Goal: Task Accomplishment & Management: Manage account settings

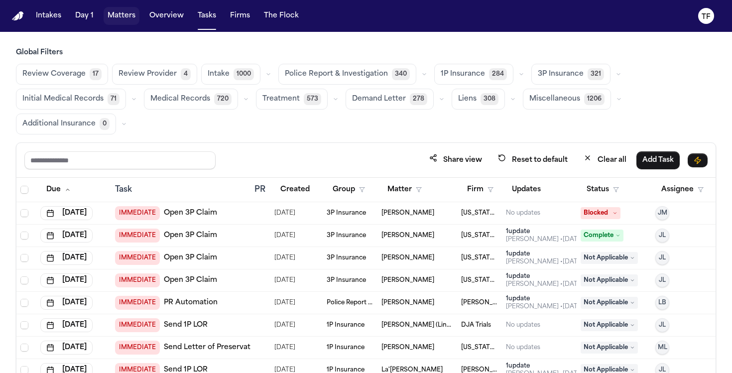
click at [120, 17] on button "Matters" at bounding box center [122, 16] width 36 height 18
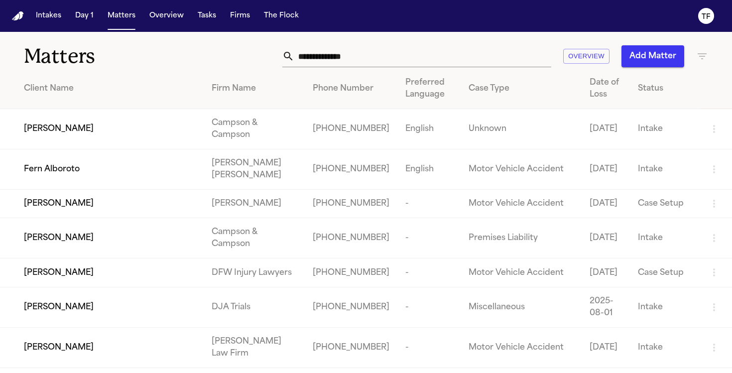
click at [327, 56] on input "text" at bounding box center [422, 56] width 257 height 22
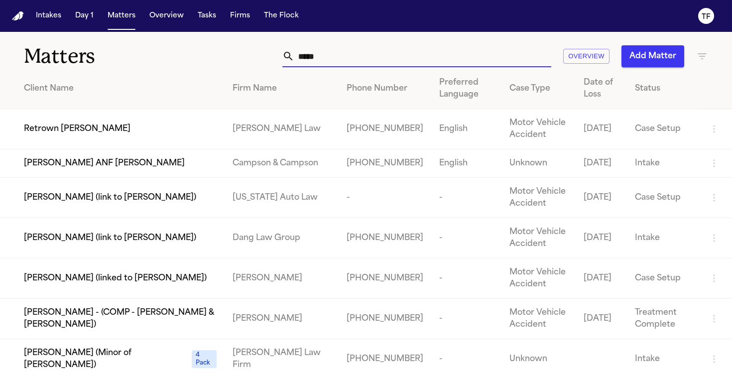
type input "*****"
click at [214, 120] on td "Retrown [PERSON_NAME]" at bounding box center [112, 129] width 225 height 40
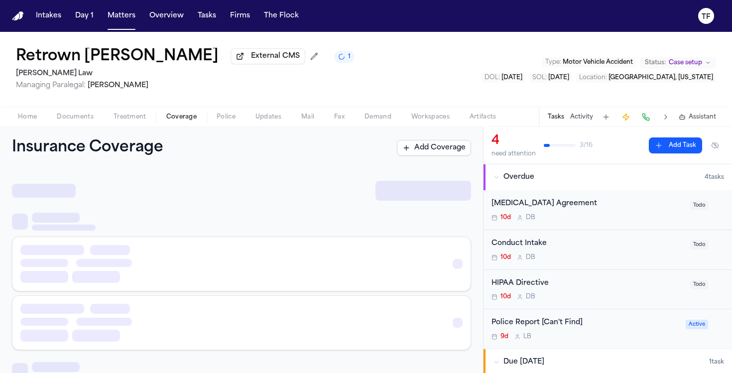
click at [176, 121] on span "Coverage" at bounding box center [181, 117] width 30 height 8
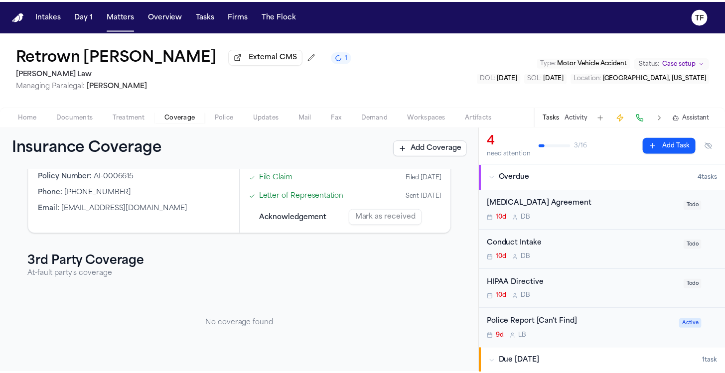
scroll to position [104, 0]
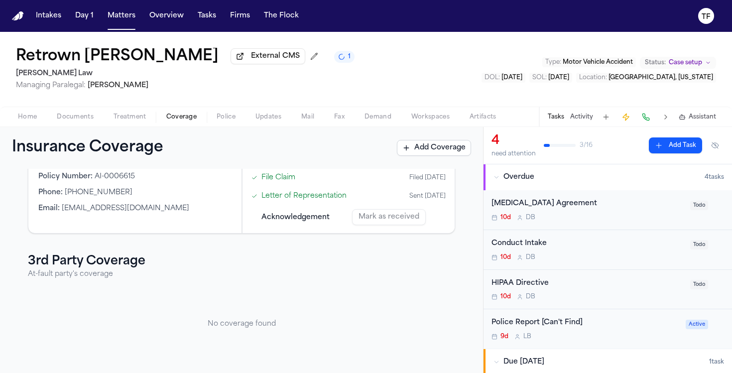
click at [427, 151] on button "Add Coverage" at bounding box center [434, 148] width 74 height 16
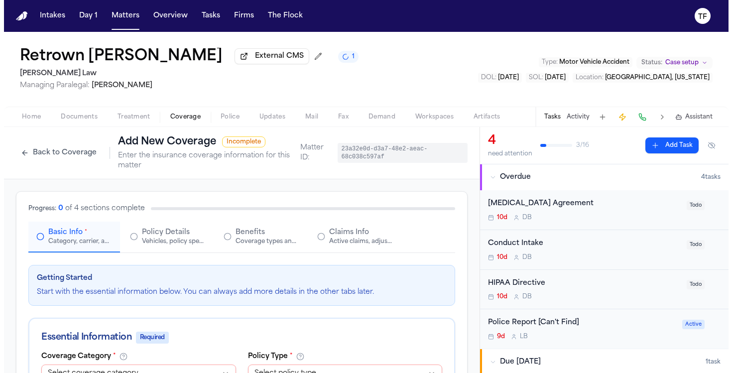
scroll to position [199, 0]
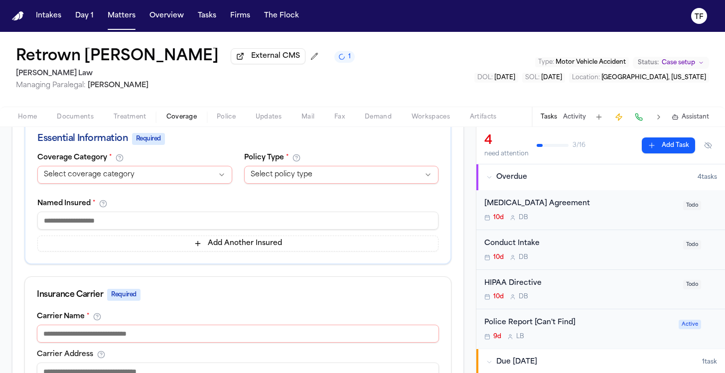
click at [576, 115] on button "Activity" at bounding box center [574, 117] width 23 height 8
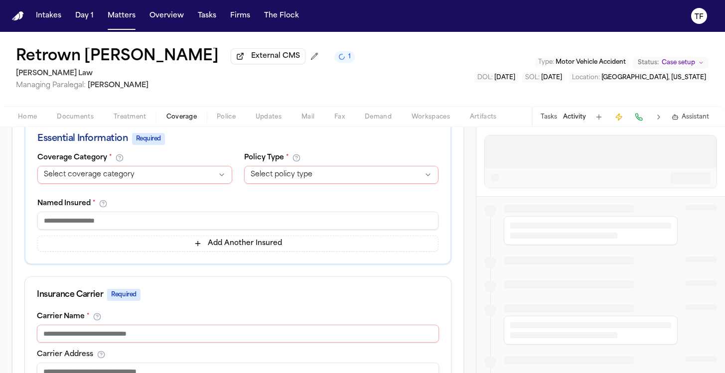
click at [570, 143] on div at bounding box center [601, 151] width 232 height 32
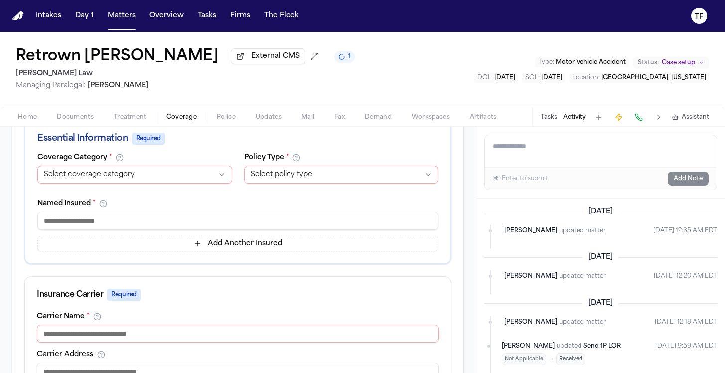
click at [571, 149] on textarea "Add a note to this matter" at bounding box center [601, 151] width 232 height 32
paste textarea "**********"
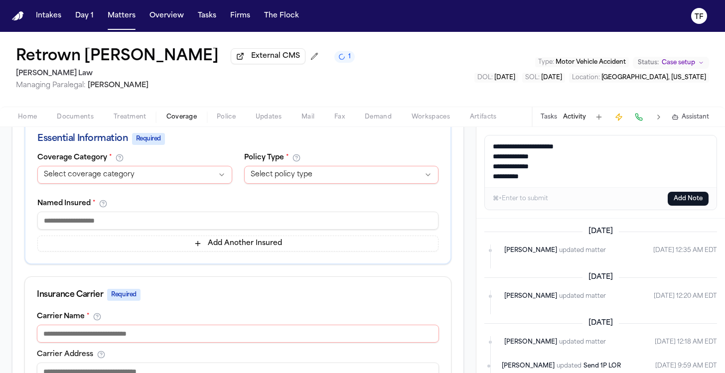
drag, startPoint x: 546, startPoint y: 171, endPoint x: 481, endPoint y: 161, distance: 66.0
click at [481, 161] on div "**********" at bounding box center [600, 173] width 249 height 92
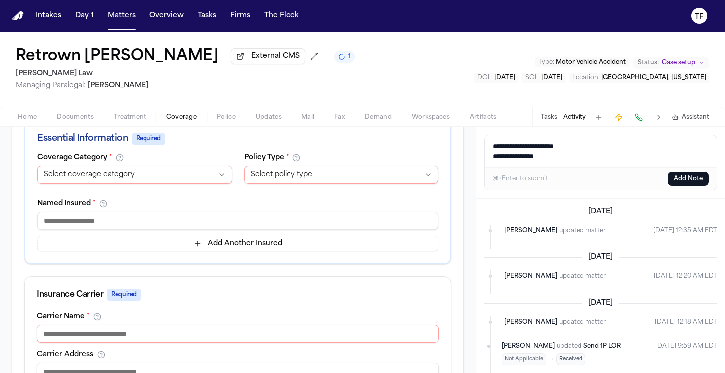
type textarea "**********"
click at [689, 177] on button "Add Note" at bounding box center [688, 179] width 41 height 14
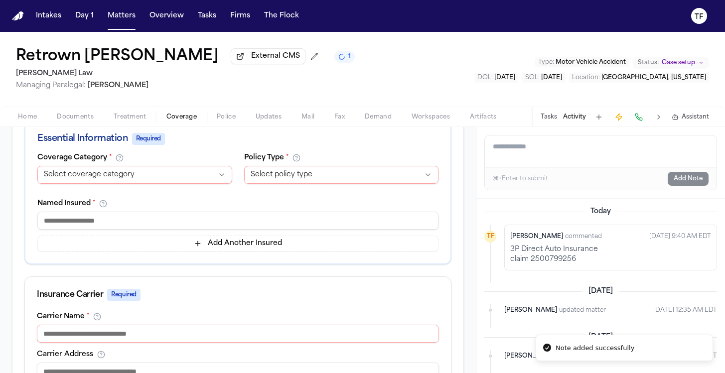
drag, startPoint x: 93, startPoint y: 107, endPoint x: 86, endPoint y: 117, distance: 12.2
click at [93, 107] on div "Retrown Burley External CMS 1 Angell Law Managing Paralegal: Thea Feeney Type :…" at bounding box center [362, 69] width 725 height 75
click at [82, 121] on span "Documents" at bounding box center [75, 117] width 37 height 8
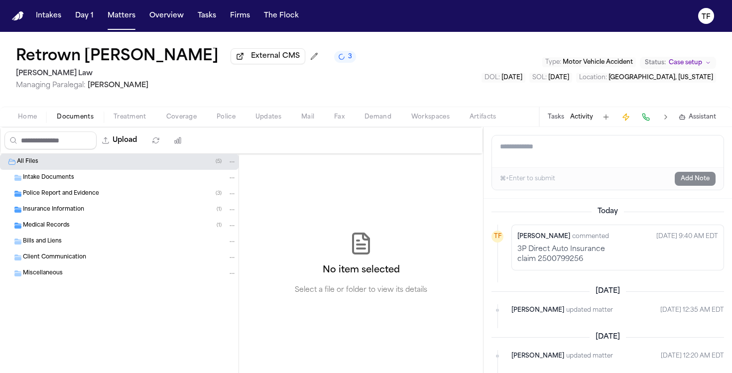
click at [29, 121] on span "Home" at bounding box center [27, 117] width 19 height 8
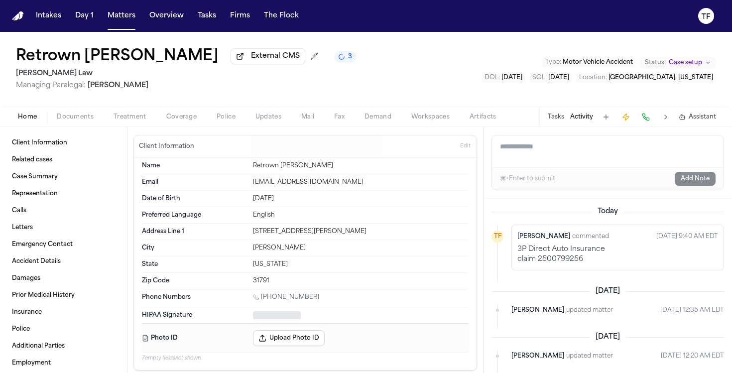
click at [165, 121] on button "Coverage" at bounding box center [181, 117] width 50 height 12
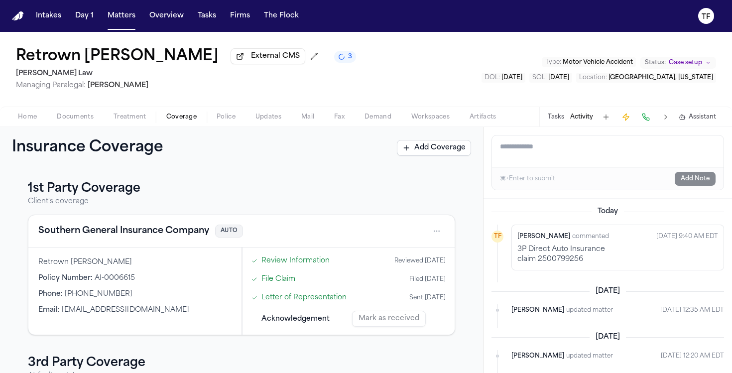
scroll to position [104, 0]
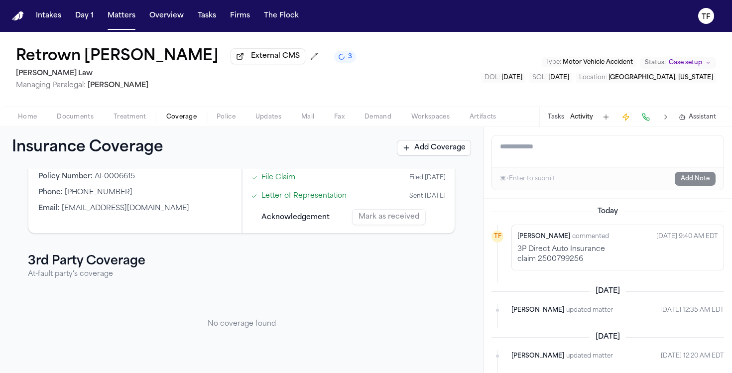
click at [23, 118] on span "Home" at bounding box center [27, 117] width 19 height 8
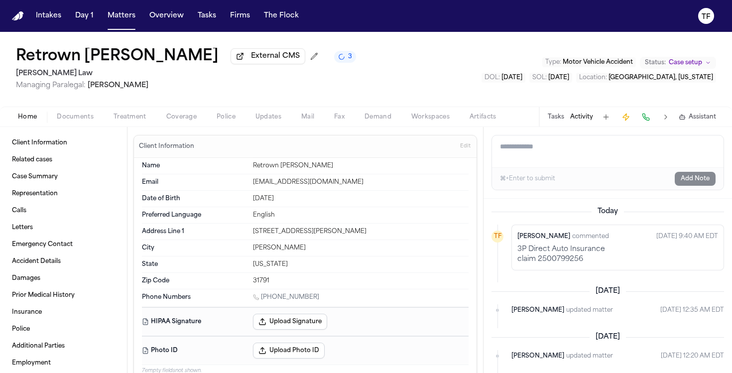
click at [132, 119] on span "Treatment" at bounding box center [130, 117] width 33 height 8
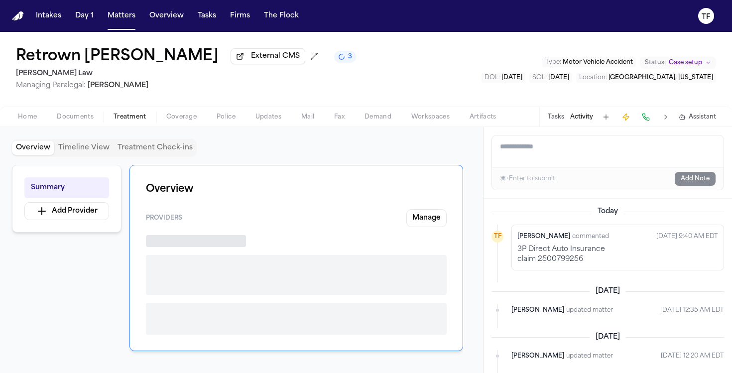
click at [184, 121] on span "Coverage" at bounding box center [181, 117] width 30 height 8
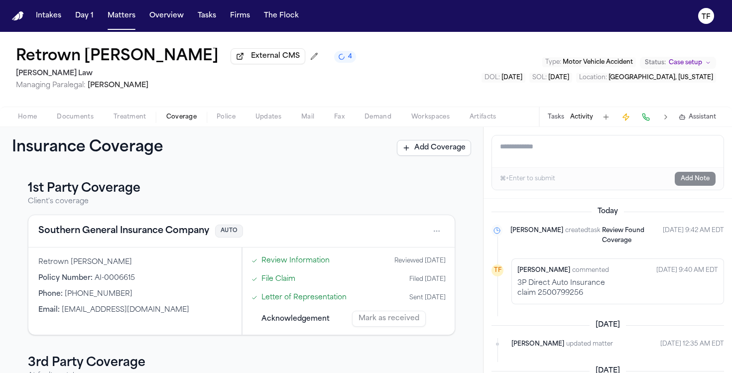
click at [31, 121] on span "Home" at bounding box center [27, 117] width 19 height 8
click at [172, 121] on span "Coverage" at bounding box center [181, 117] width 30 height 8
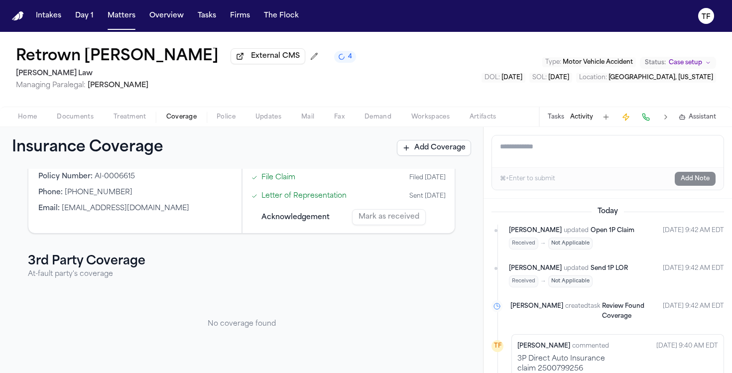
scroll to position [104, 0]
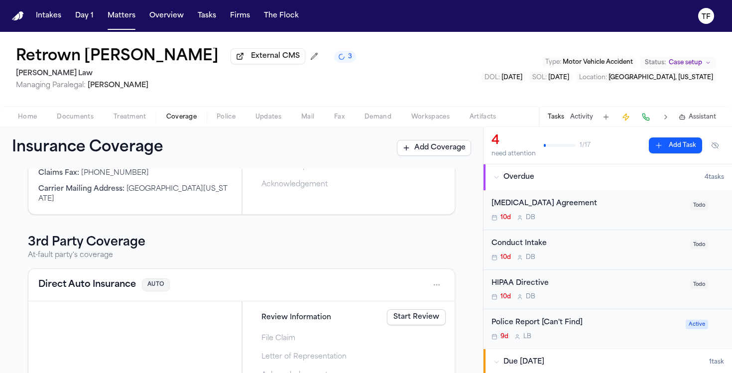
scroll to position [167, 0]
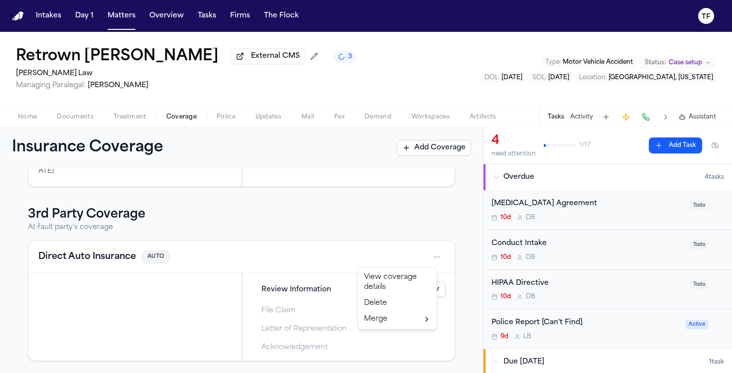
click at [429, 263] on html "Intakes Day 1 Matters Overview Tasks Firms The Flock TF Retrown [PERSON_NAME] E…" at bounding box center [366, 186] width 732 height 373
click at [402, 285] on div "View coverage details" at bounding box center [397, 282] width 75 height 26
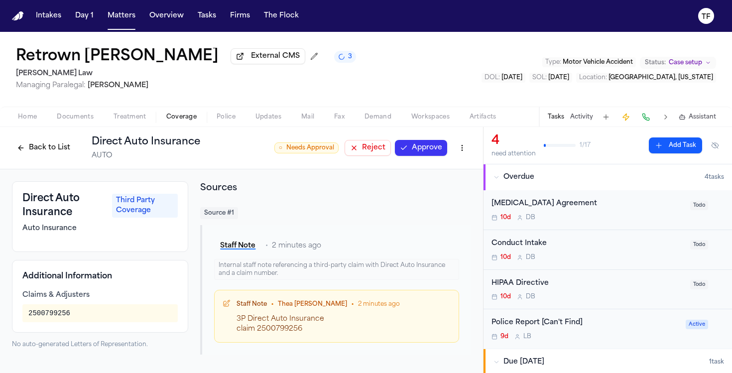
click at [43, 149] on button "Back to List" at bounding box center [43, 148] width 63 height 16
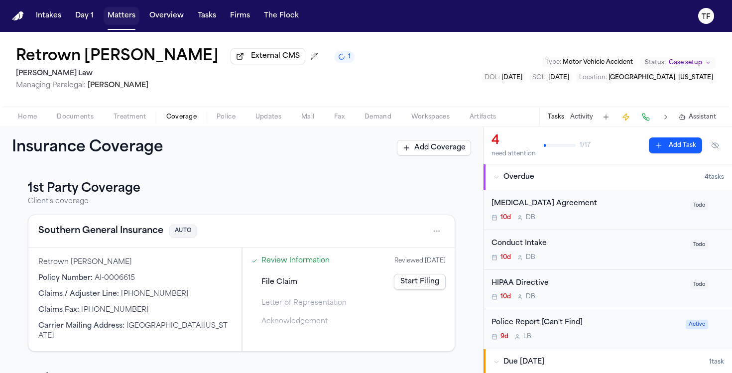
click at [111, 20] on button "Matters" at bounding box center [122, 16] width 36 height 18
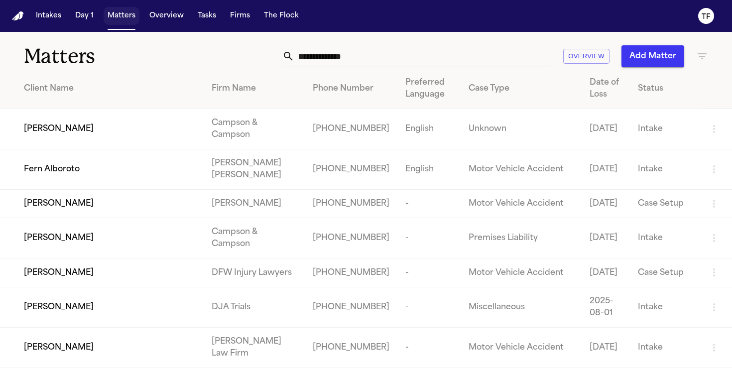
click at [132, 19] on button "Matters" at bounding box center [122, 16] width 36 height 18
click at [354, 70] on th "Phone Number" at bounding box center [351, 89] width 93 height 40
click at [351, 63] on input "text" at bounding box center [422, 56] width 257 height 22
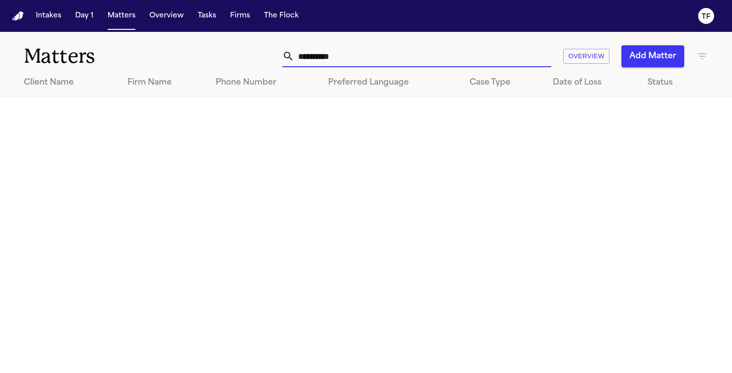
type input "**********"
click at [666, 56] on button "Add Matter" at bounding box center [653, 56] width 63 height 22
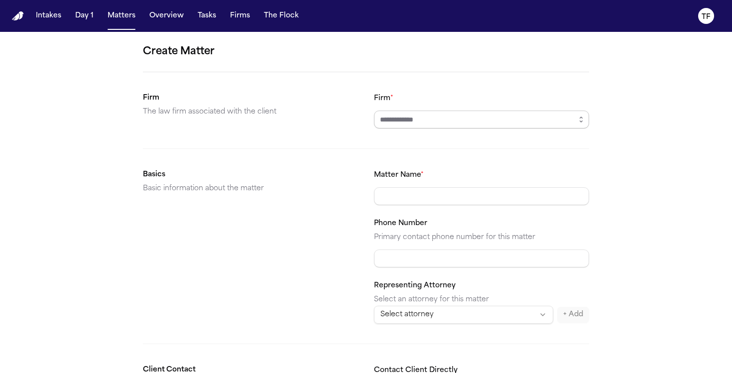
click at [393, 114] on input "Firm *" at bounding box center [481, 120] width 215 height 18
click at [407, 148] on body "**********" at bounding box center [366, 186] width 732 height 373
type input "**********"
click at [405, 187] on input "Matter Name *" at bounding box center [481, 196] width 215 height 18
type input "**********"
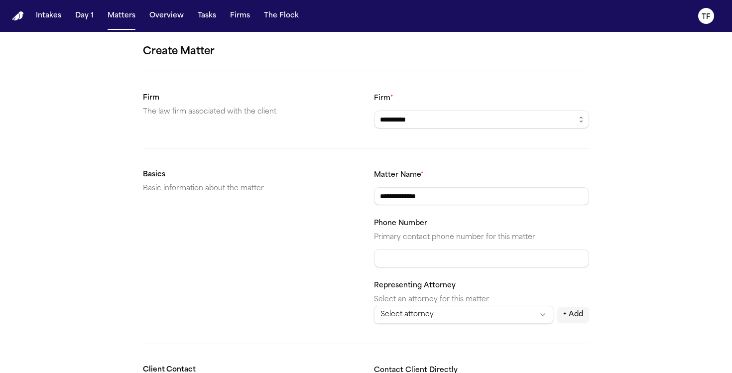
drag, startPoint x: 460, startPoint y: 241, endPoint x: 463, endPoint y: 249, distance: 9.0
click at [460, 241] on p "Primary contact phone number for this matter" at bounding box center [481, 238] width 215 height 12
click at [463, 249] on div "Phone Number Primary contact phone number for this matter" at bounding box center [481, 242] width 215 height 50
click at [463, 253] on input "Phone Number" at bounding box center [481, 259] width 215 height 18
paste input "**********"
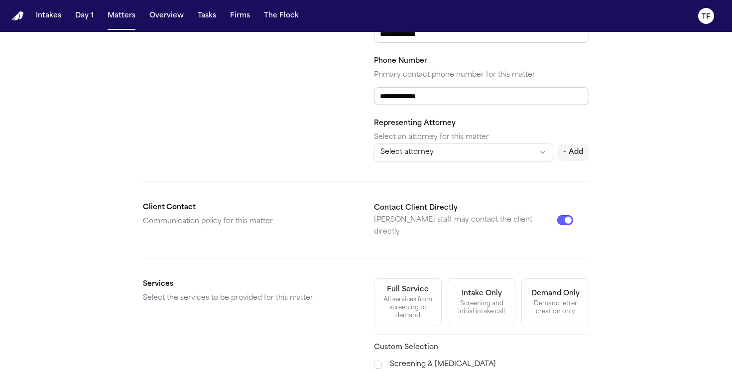
scroll to position [218, 0]
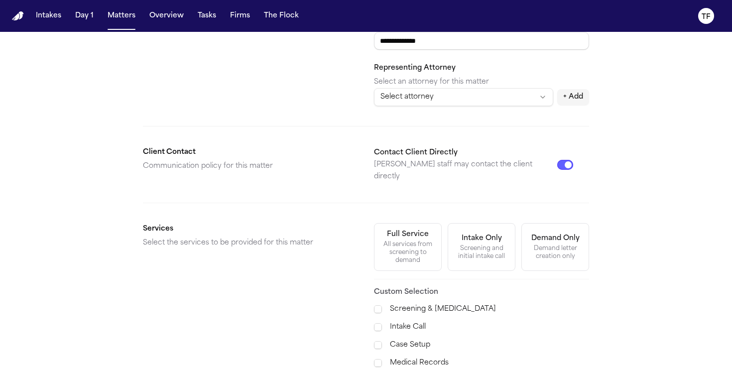
type input "**********"
click at [405, 241] on div "All services from screening to demand" at bounding box center [408, 253] width 55 height 24
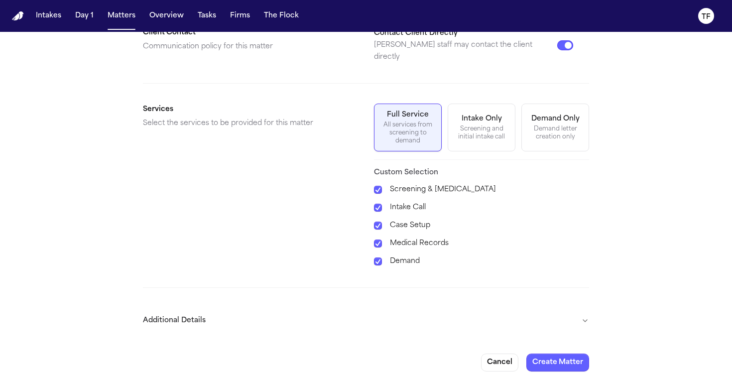
click at [584, 308] on button "Additional Details" at bounding box center [366, 321] width 446 height 26
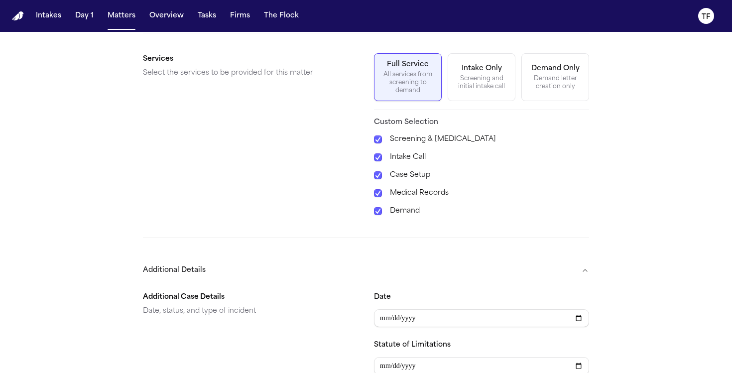
scroll to position [514, 0]
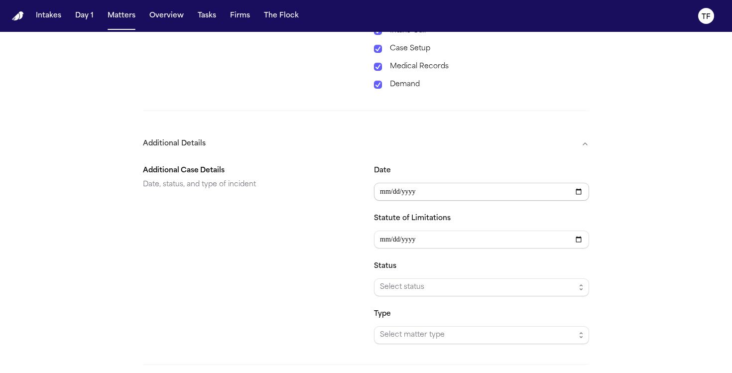
click at [584, 183] on input "Date" at bounding box center [481, 192] width 215 height 18
click at [581, 183] on input "Date" at bounding box center [481, 192] width 215 height 18
type input "**********"
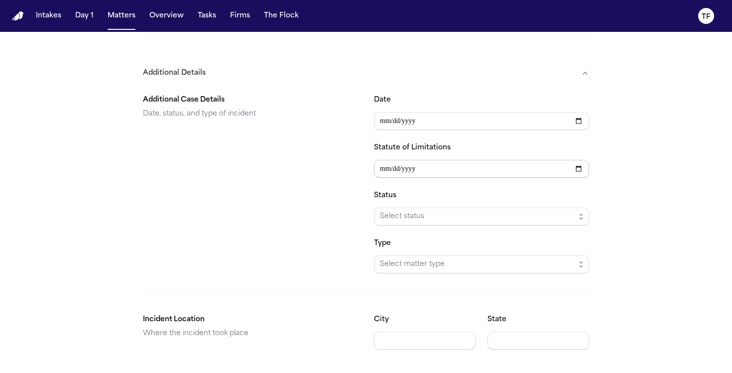
scroll to position [609, 0]
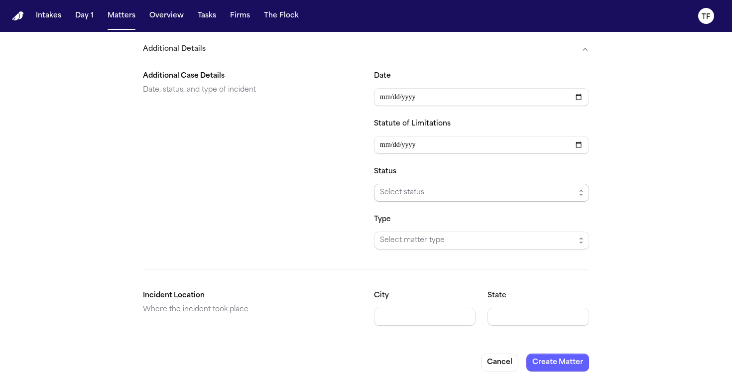
click at [431, 187] on span "Select status" at bounding box center [477, 193] width 195 height 12
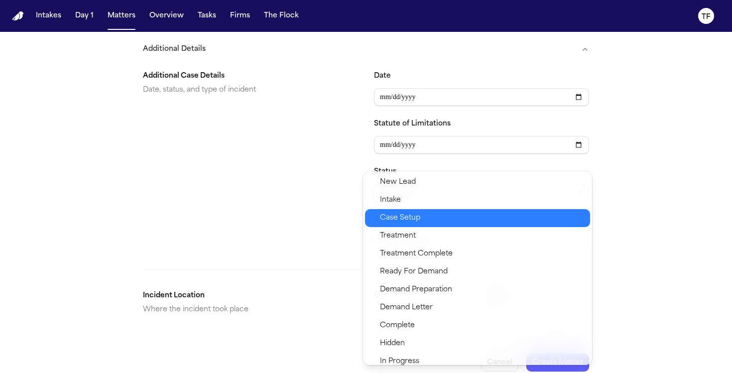
click at [405, 215] on span "Case Setup" at bounding box center [400, 218] width 40 height 12
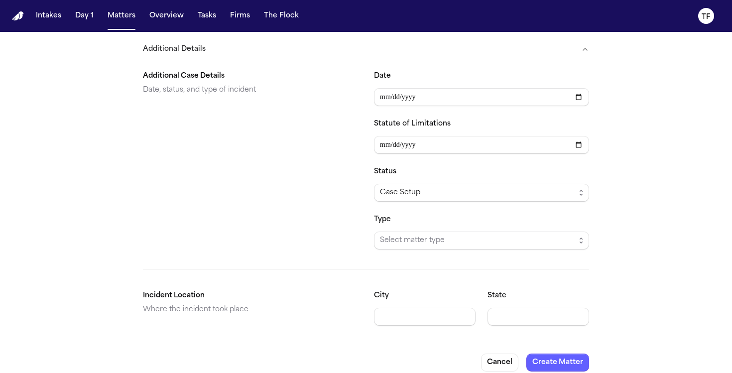
click at [444, 221] on div "Type Select matter type" at bounding box center [481, 232] width 215 height 36
click at [444, 235] on span "Select matter type" at bounding box center [477, 241] width 195 height 12
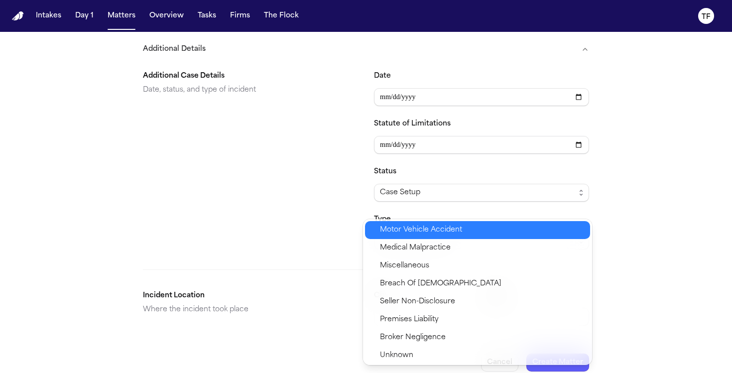
click at [448, 229] on span "Motor Vehicle Accident" at bounding box center [421, 230] width 82 height 12
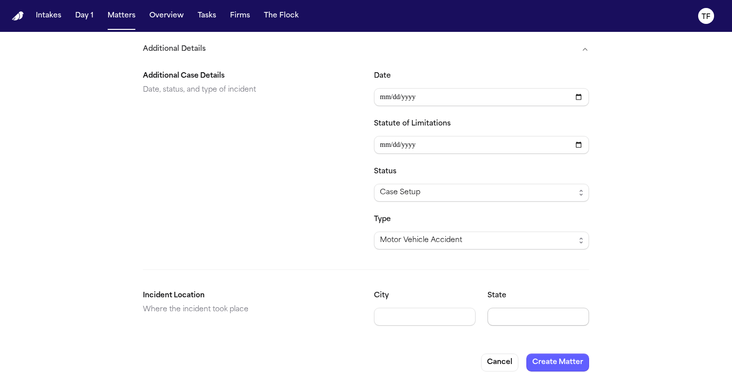
click at [538, 311] on input "State" at bounding box center [539, 317] width 102 height 18
type input "**"
click at [576, 354] on button "Create Matter" at bounding box center [558, 363] width 63 height 18
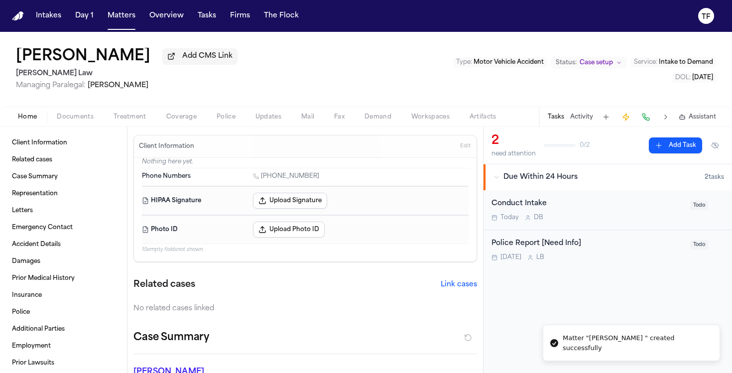
drag, startPoint x: 97, startPoint y: 117, endPoint x: 115, endPoint y: 112, distance: 18.6
click at [98, 117] on button "Documents" at bounding box center [75, 117] width 57 height 12
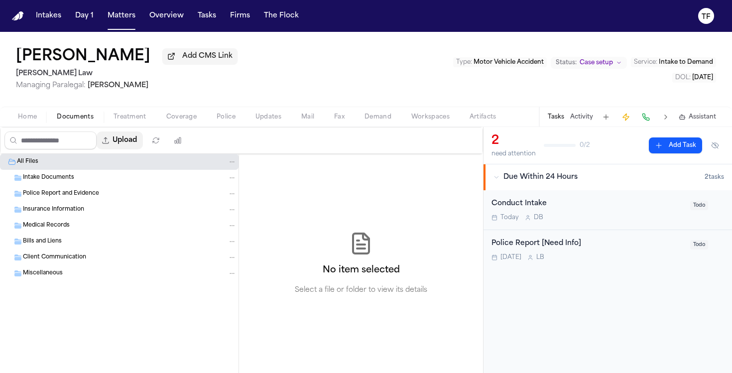
click at [127, 147] on button "Upload" at bounding box center [120, 141] width 46 height 18
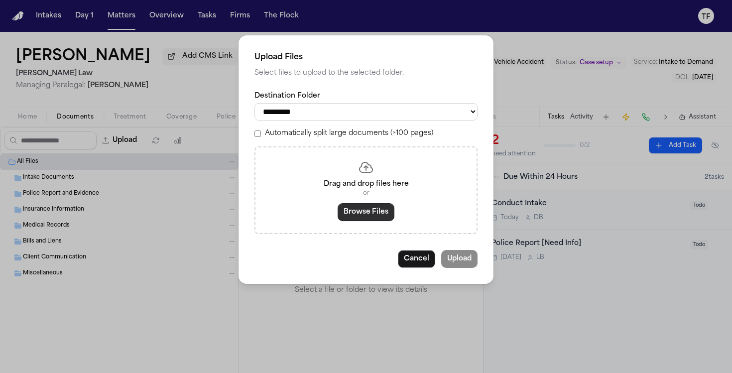
click at [365, 220] on button "Browse Files" at bounding box center [366, 212] width 57 height 18
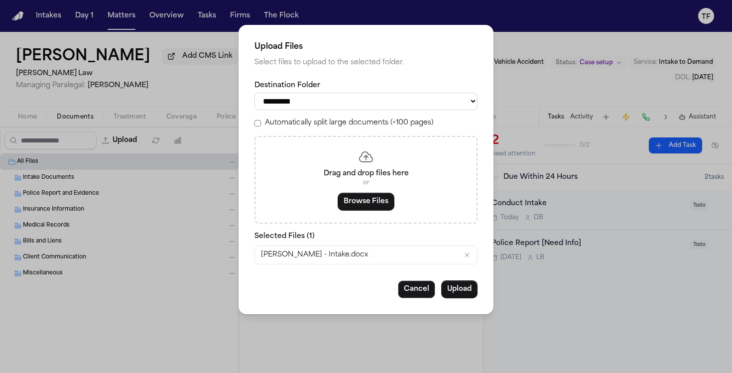
click at [464, 293] on button "Upload" at bounding box center [459, 289] width 36 height 18
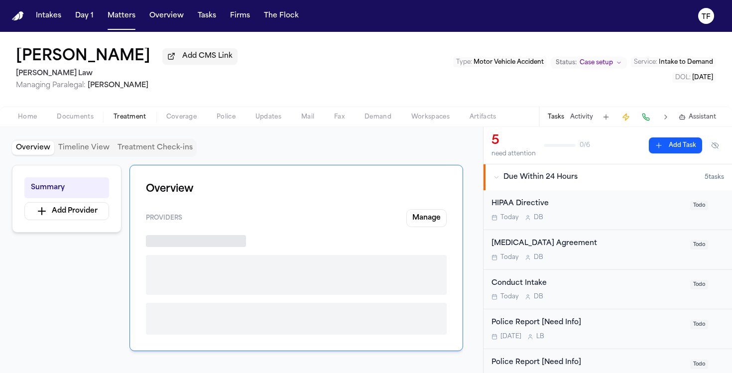
click at [137, 121] on span "Treatment" at bounding box center [130, 117] width 33 height 8
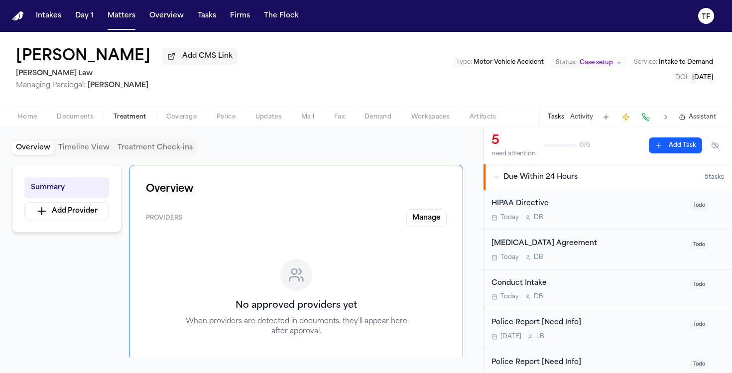
click at [183, 123] on span "button" at bounding box center [181, 122] width 42 height 1
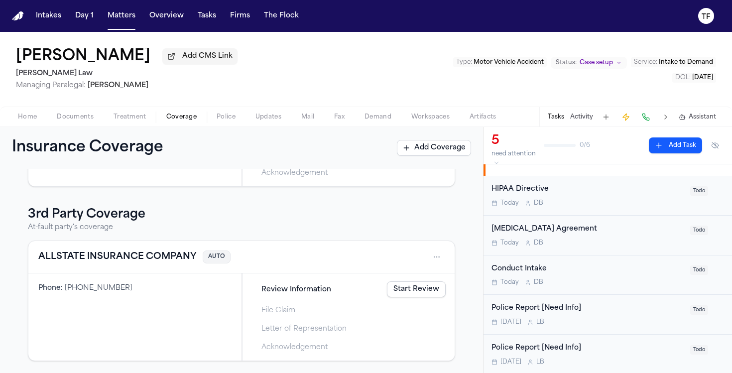
scroll to position [44, 0]
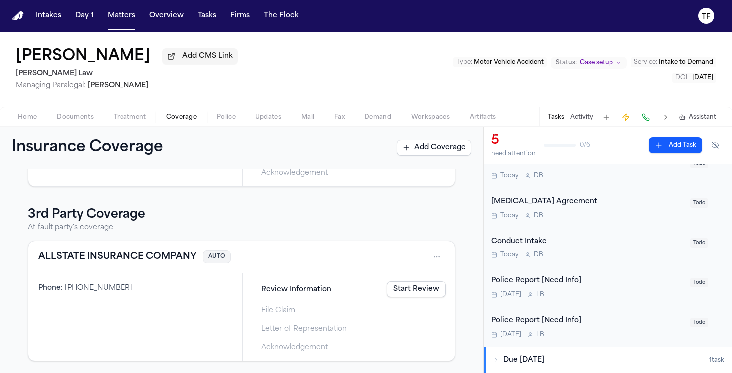
click at [209, 120] on button "Police" at bounding box center [226, 117] width 39 height 12
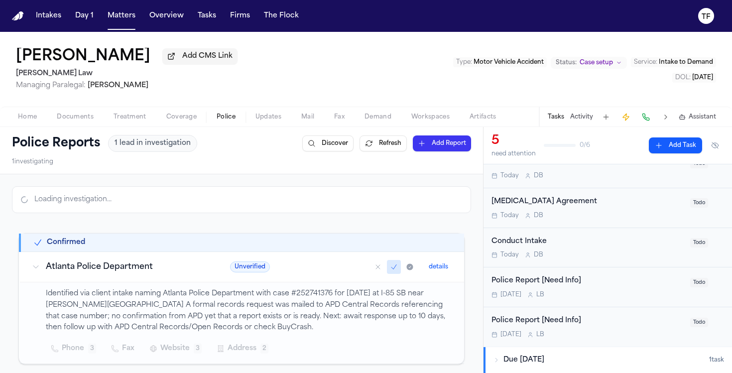
click at [228, 117] on span "Police" at bounding box center [226, 117] width 19 height 8
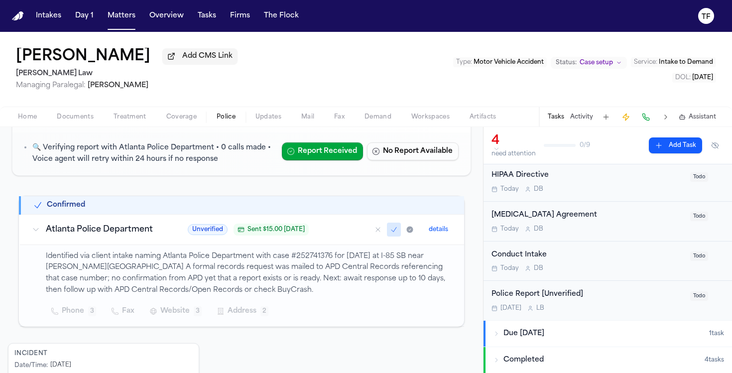
scroll to position [98, 0]
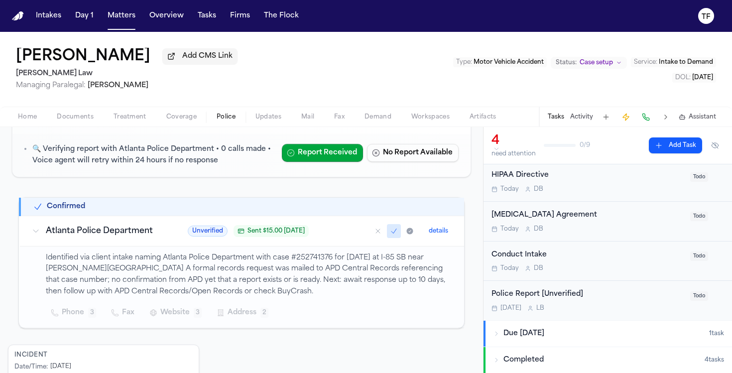
click at [178, 121] on span "Coverage" at bounding box center [181, 117] width 30 height 8
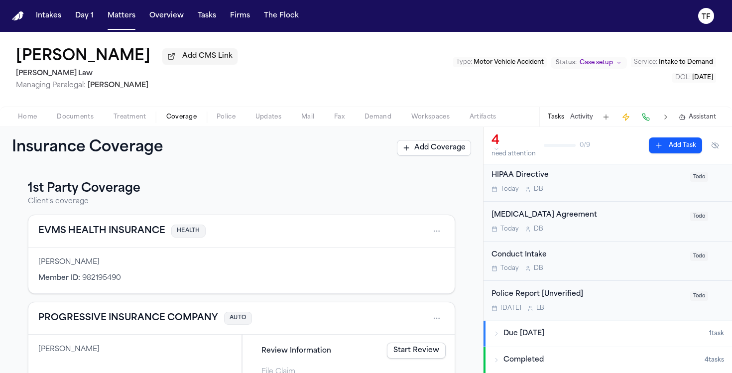
click at [112, 22] on button "Matters" at bounding box center [122, 16] width 36 height 18
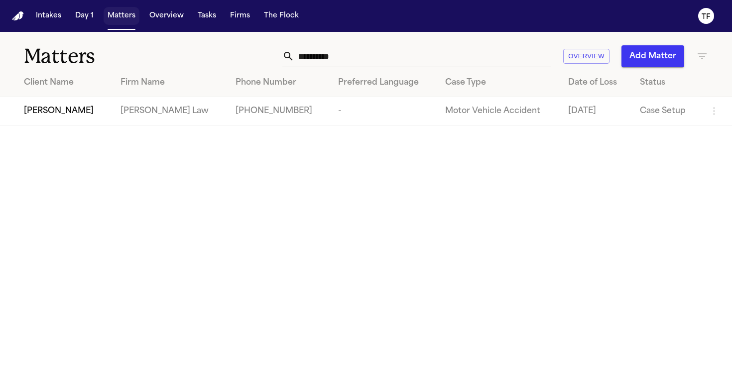
click at [106, 15] on button "Matters" at bounding box center [122, 16] width 36 height 18
click at [443, 55] on input "**********" at bounding box center [422, 56] width 257 height 22
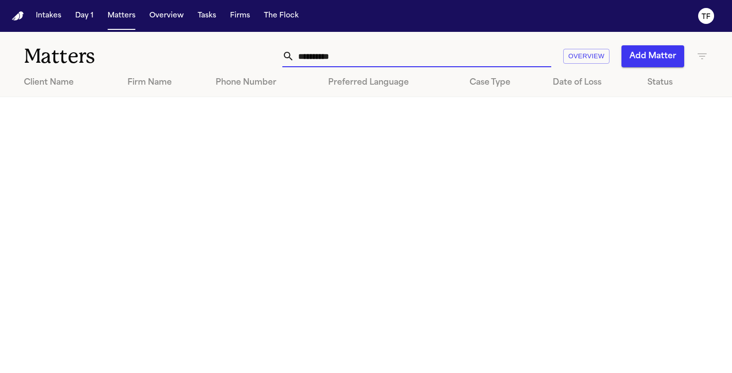
type input "**********"
click at [673, 51] on button "Add Matter" at bounding box center [653, 56] width 63 height 22
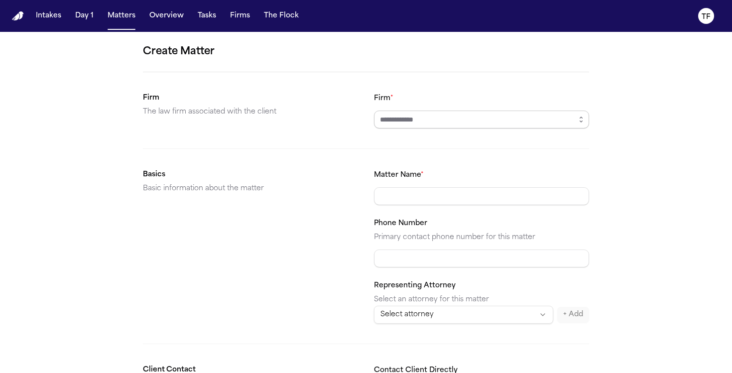
click at [399, 117] on input "Firm *" at bounding box center [481, 120] width 215 height 18
click at [386, 140] on body "**********" at bounding box center [366, 186] width 732 height 373
type input "**********"
drag, startPoint x: 402, startPoint y: 216, endPoint x: 402, endPoint y: 207, distance: 8.5
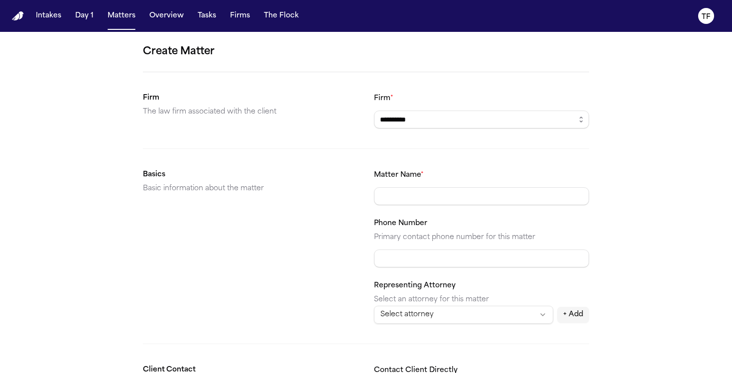
click at [402, 216] on div "Matter Name * Phone Number Primary contact phone number for this matter Represe…" at bounding box center [481, 246] width 215 height 155
click at [402, 195] on input "Matter Name *" at bounding box center [481, 196] width 215 height 18
type input "**********"
click at [421, 259] on input "Phone Number" at bounding box center [481, 259] width 215 height 18
paste input "**********"
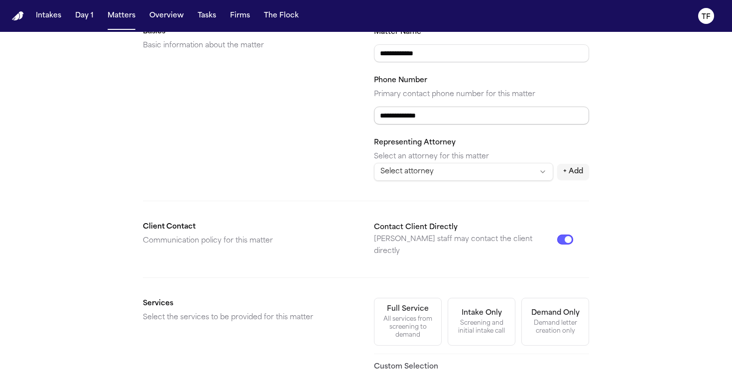
scroll to position [217, 0]
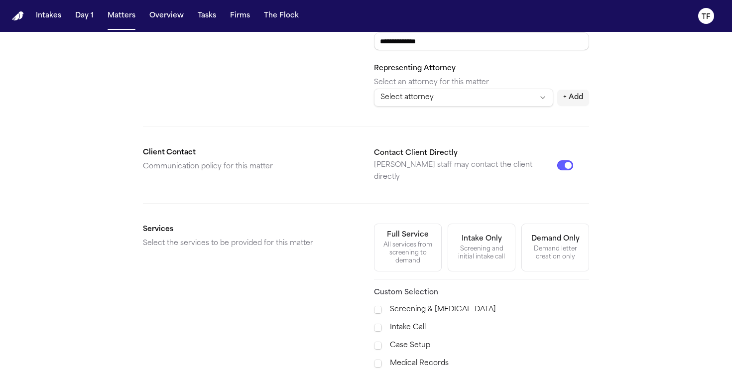
type input "**********"
click at [414, 241] on div "All services from screening to demand" at bounding box center [408, 253] width 55 height 24
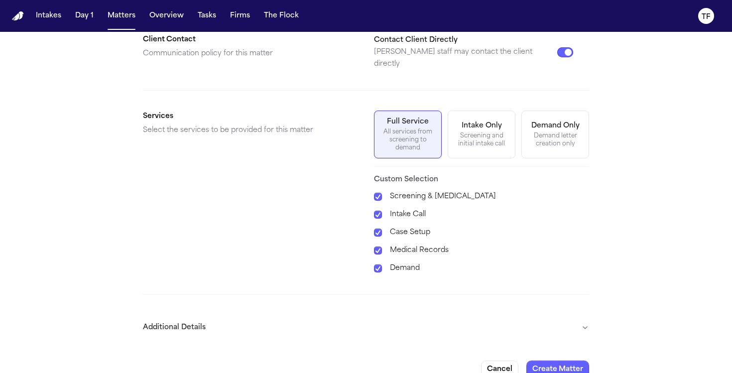
scroll to position [337, 0]
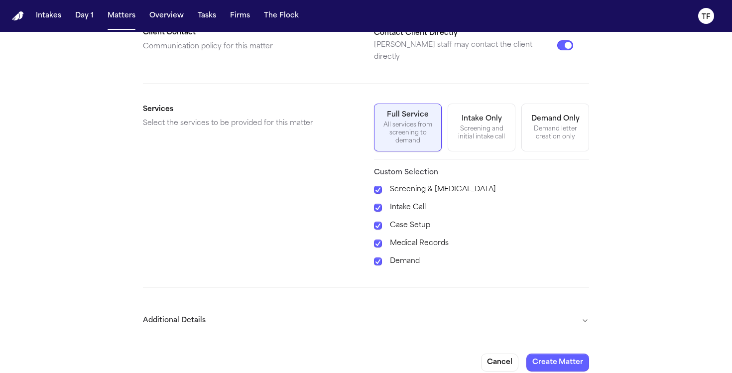
click at [587, 311] on button "Additional Details" at bounding box center [366, 321] width 446 height 26
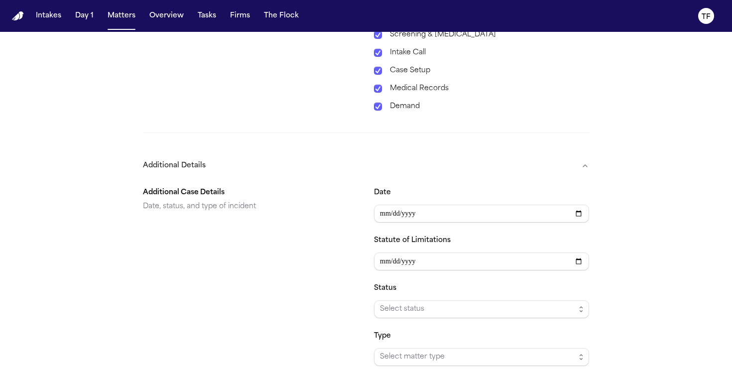
scroll to position [494, 0]
click at [581, 210] on input "Date" at bounding box center [481, 212] width 215 height 18
click at [580, 204] on input "Date" at bounding box center [481, 212] width 215 height 18
click at [579, 203] on input "Date" at bounding box center [481, 212] width 215 height 18
type input "**********"
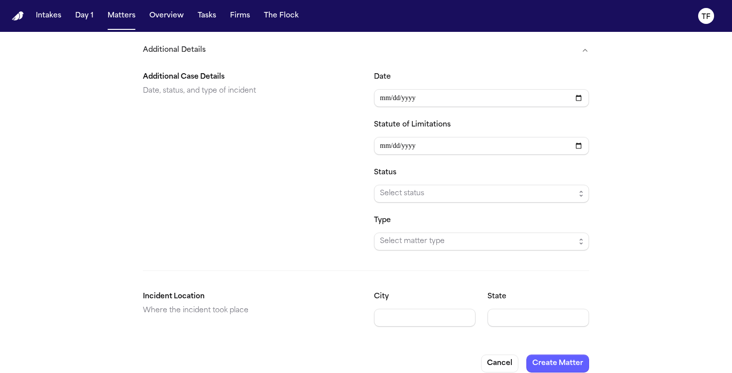
scroll to position [609, 0]
click at [423, 187] on span "Select status" at bounding box center [477, 193] width 195 height 12
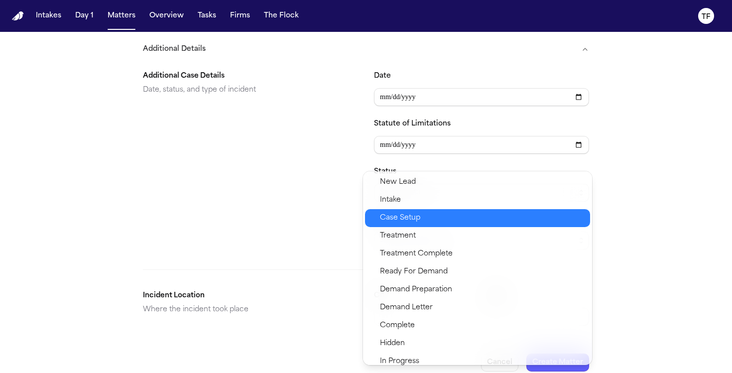
click at [409, 218] on span "Case Setup" at bounding box center [400, 218] width 40 height 12
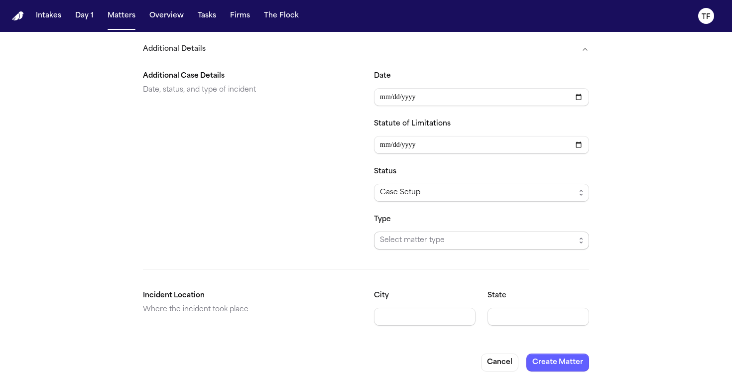
click at [470, 232] on span "Select matter type" at bounding box center [481, 241] width 215 height 18
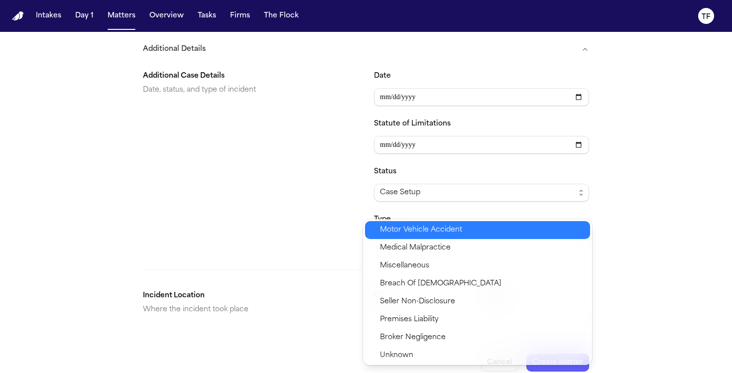
click at [467, 232] on span "Motor Vehicle Accident" at bounding box center [482, 230] width 204 height 12
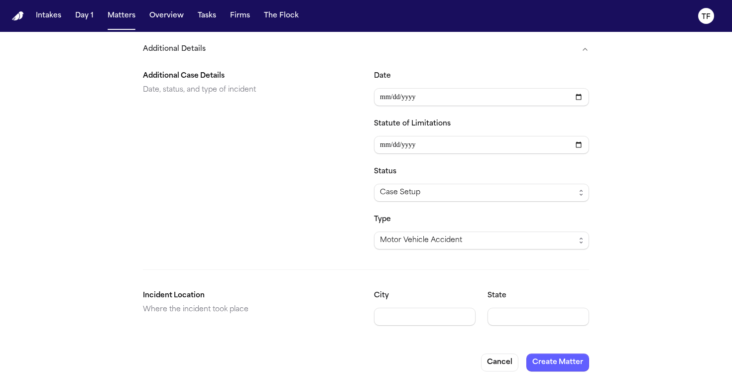
click at [531, 308] on input "State" at bounding box center [539, 317] width 102 height 18
type input "**"
click at [564, 354] on button "Create Matter" at bounding box center [558, 363] width 63 height 18
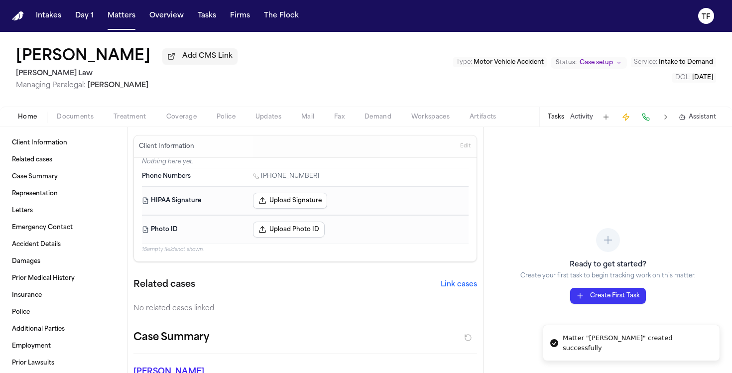
click at [339, 72] on div "Clifton Simon Add CMS Link Angell Law Managing Paralegal: Thea Feeney Type : Mo…" at bounding box center [366, 69] width 732 height 75
click at [84, 118] on span "Documents" at bounding box center [75, 117] width 37 height 8
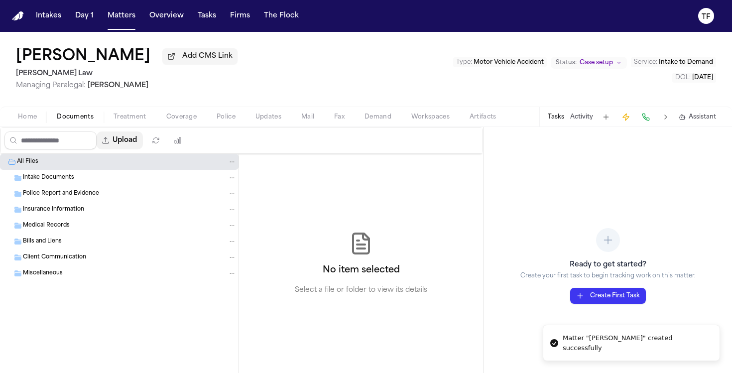
click at [120, 140] on button "Upload" at bounding box center [120, 141] width 46 height 18
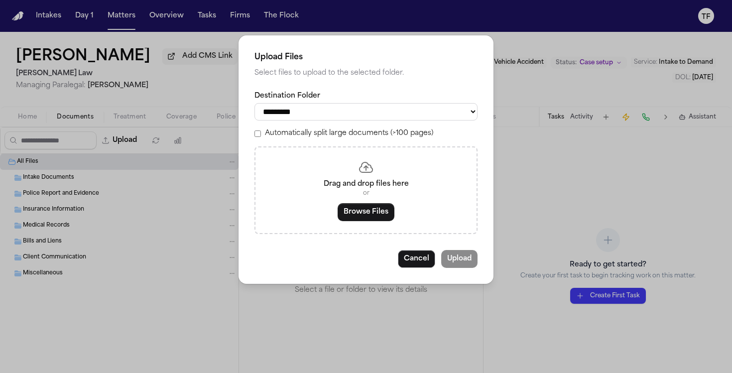
click at [355, 212] on button "Browse Files" at bounding box center [366, 212] width 57 height 18
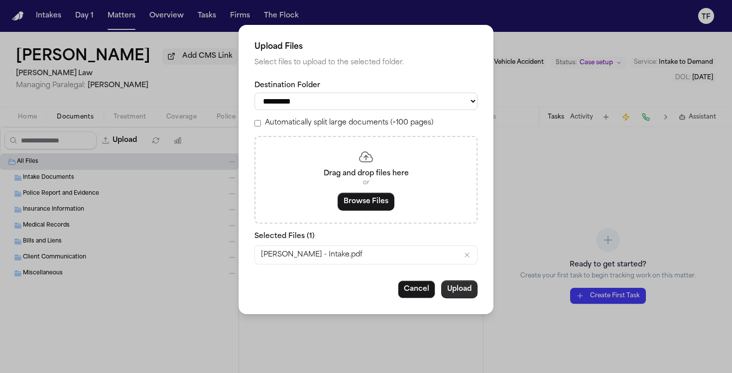
click at [458, 298] on button "Upload" at bounding box center [459, 289] width 36 height 18
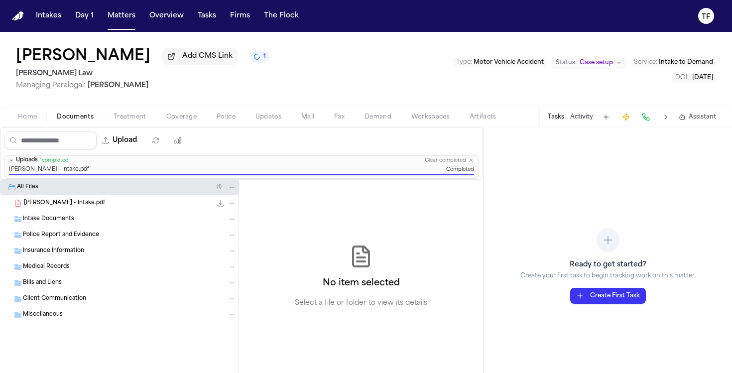
click at [13, 122] on button "Home" at bounding box center [27, 117] width 39 height 12
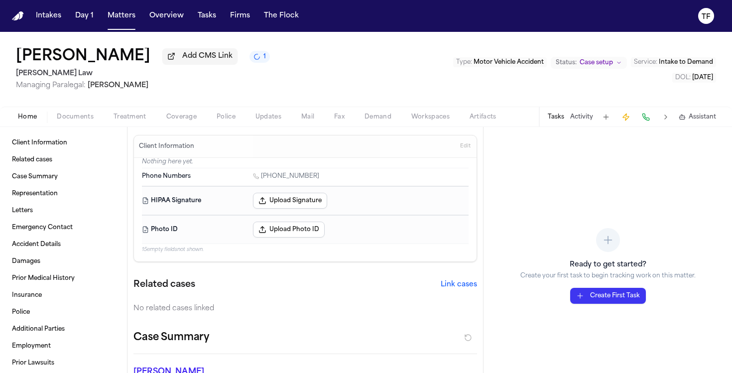
click at [129, 121] on span "Treatment" at bounding box center [130, 117] width 33 height 8
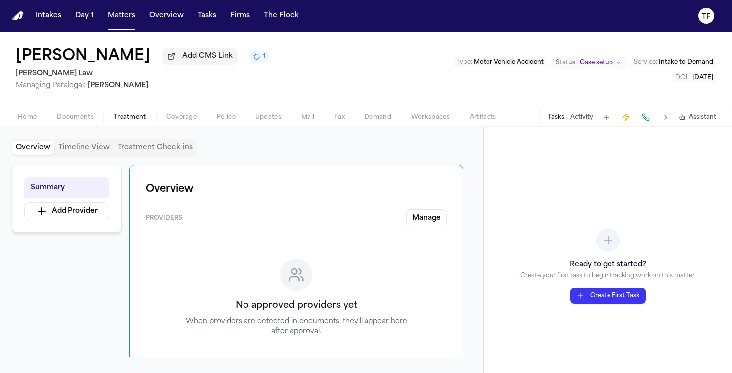
click at [26, 121] on span "Home" at bounding box center [27, 117] width 19 height 8
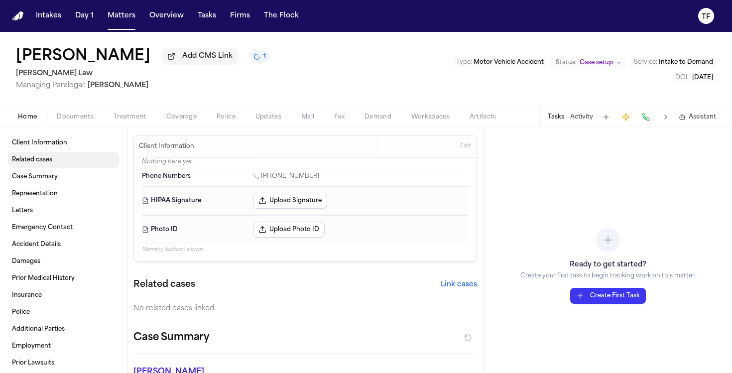
click at [72, 167] on link "Related cases" at bounding box center [63, 160] width 111 height 16
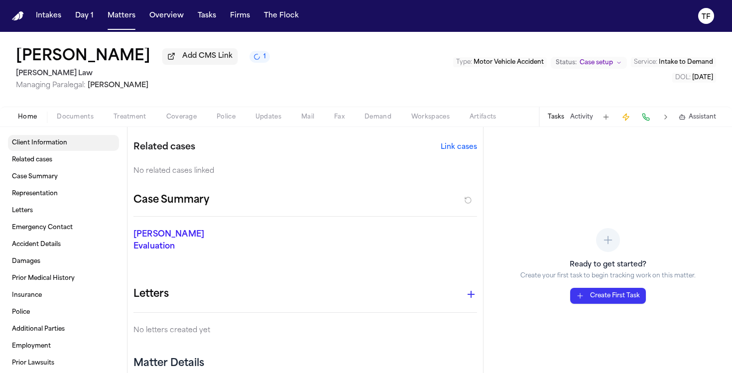
click at [81, 142] on link "Client Information" at bounding box center [63, 143] width 111 height 16
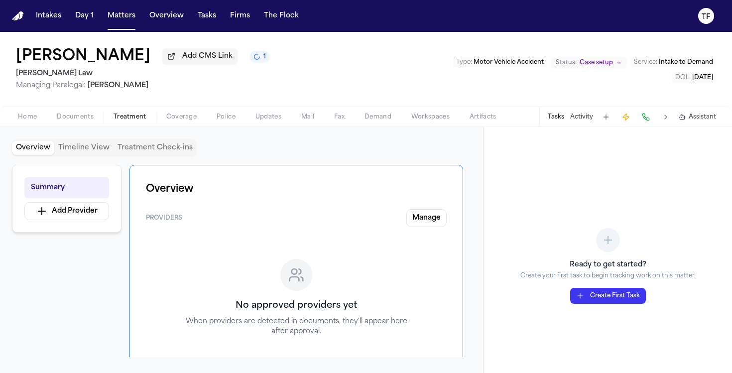
click at [125, 116] on span "Treatment" at bounding box center [130, 117] width 33 height 8
click at [196, 121] on button "Coverage" at bounding box center [181, 117] width 50 height 12
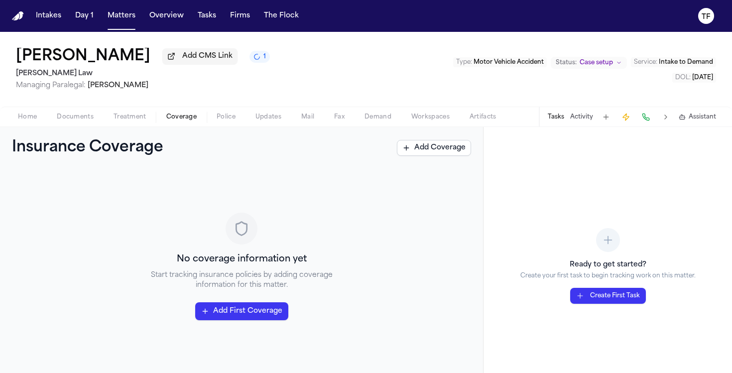
click at [223, 121] on span "Police" at bounding box center [226, 117] width 19 height 8
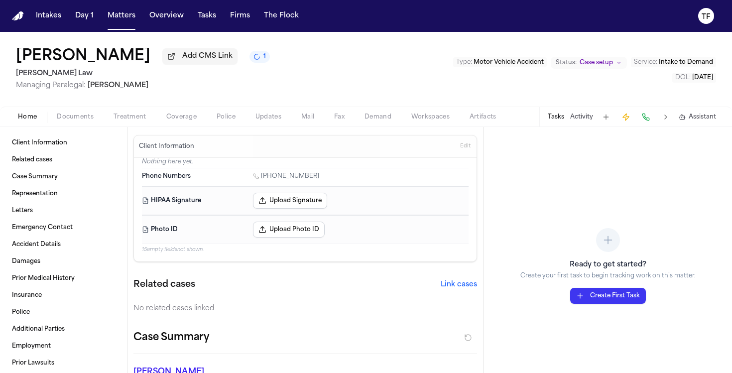
click at [39, 122] on button "Home" at bounding box center [27, 117] width 39 height 12
click at [57, 161] on link "Related cases" at bounding box center [63, 160] width 111 height 16
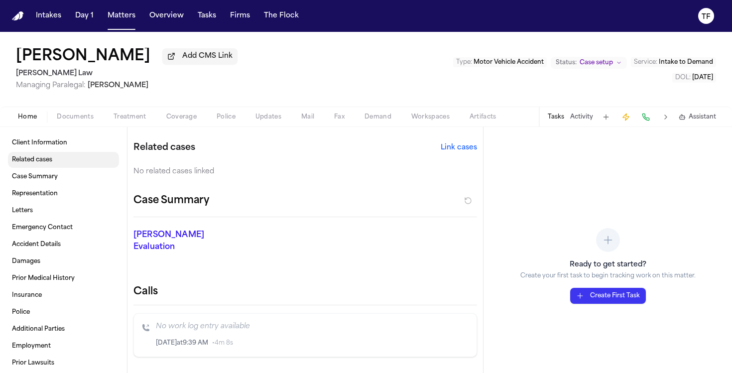
scroll to position [137, 0]
click at [443, 150] on button "Link cases" at bounding box center [459, 147] width 36 height 10
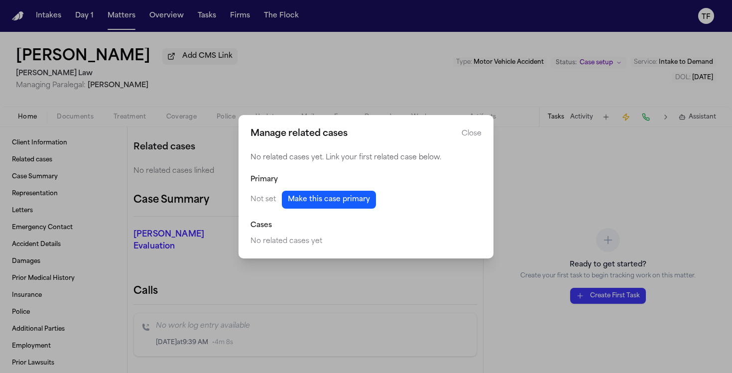
click at [333, 206] on button "Make this case primary" at bounding box center [329, 200] width 94 height 18
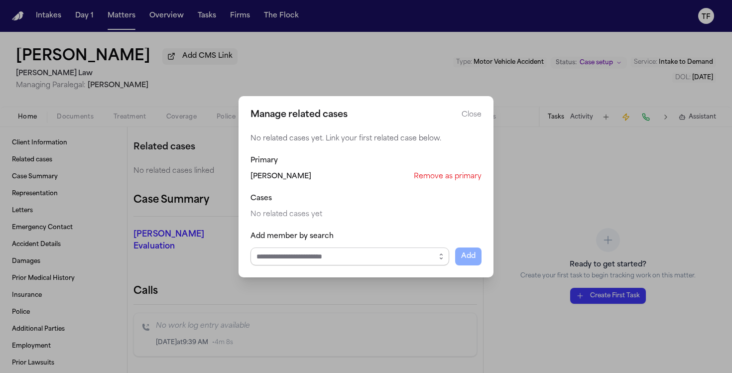
click at [335, 260] on input "Select case to add" at bounding box center [350, 257] width 199 height 18
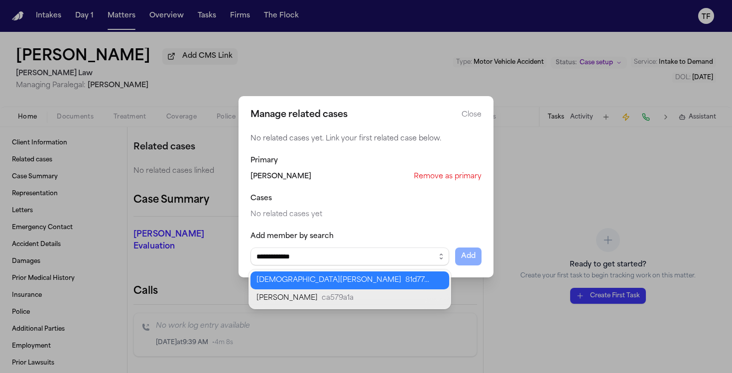
click at [383, 275] on body "**********" at bounding box center [366, 186] width 732 height 373
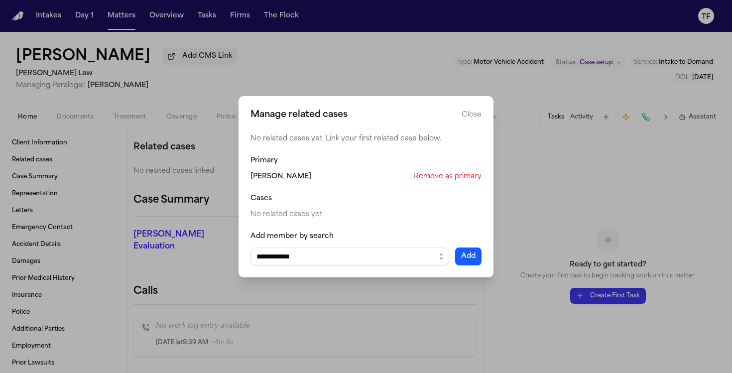
type input "**********"
click at [467, 256] on button "Add" at bounding box center [468, 257] width 26 height 18
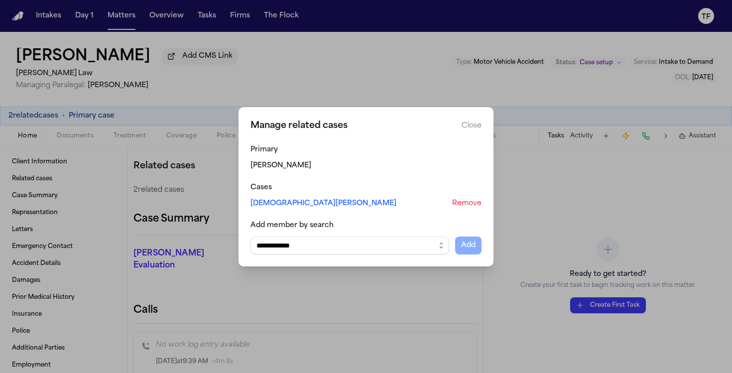
click at [429, 288] on button "Close manage related cases" at bounding box center [366, 186] width 732 height 373
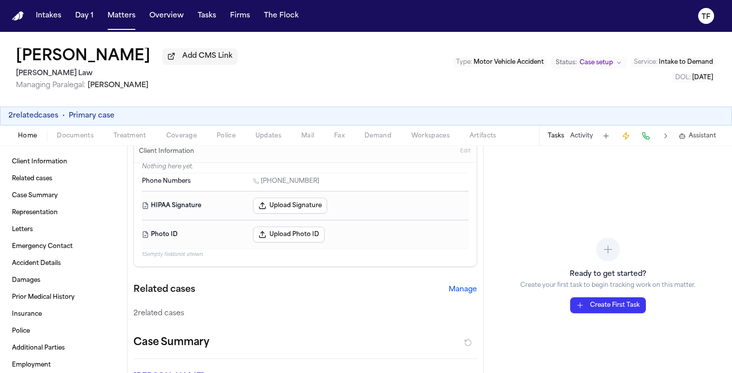
scroll to position [14, 0]
click at [458, 290] on button "Manage" at bounding box center [463, 289] width 28 height 10
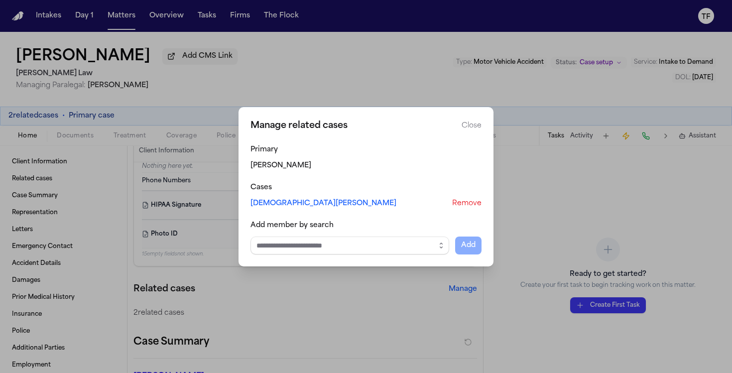
click at [399, 288] on button "Close manage related cases" at bounding box center [366, 186] width 732 height 373
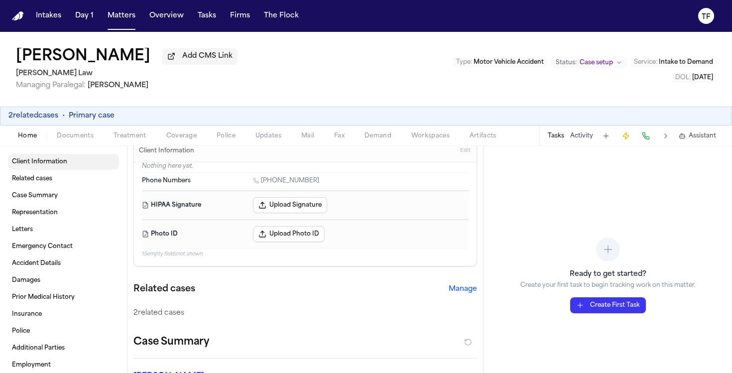
click at [75, 169] on link "Client Information" at bounding box center [63, 162] width 111 height 16
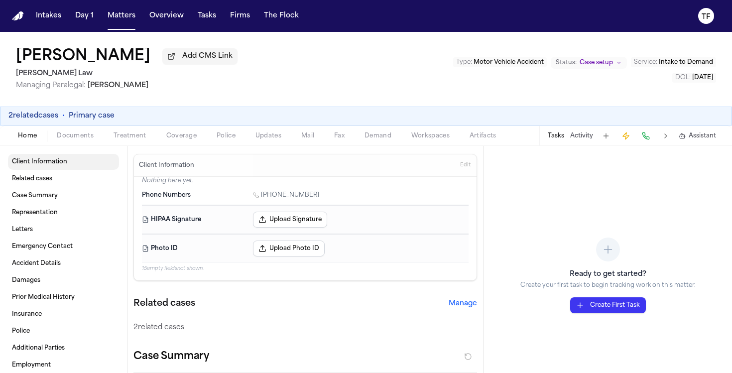
click at [51, 165] on span "Client Information" at bounding box center [39, 162] width 55 height 8
click at [124, 134] on span "Treatment" at bounding box center [130, 136] width 33 height 8
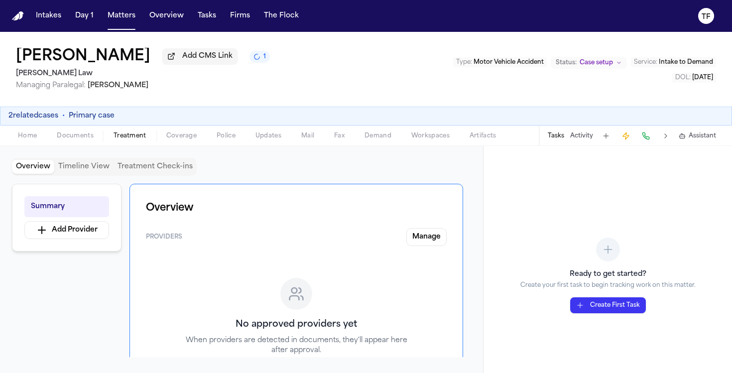
click at [181, 139] on span "Coverage" at bounding box center [181, 136] width 30 height 8
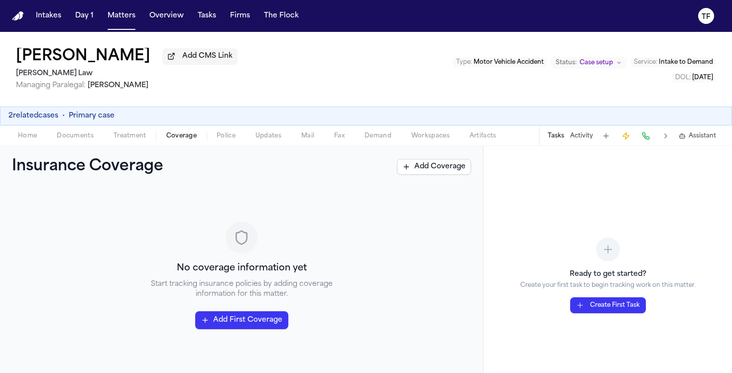
scroll to position [12, 0]
click at [39, 141] on button "Home" at bounding box center [27, 136] width 39 height 12
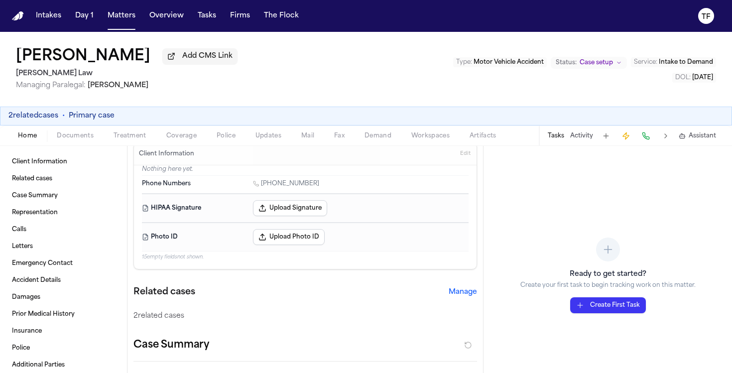
scroll to position [11, 0]
click at [456, 297] on button "Manage" at bounding box center [463, 292] width 28 height 10
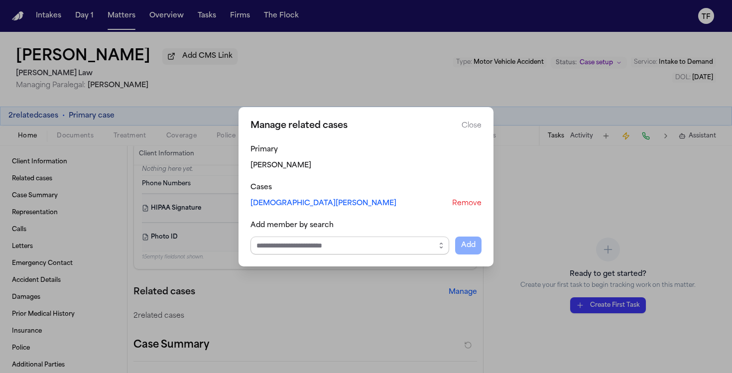
click at [301, 239] on input "Select case to add" at bounding box center [350, 246] width 199 height 18
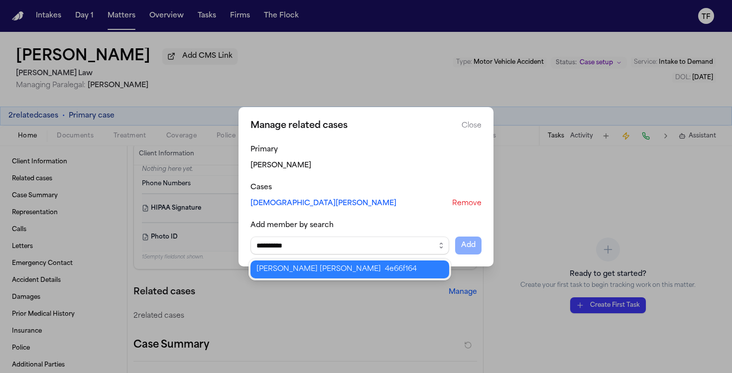
type input "*********"
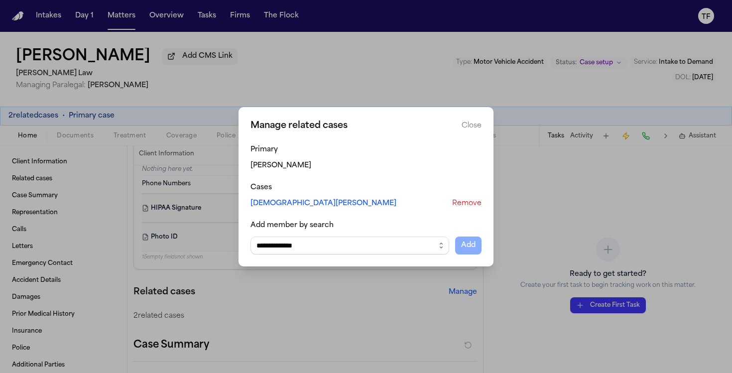
type input "**********"
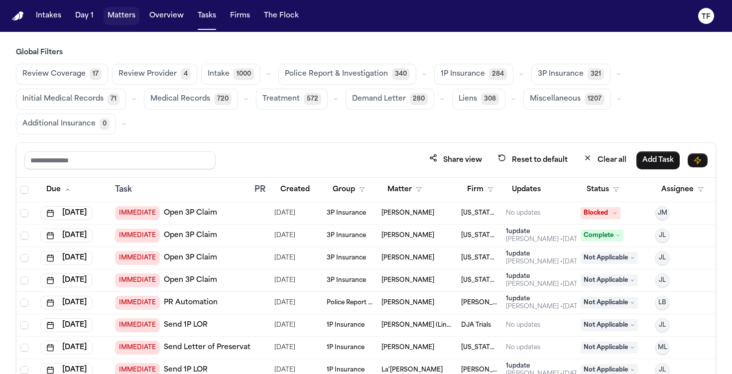
click at [104, 20] on button "Matters" at bounding box center [122, 16] width 36 height 18
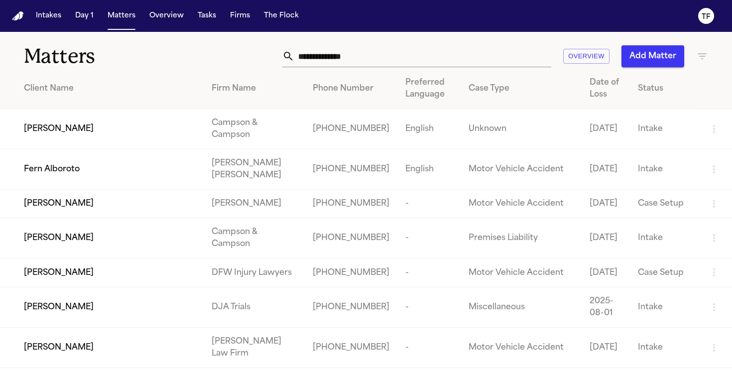
click at [309, 55] on input "text" at bounding box center [422, 56] width 257 height 22
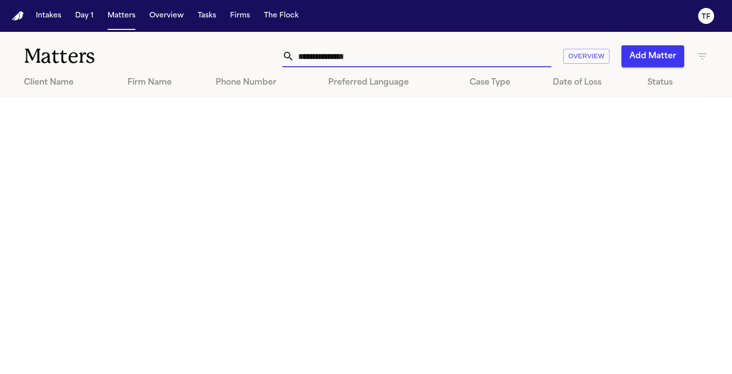
type input "**********"
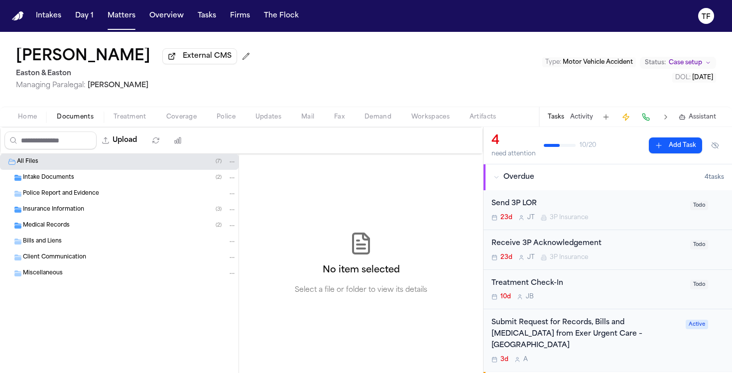
click at [51, 207] on div "Insurance Information ( 3 )" at bounding box center [119, 210] width 239 height 16
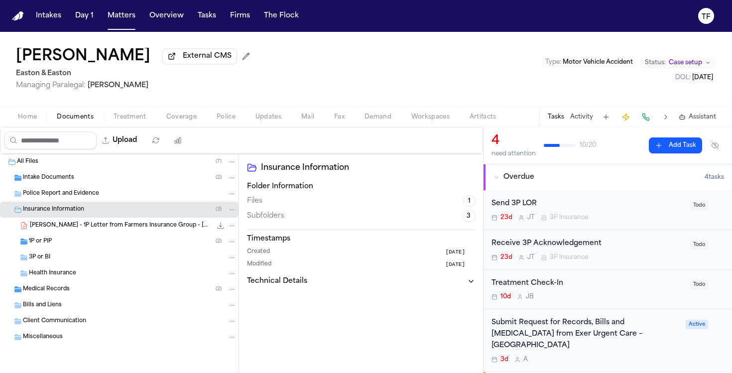
click at [118, 229] on span "P. Nguyen - 1P Letter from Farmers Insurance Group - 9.19.25" at bounding box center [121, 226] width 182 height 8
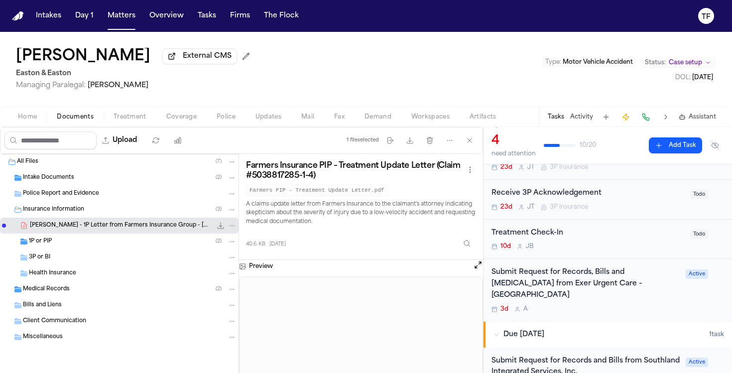
scroll to position [54, 0]
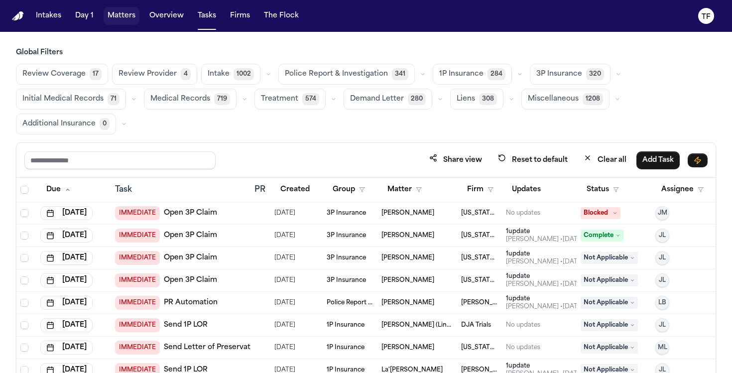
click at [114, 11] on button "Matters" at bounding box center [122, 16] width 36 height 18
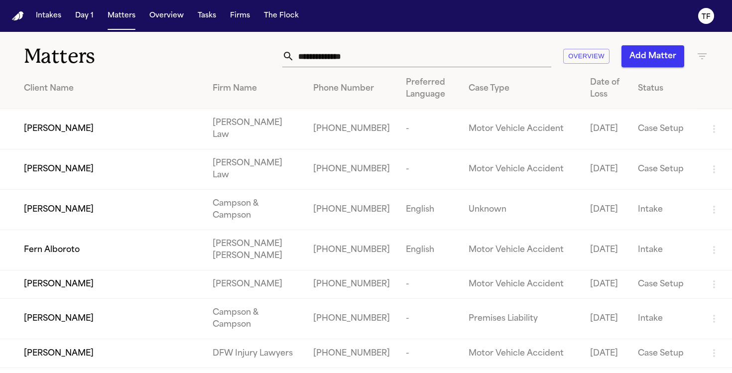
click at [641, 62] on button "Add Matter" at bounding box center [653, 56] width 63 height 22
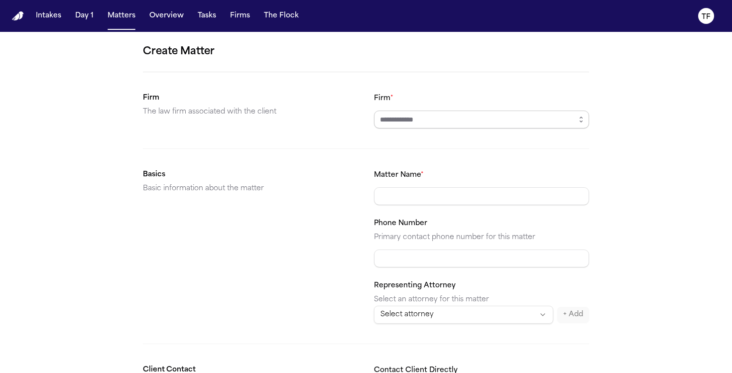
click at [481, 114] on input "Firm *" at bounding box center [481, 120] width 215 height 18
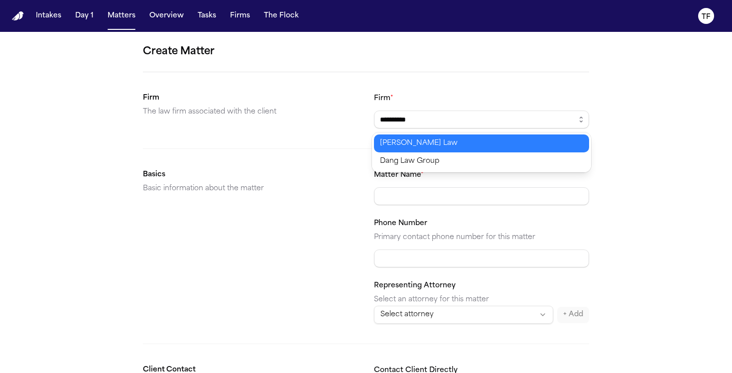
click at [403, 149] on body "**********" at bounding box center [366, 186] width 732 height 373
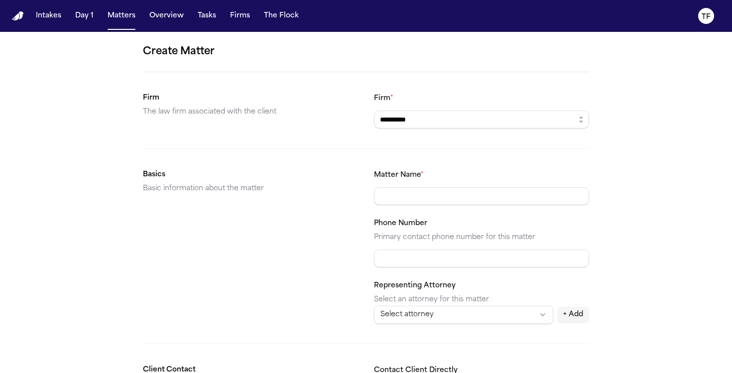
type input "**********"
click at [422, 188] on input "Matter Name *" at bounding box center [481, 196] width 215 height 18
type input "**********"
click at [417, 256] on input "Phone Number" at bounding box center [481, 259] width 215 height 18
paste input "**********"
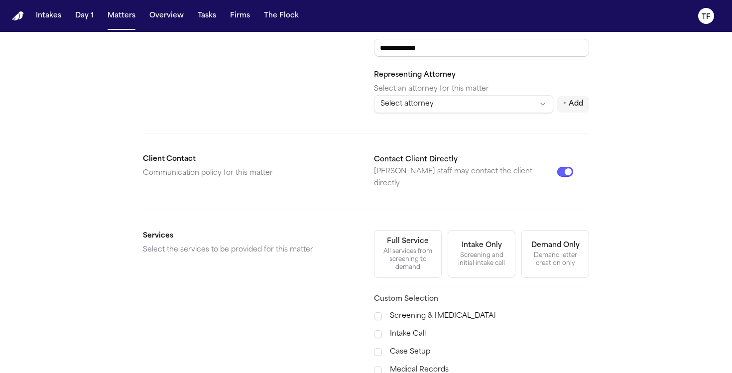
scroll to position [337, 0]
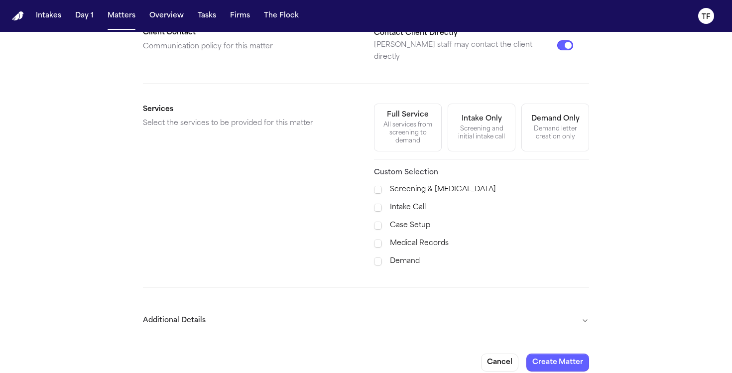
type input "**********"
click at [416, 134] on div "All services from screening to demand" at bounding box center [408, 133] width 55 height 24
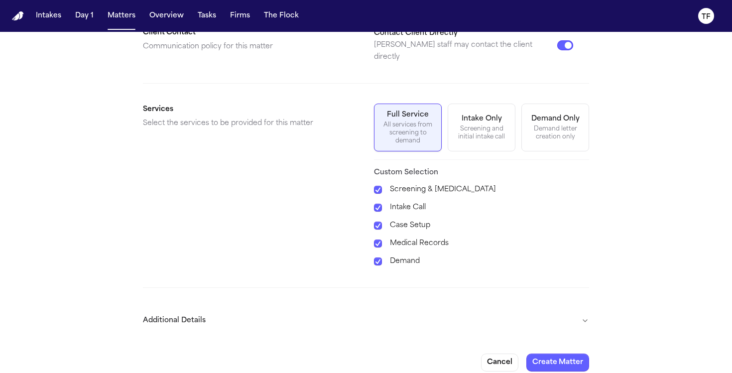
click at [581, 314] on button "Additional Details" at bounding box center [366, 321] width 446 height 26
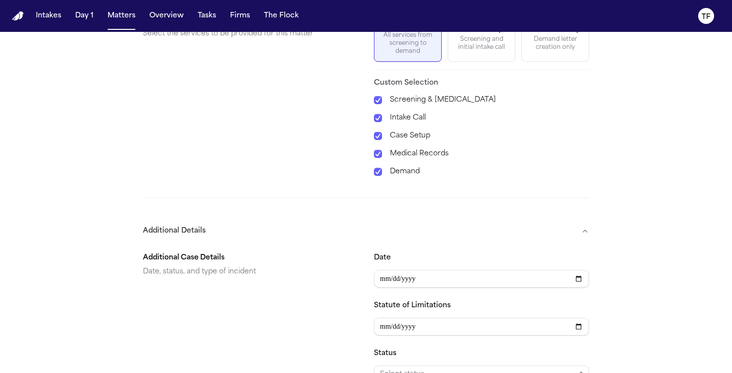
scroll to position [466, 0]
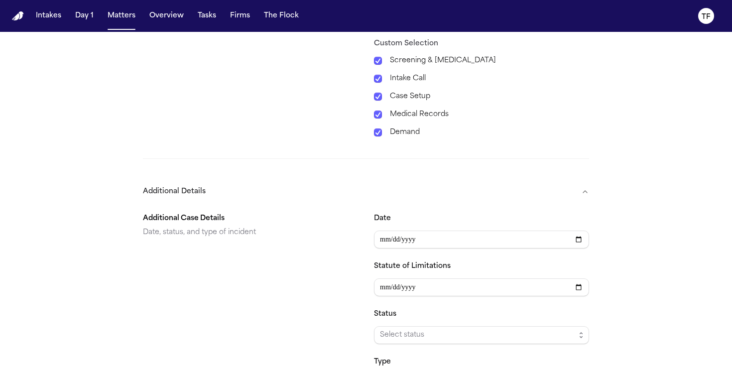
click at [579, 231] on input "Date" at bounding box center [481, 240] width 215 height 18
type input "**********"
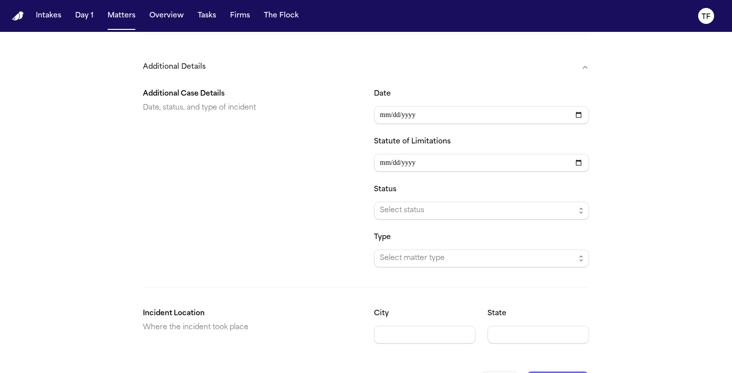
scroll to position [609, 0]
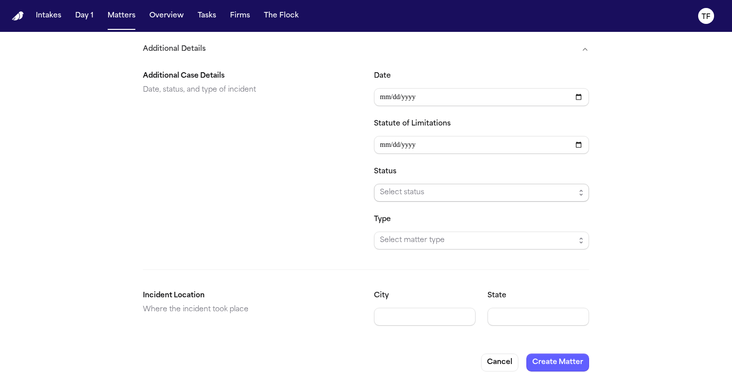
click at [449, 187] on span "Select status" at bounding box center [477, 193] width 195 height 12
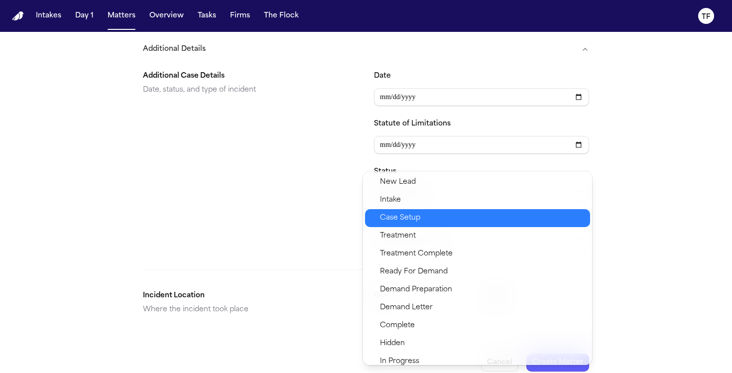
click at [443, 211] on div "Case Setup" at bounding box center [477, 218] width 225 height 18
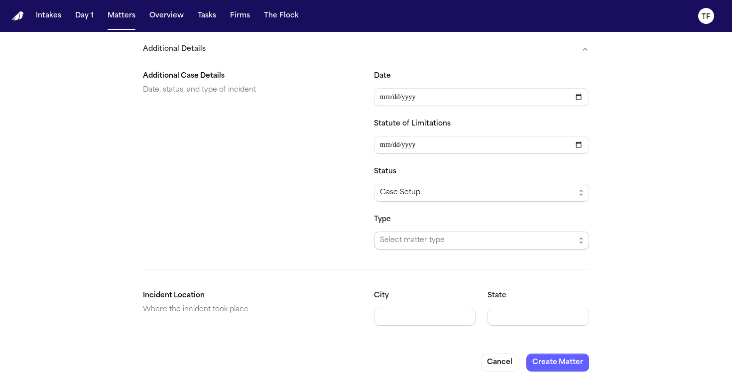
click at [498, 235] on span "Select matter type" at bounding box center [477, 241] width 195 height 12
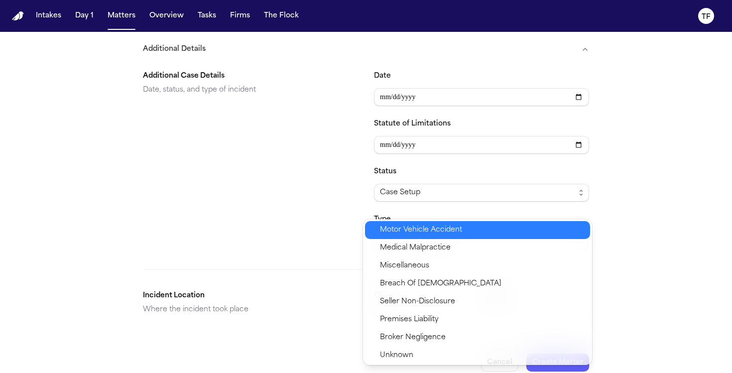
click at [443, 235] on span "Motor Vehicle Accident" at bounding box center [421, 230] width 82 height 12
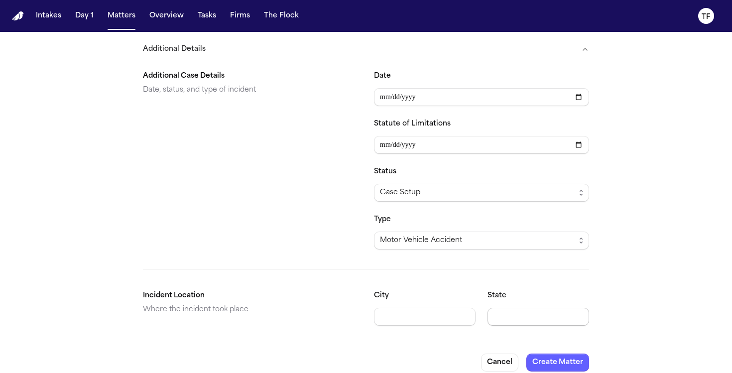
click at [547, 308] on input "State" at bounding box center [539, 317] width 102 height 18
type input "**"
click at [554, 355] on button "Create Matter" at bounding box center [558, 363] width 63 height 18
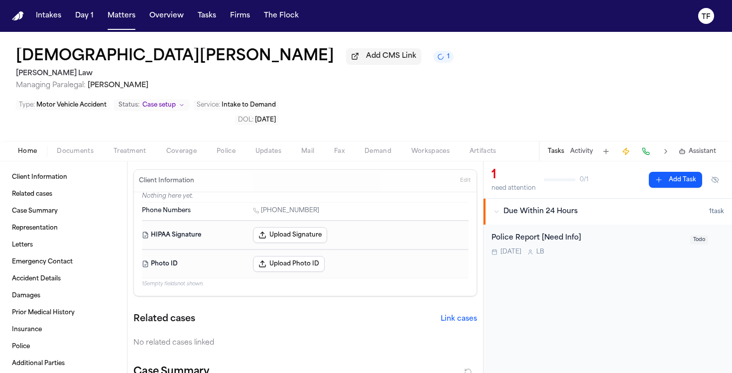
click at [86, 147] on span "Documents" at bounding box center [75, 151] width 37 height 8
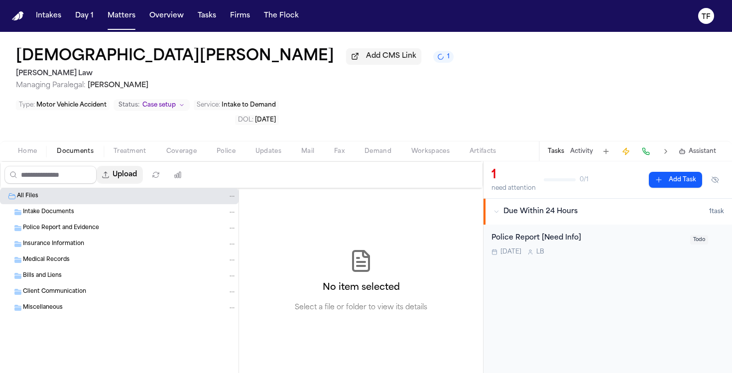
click at [143, 166] on button "Upload" at bounding box center [120, 175] width 46 height 18
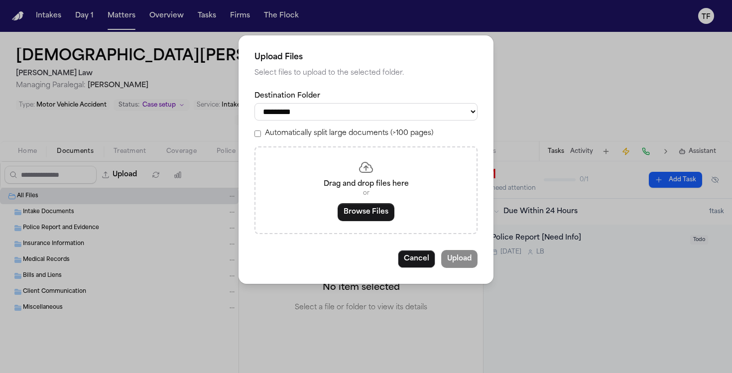
click at [373, 207] on button "Browse Files" at bounding box center [366, 212] width 57 height 18
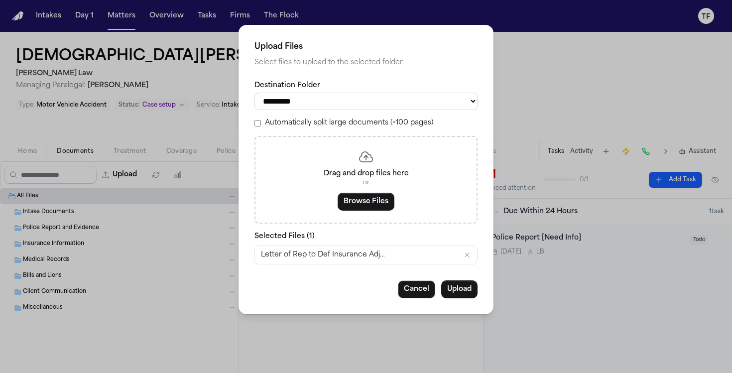
drag, startPoint x: 467, startPoint y: 259, endPoint x: 401, endPoint y: 210, distance: 82.0
click at [467, 257] on icon "Remove Letter of Rep to Def Insurance Adjuster - Retrown Burley & Michael Glove…" at bounding box center [467, 255] width 4 height 4
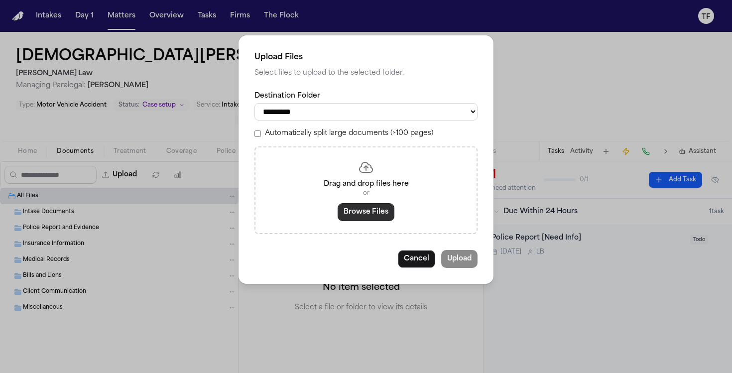
click at [363, 220] on button "Browse Files" at bounding box center [366, 212] width 57 height 18
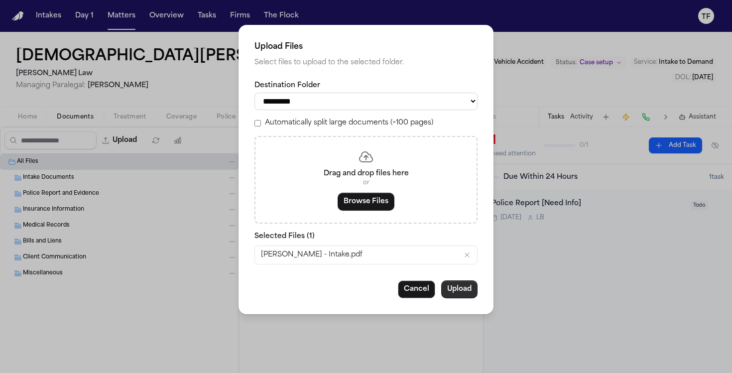
click at [460, 296] on button "Upload" at bounding box center [459, 289] width 36 height 18
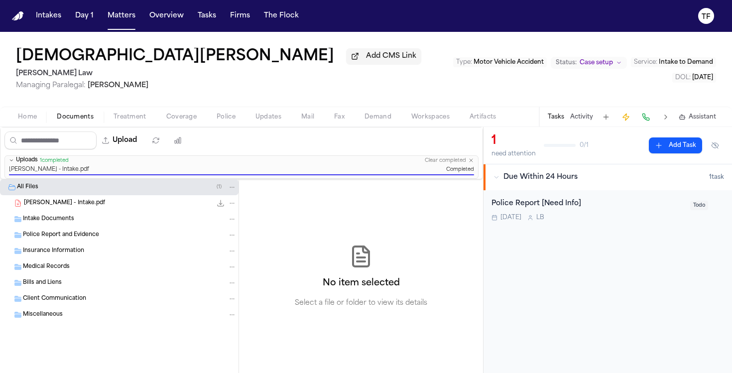
click at [620, 67] on button "Status: Case setup" at bounding box center [589, 63] width 76 height 12
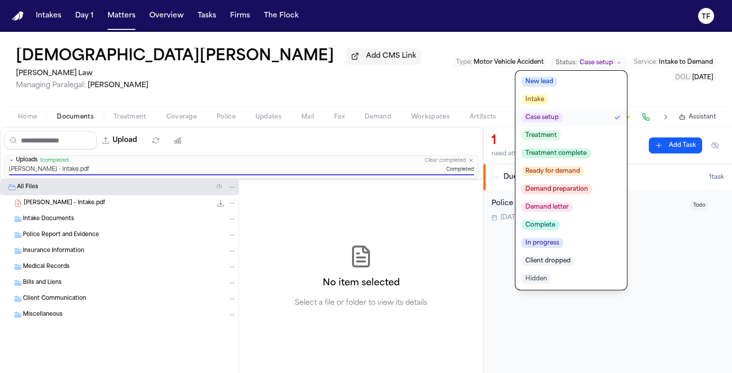
click at [408, 127] on div "Home Documents Treatment Coverage Police Updates Mail Fax Demand Workspaces Art…" at bounding box center [366, 117] width 732 height 20
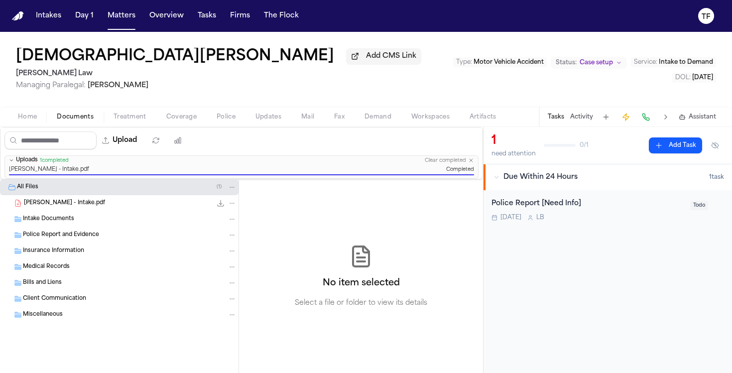
click at [591, 118] on button "Activity" at bounding box center [581, 117] width 23 height 8
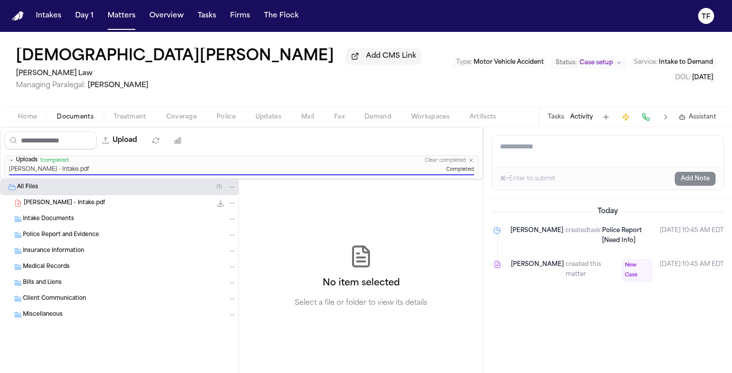
paste textarea "**********"
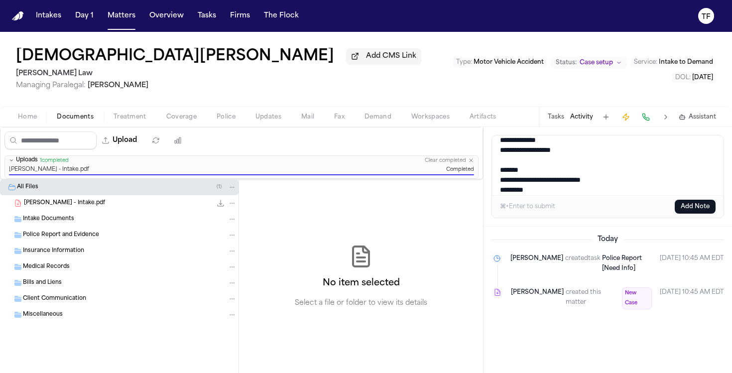
type textarea "**********"
click at [699, 206] on button "Add Note" at bounding box center [695, 207] width 41 height 14
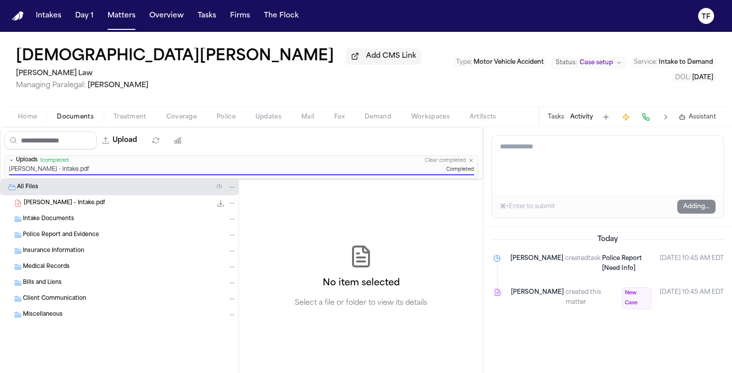
scroll to position [0, 0]
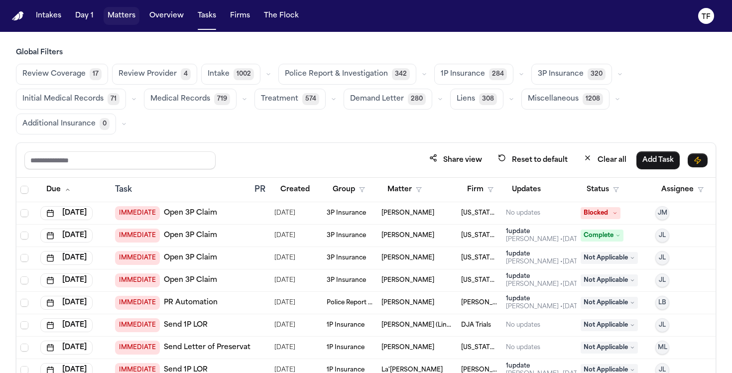
click at [129, 18] on button "Matters" at bounding box center [122, 16] width 36 height 18
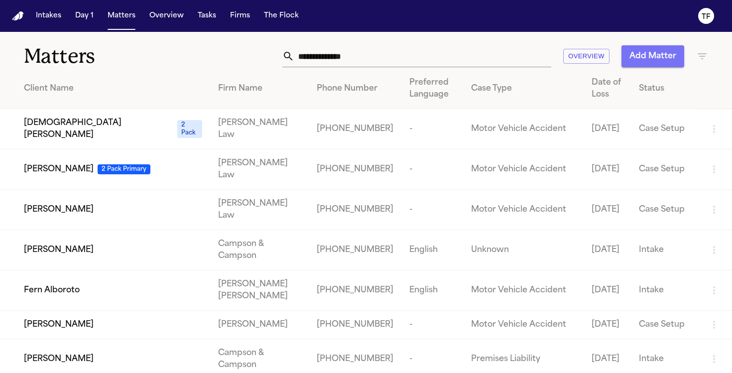
click at [654, 58] on button "Add Matter" at bounding box center [653, 56] width 63 height 22
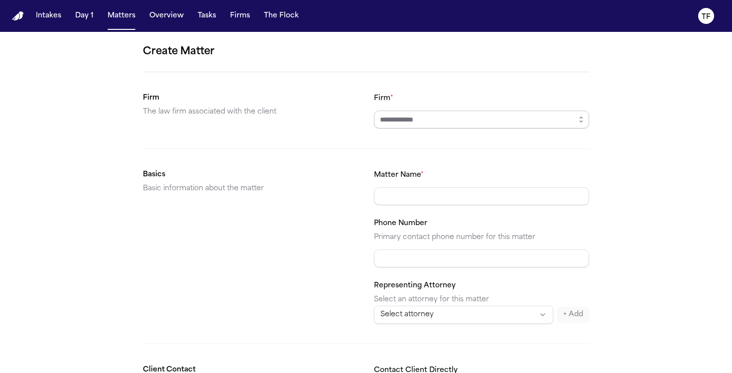
click at [457, 113] on input "Firm *" at bounding box center [481, 120] width 215 height 18
click at [459, 122] on input "Firm *" at bounding box center [481, 120] width 215 height 18
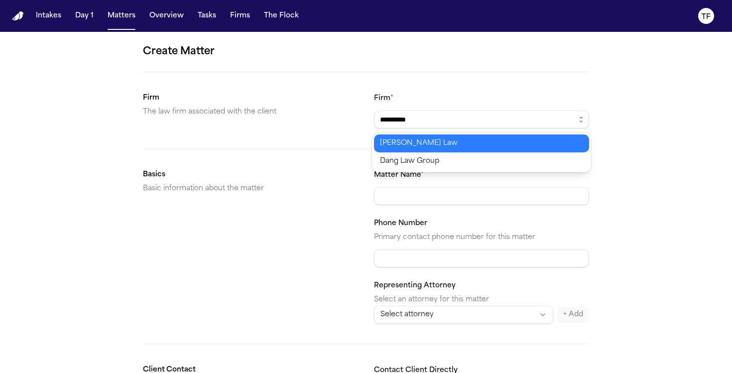
click at [450, 139] on body "**********" at bounding box center [366, 186] width 732 height 373
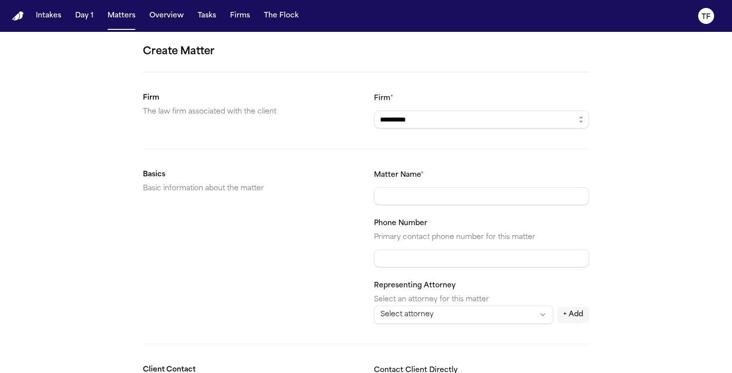
type input "**********"
click at [437, 200] on input "Matter Name *" at bounding box center [481, 196] width 215 height 18
type input "**********"
click at [417, 266] on input "Phone Number" at bounding box center [481, 259] width 215 height 18
paste input "**********"
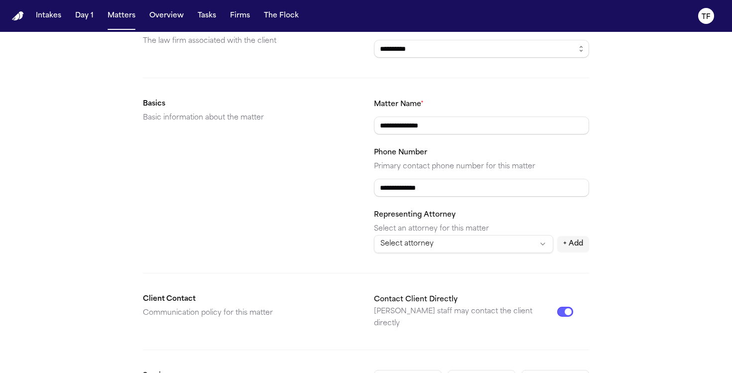
scroll to position [193, 0]
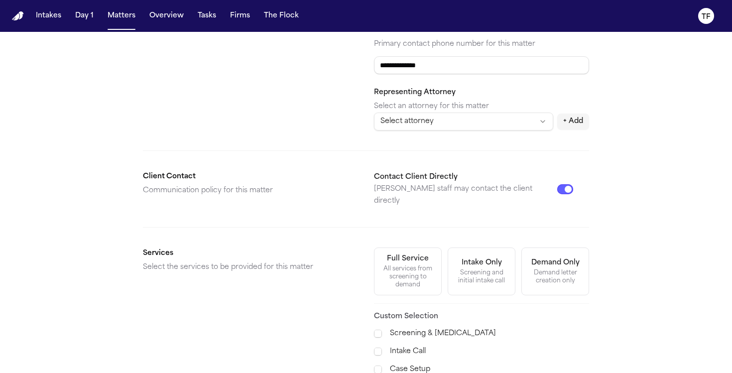
type input "**********"
click at [420, 254] on div "Full Service" at bounding box center [408, 259] width 42 height 10
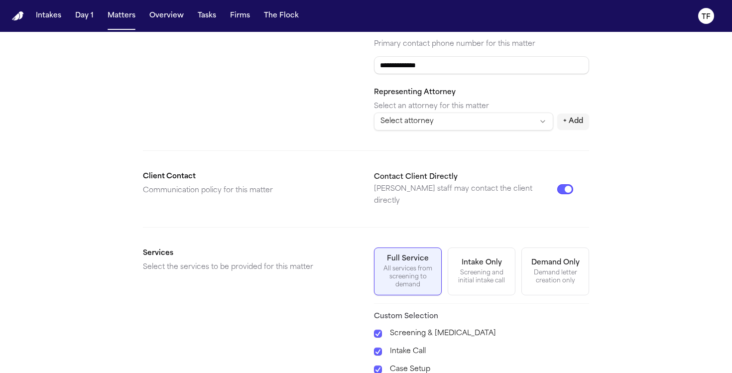
scroll to position [337, 0]
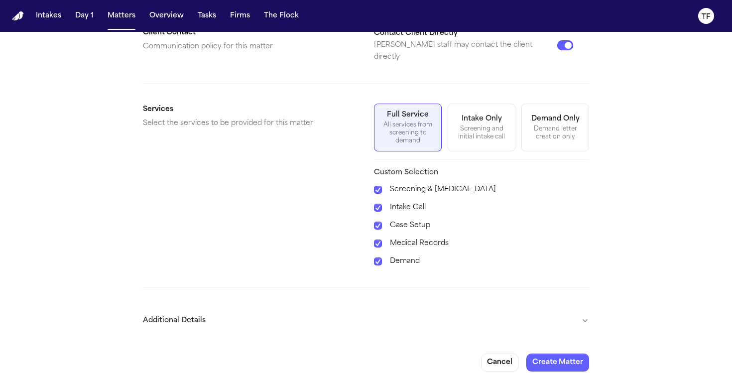
click at [581, 355] on button "Create Matter" at bounding box center [558, 363] width 63 height 18
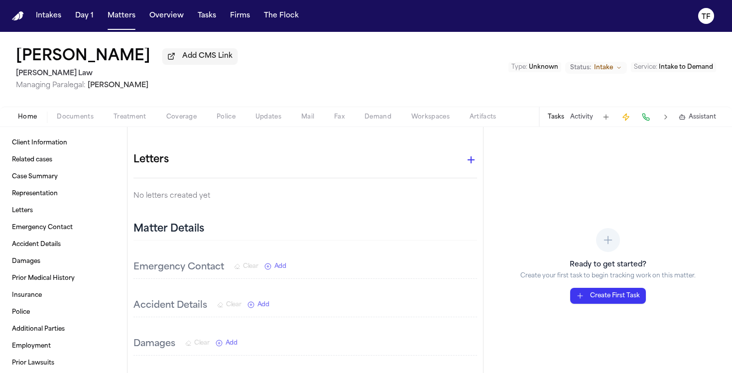
scroll to position [9, 0]
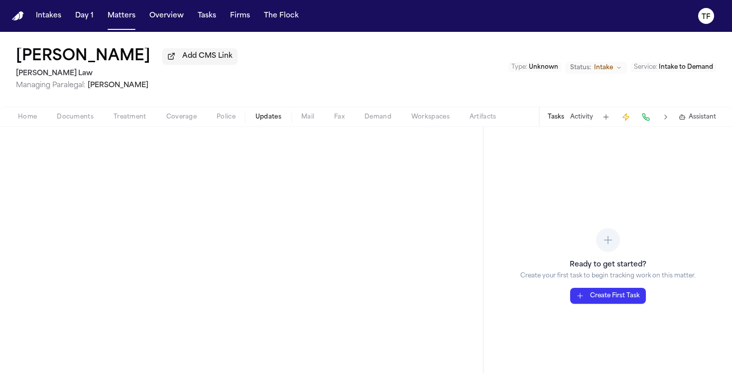
click at [259, 119] on span "Updates" at bounding box center [269, 117] width 26 height 8
click at [79, 121] on span "Documents" at bounding box center [75, 117] width 37 height 8
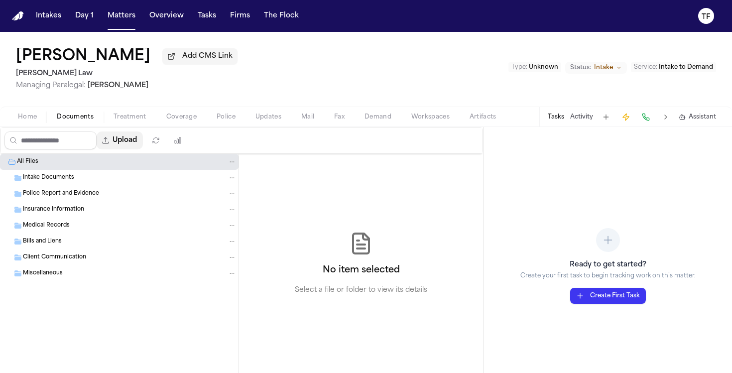
click at [143, 143] on button "Upload" at bounding box center [120, 141] width 46 height 18
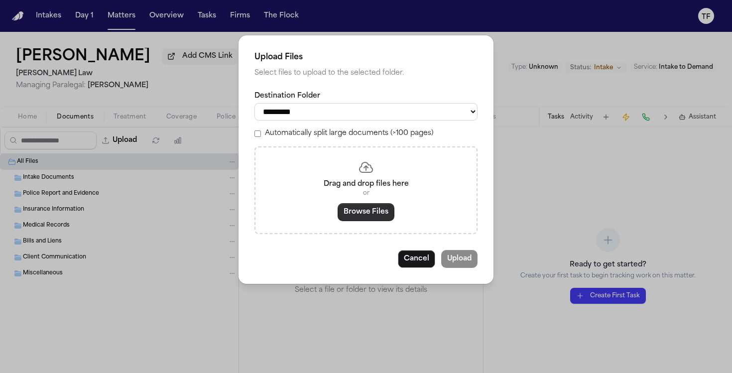
click at [344, 211] on button "Browse Files" at bounding box center [366, 212] width 57 height 18
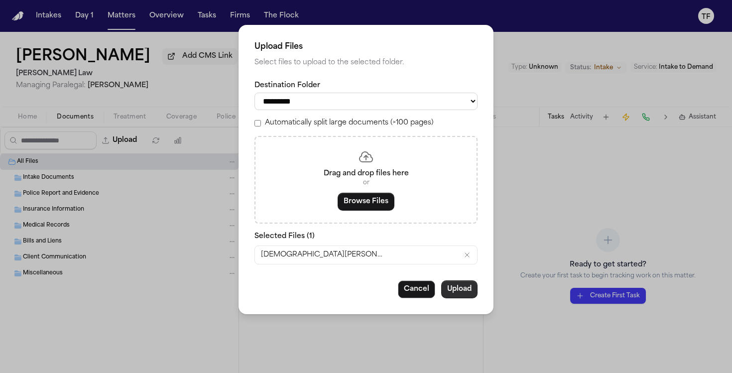
click at [455, 298] on button "Upload" at bounding box center [459, 289] width 36 height 18
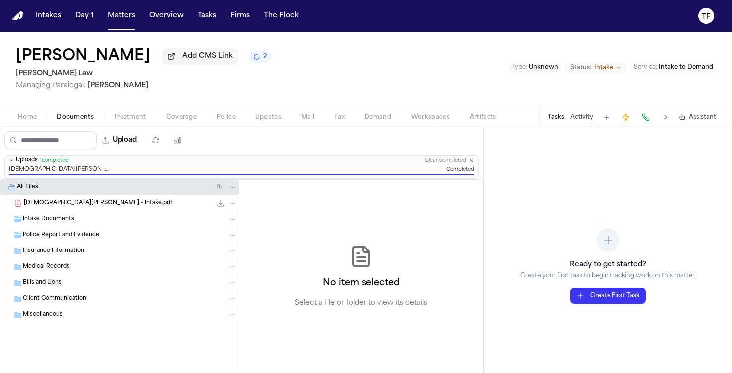
click at [616, 70] on button "Status: Intake" at bounding box center [596, 68] width 62 height 12
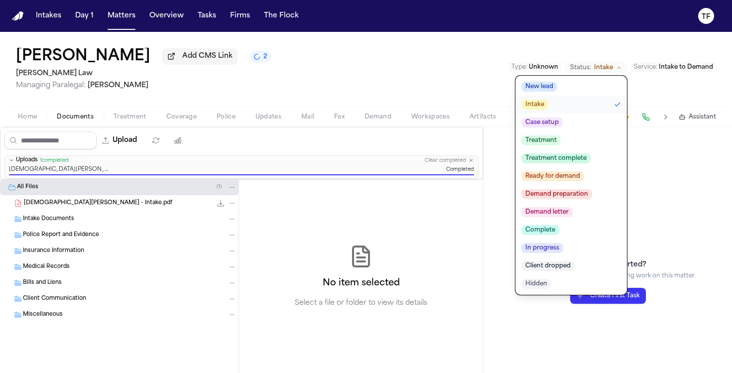
click at [564, 121] on button "Case setup" at bounding box center [572, 123] width 112 height 18
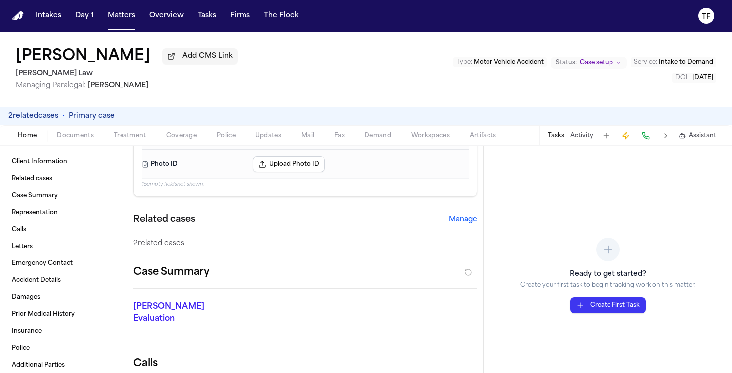
scroll to position [119, 0]
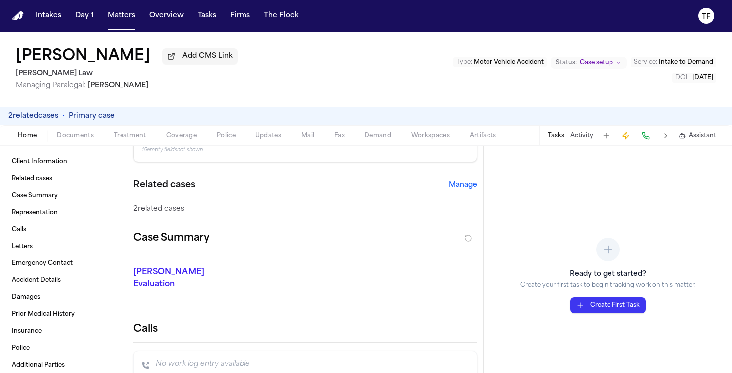
click at [461, 192] on div "Related cases Manage" at bounding box center [306, 185] width 344 height 14
click at [452, 184] on button "Manage" at bounding box center [463, 185] width 28 height 10
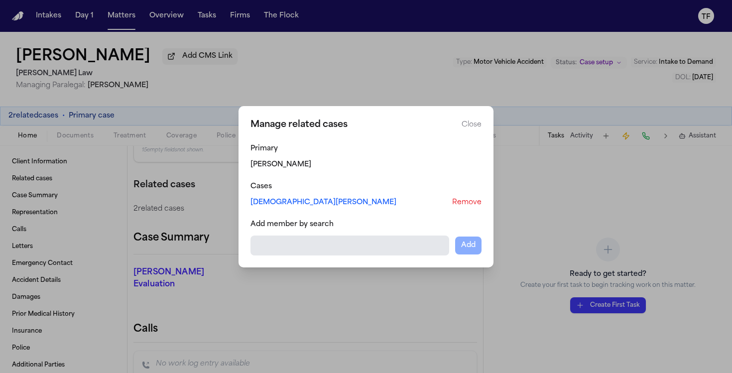
click at [338, 240] on div at bounding box center [350, 246] width 199 height 20
click at [339, 239] on input "Select case to add" at bounding box center [350, 246] width 199 height 18
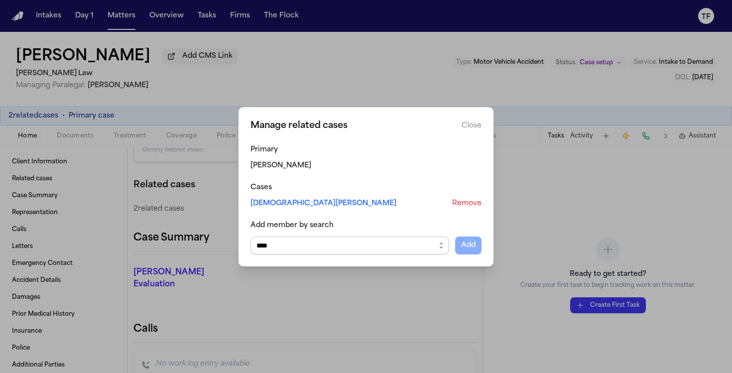
scroll to position [0, 0]
click at [327, 274] on body "**********" at bounding box center [366, 186] width 732 height 373
type input "**********"
click at [475, 251] on button "Add" at bounding box center [468, 246] width 26 height 18
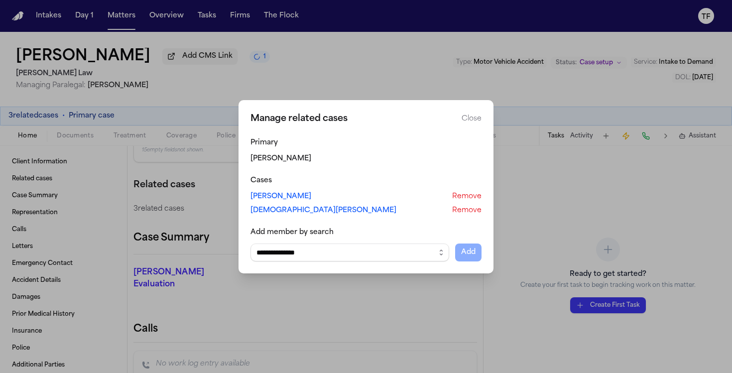
click at [445, 303] on button "Close manage related cases" at bounding box center [366, 186] width 732 height 373
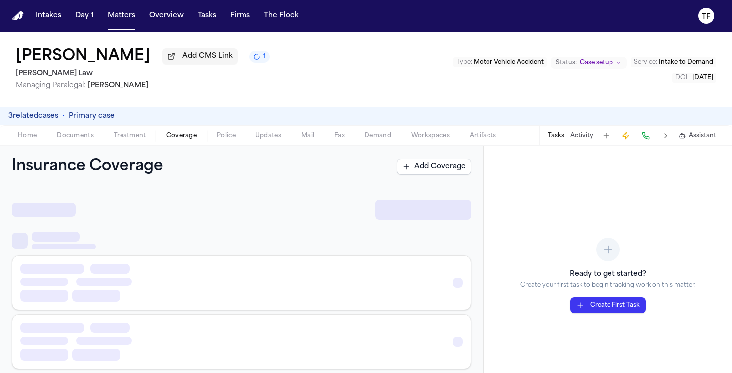
click at [171, 137] on span "Coverage" at bounding box center [181, 136] width 30 height 8
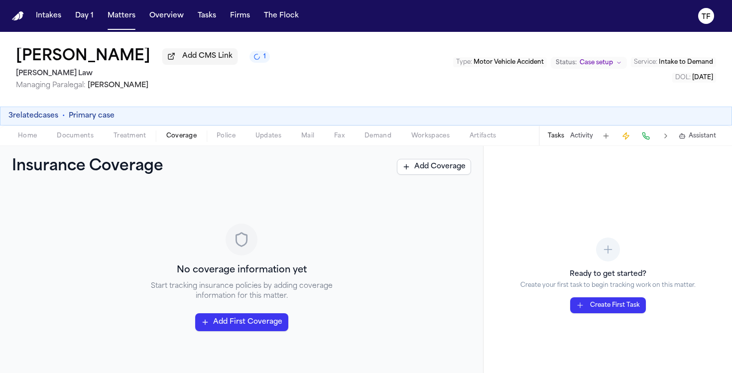
scroll to position [12, 0]
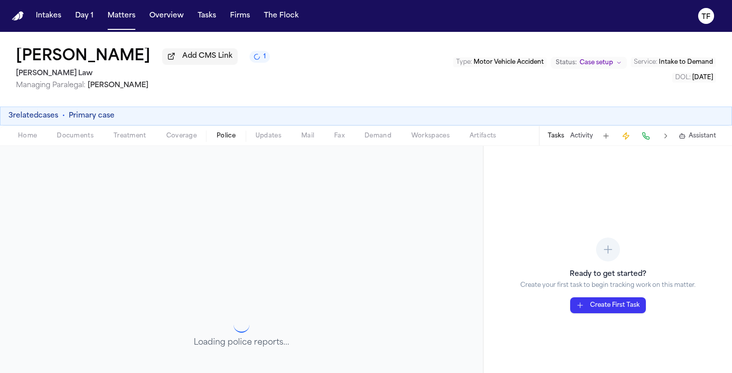
click at [230, 139] on span "Police" at bounding box center [226, 136] width 19 height 8
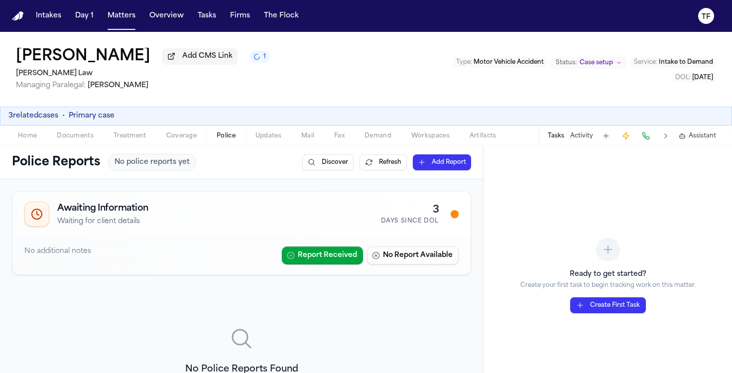
click at [253, 58] on icon "1 active task" at bounding box center [257, 56] width 9 height 9
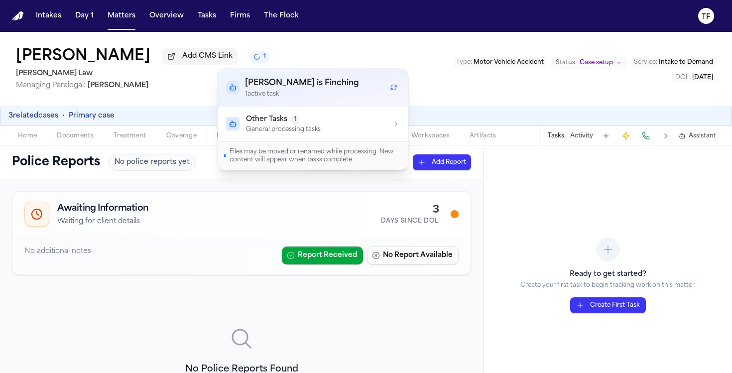
click at [274, 123] on span "Other Tasks" at bounding box center [266, 120] width 41 height 10
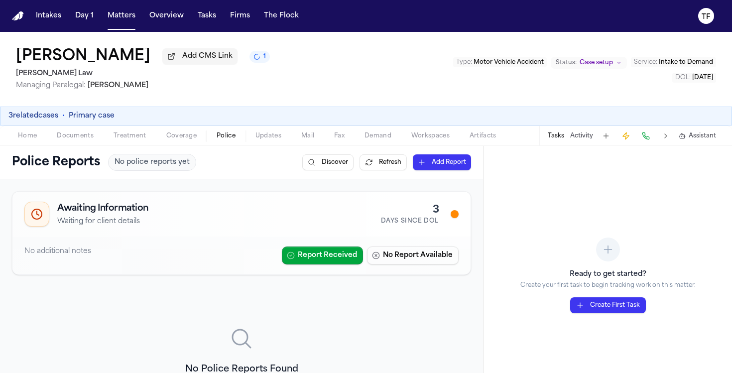
click at [498, 105] on div "[PERSON_NAME] Add CMS Link 1 [PERSON_NAME] Law Managing Paralegal: [PERSON_NAME…" at bounding box center [366, 69] width 732 height 75
click at [70, 140] on span "Documents" at bounding box center [75, 136] width 37 height 8
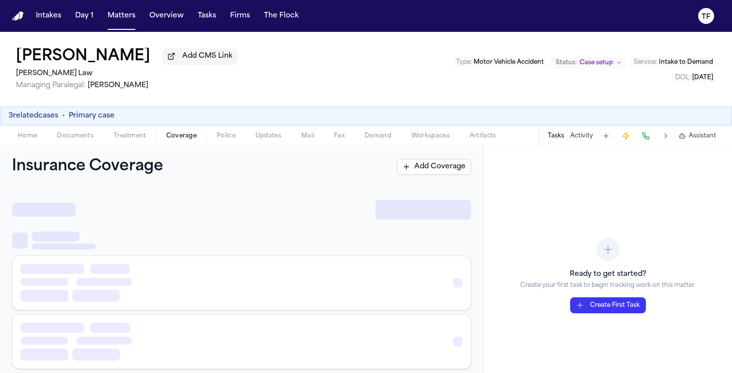
click at [195, 140] on span "Coverage" at bounding box center [181, 136] width 30 height 8
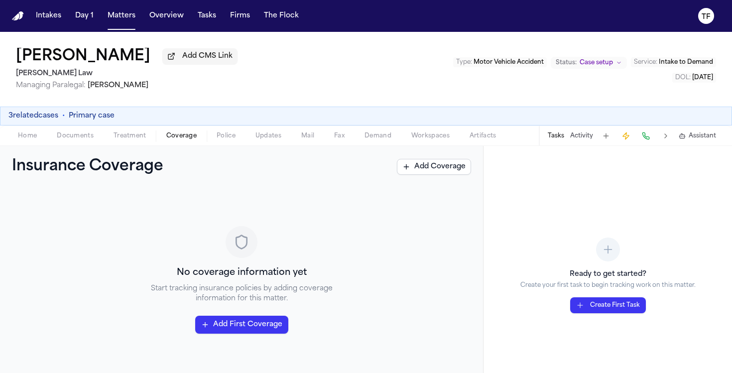
scroll to position [12, 0]
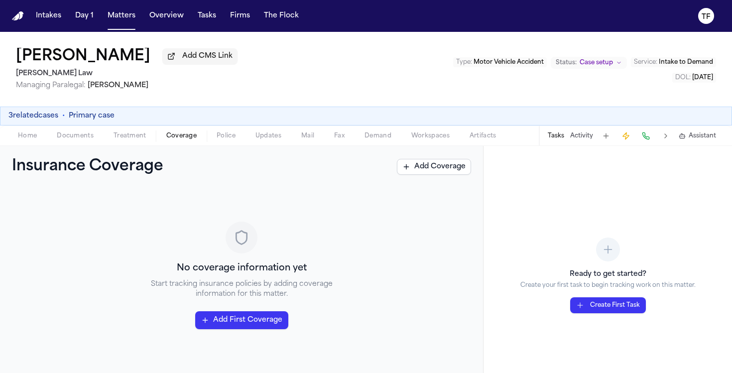
click at [215, 144] on div "Home Documents Treatment Coverage Police Updates Mail Fax Demand Workspaces Art…" at bounding box center [366, 136] width 732 height 20
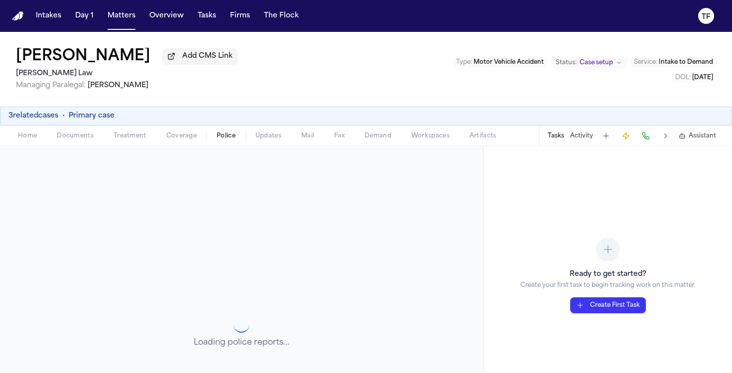
click at [227, 138] on span "Police" at bounding box center [226, 136] width 19 height 8
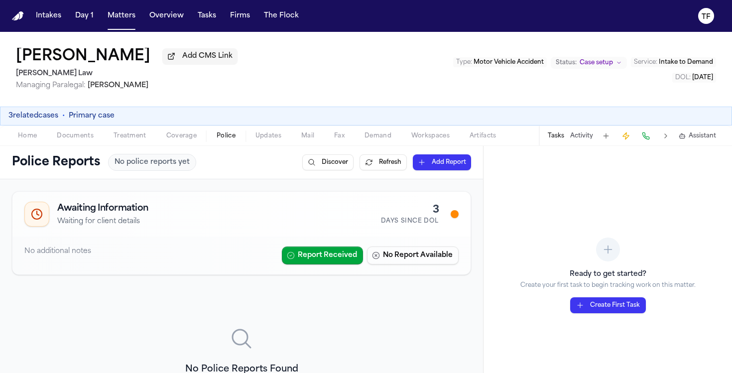
click at [179, 140] on span "Coverage" at bounding box center [181, 136] width 30 height 8
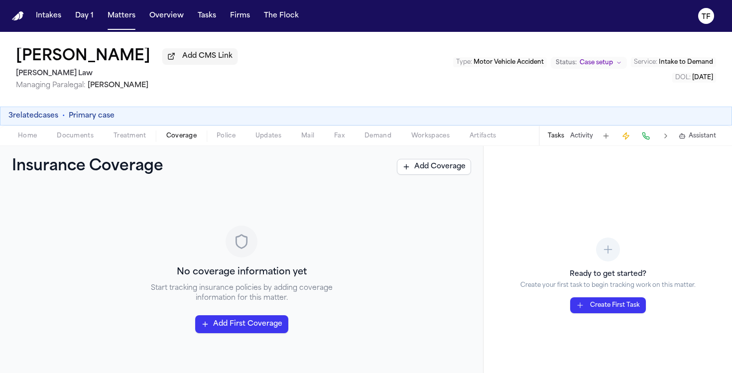
scroll to position [12, 0]
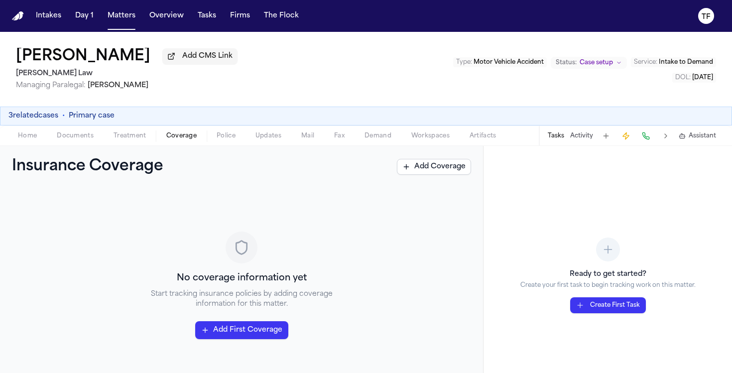
click at [124, 137] on span "Treatment" at bounding box center [130, 136] width 33 height 8
click at [177, 137] on span "Coverage" at bounding box center [181, 136] width 30 height 8
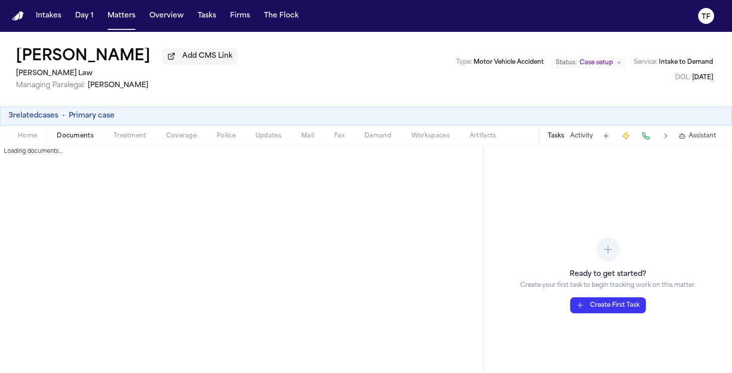
click at [84, 138] on span "Documents" at bounding box center [75, 136] width 37 height 8
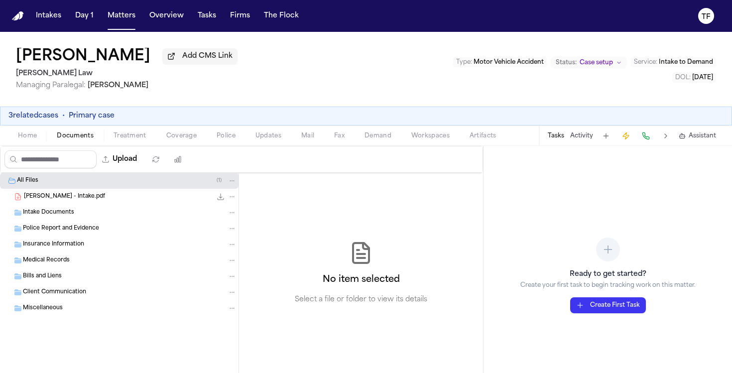
click at [71, 201] on span "Clifton Simon - Intake.pdf" at bounding box center [64, 197] width 81 height 8
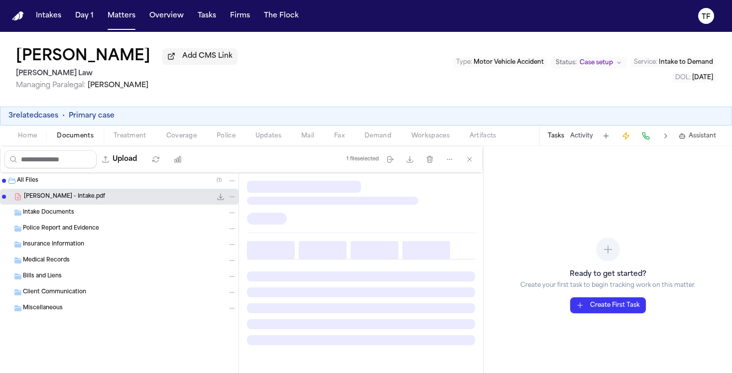
click at [71, 201] on span "Clifton Simon - Intake.pdf" at bounding box center [64, 197] width 81 height 8
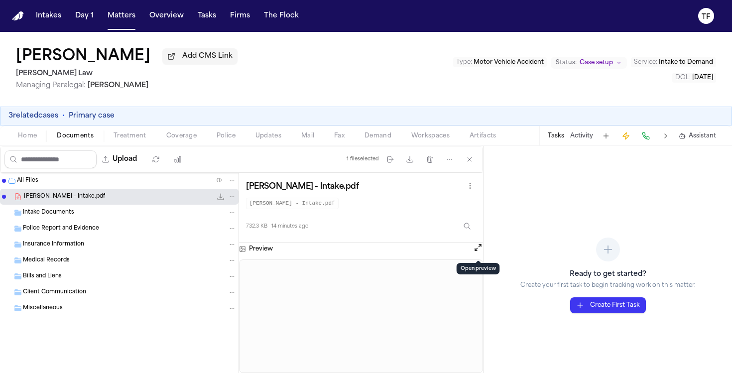
click at [476, 250] on button "Open preview" at bounding box center [478, 248] width 10 height 10
click at [583, 137] on button "Activity" at bounding box center [581, 136] width 23 height 8
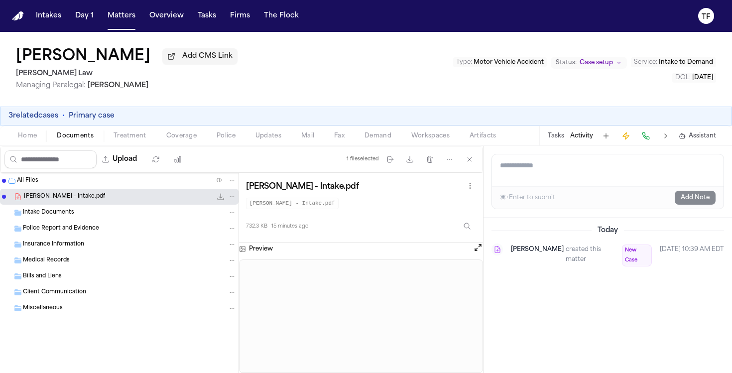
click at [563, 178] on textarea "Add a note to this matter" at bounding box center [608, 170] width 232 height 32
paste textarea "**********"
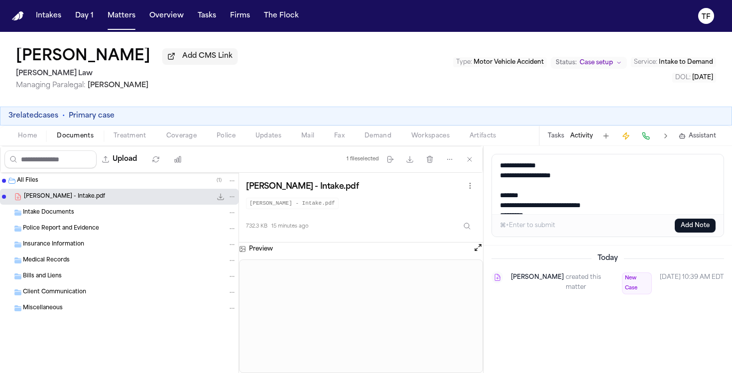
scroll to position [6, 0]
type textarea "**********"
click at [693, 226] on button "Add Note" at bounding box center [695, 226] width 41 height 14
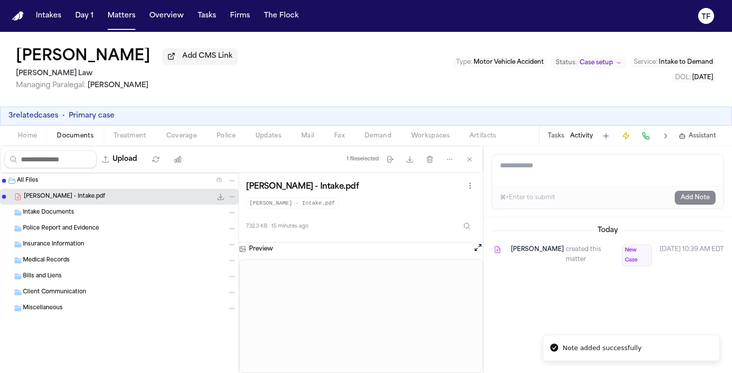
scroll to position [0, 0]
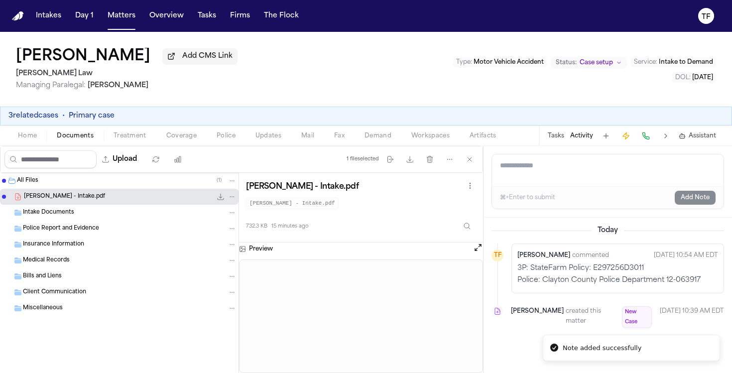
click at [687, 64] on span "Intake to Demand" at bounding box center [686, 62] width 54 height 6
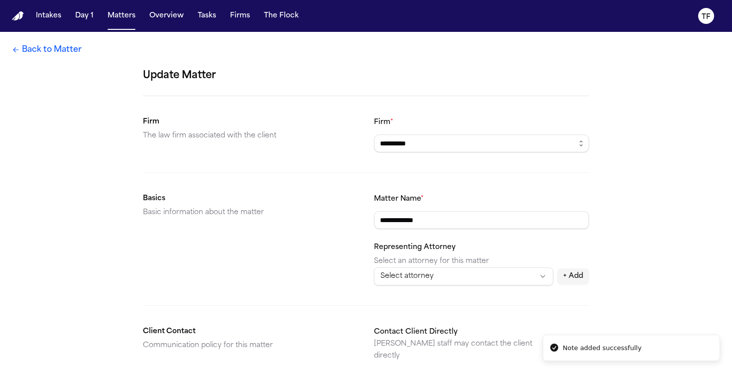
click at [43, 54] on link "Back to Matter" at bounding box center [47, 50] width 70 height 12
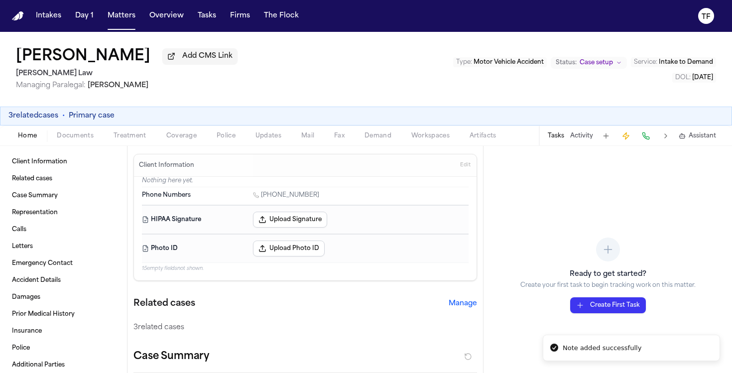
click at [554, 139] on button "Tasks" at bounding box center [556, 136] width 16 height 8
click at [558, 144] on div "Tasks Activity Assistant" at bounding box center [631, 135] width 185 height 19
click at [556, 137] on button "Tasks" at bounding box center [556, 136] width 16 height 8
click at [589, 63] on span "Case setup" at bounding box center [596, 63] width 33 height 8
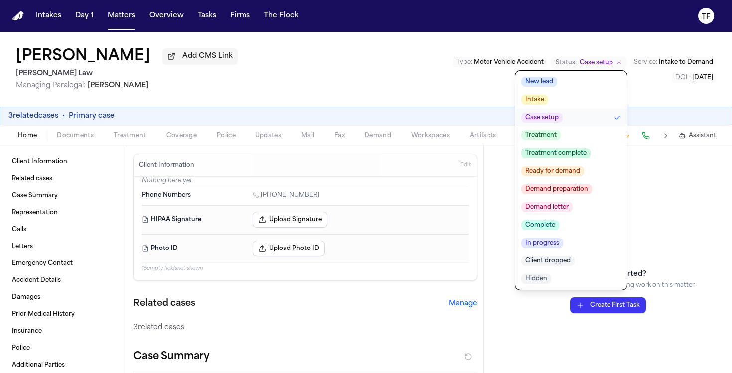
click at [567, 135] on button "Treatment" at bounding box center [572, 136] width 112 height 18
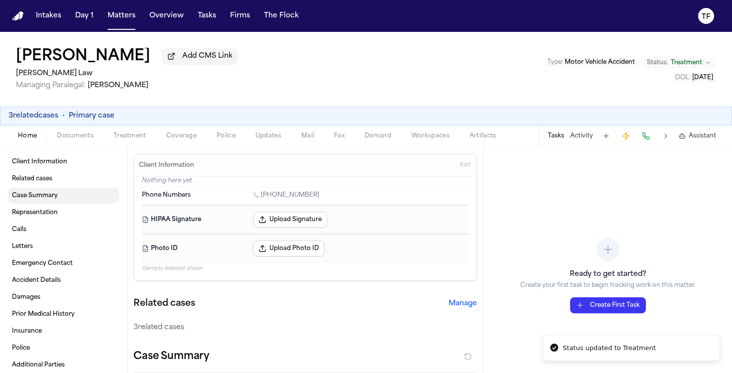
click at [55, 200] on span "Case Summary" at bounding box center [35, 196] width 46 height 8
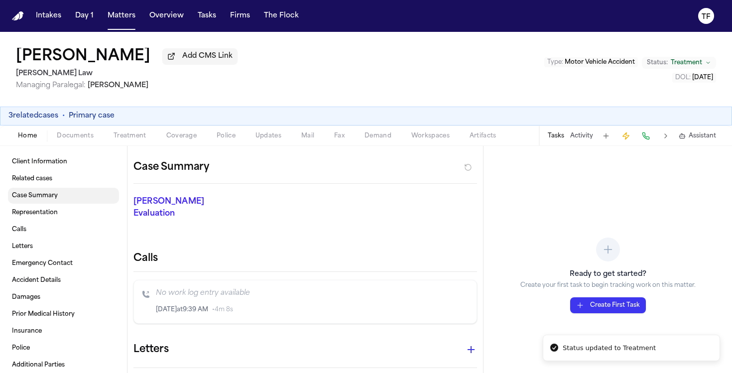
scroll to position [189, 0]
click at [579, 145] on div "Tasks Activity Assistant" at bounding box center [631, 135] width 185 height 19
click at [580, 143] on div "Tasks Activity Assistant" at bounding box center [631, 135] width 185 height 19
click at [581, 132] on div "Tasks Activity Assistant" at bounding box center [631, 135] width 185 height 19
click at [578, 139] on button "Activity" at bounding box center [581, 136] width 23 height 8
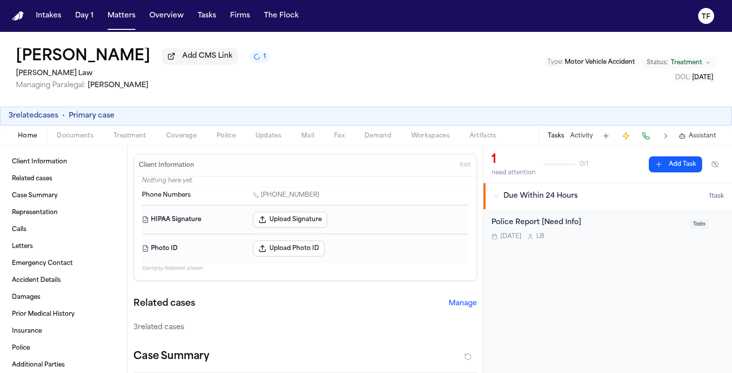
click at [561, 140] on button "Tasks" at bounding box center [556, 136] width 16 height 8
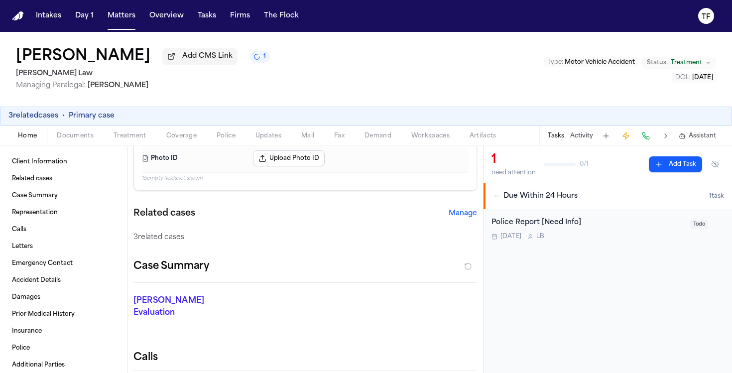
scroll to position [182, 0]
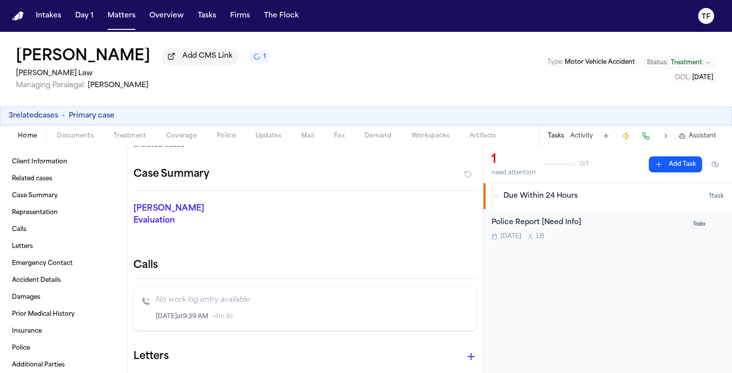
click at [504, 201] on span "Due Within 24 Hours" at bounding box center [541, 196] width 74 height 10
click at [503, 201] on div "Due Within 24 Hours" at bounding box center [602, 196] width 216 height 10
click at [700, 63] on span "Treatment" at bounding box center [686, 63] width 31 height 8
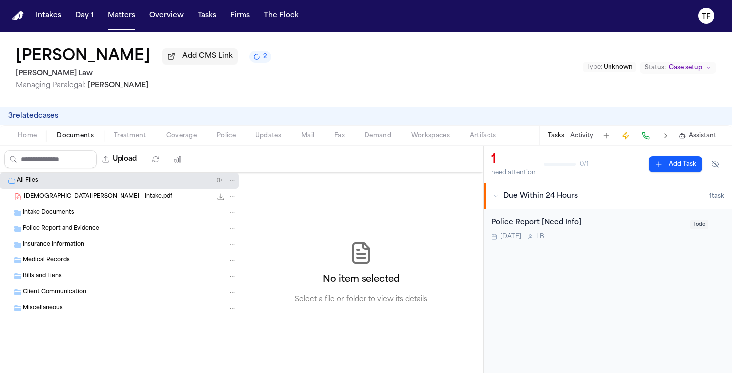
click at [582, 136] on button "Activity" at bounding box center [581, 136] width 23 height 8
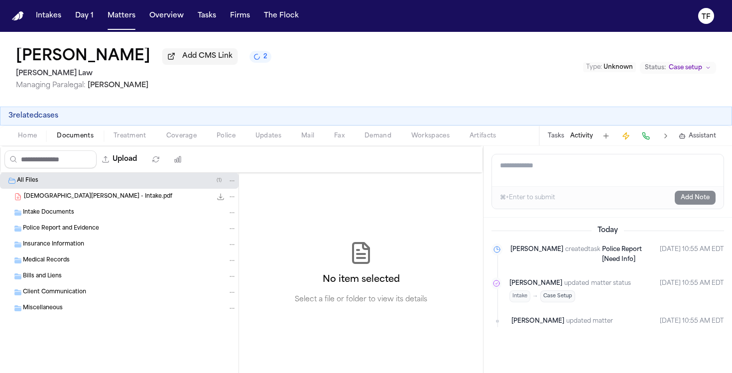
click at [555, 179] on textarea "Add a note to this matter" at bounding box center [608, 170] width 232 height 32
paste textarea "**********"
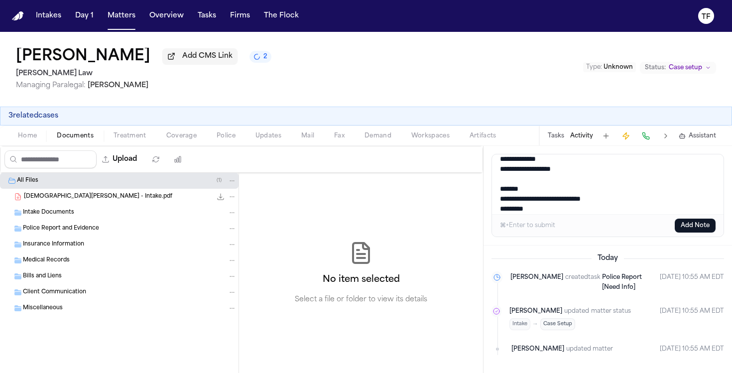
click at [700, 200] on textarea "**********" at bounding box center [608, 184] width 232 height 60
type textarea "**********"
click at [701, 222] on button "Add Note" at bounding box center [695, 226] width 41 height 14
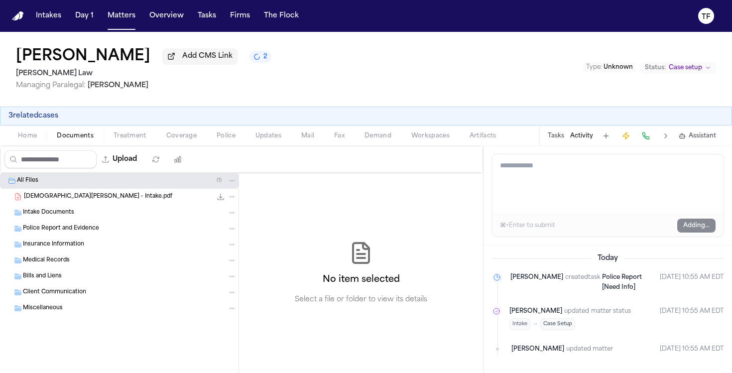
scroll to position [0, 0]
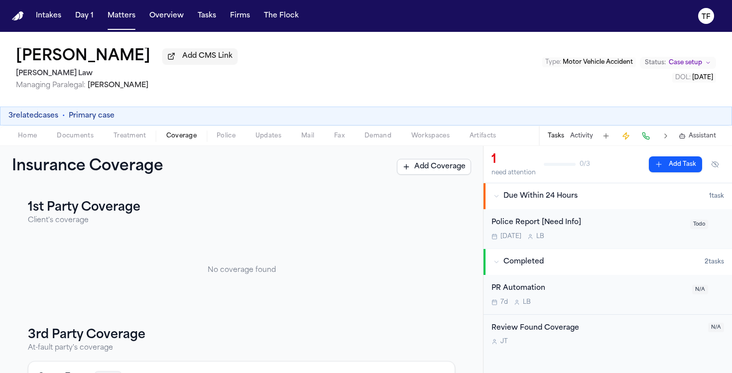
scroll to position [15, 0]
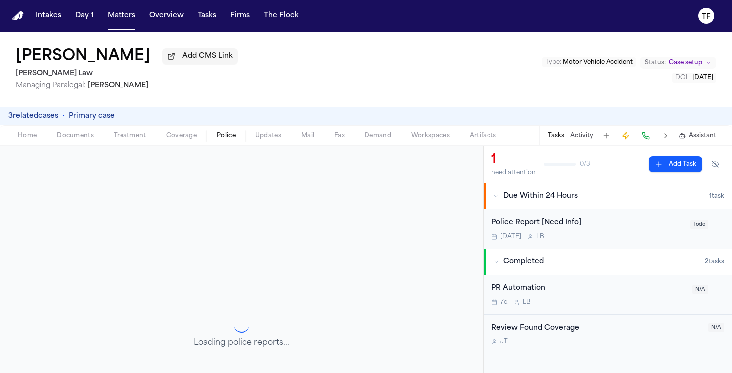
click at [210, 136] on button "Police" at bounding box center [226, 136] width 39 height 12
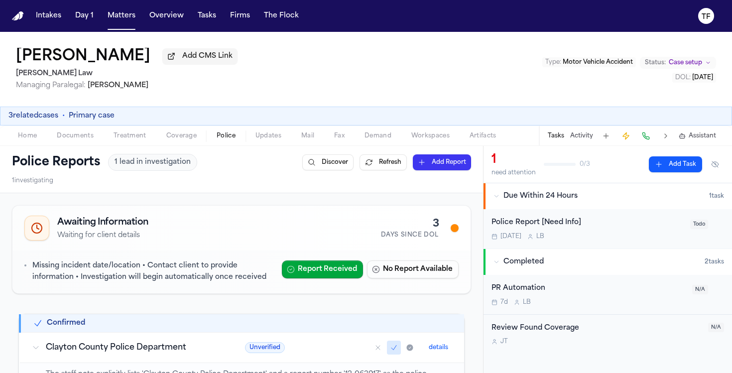
scroll to position [148, 0]
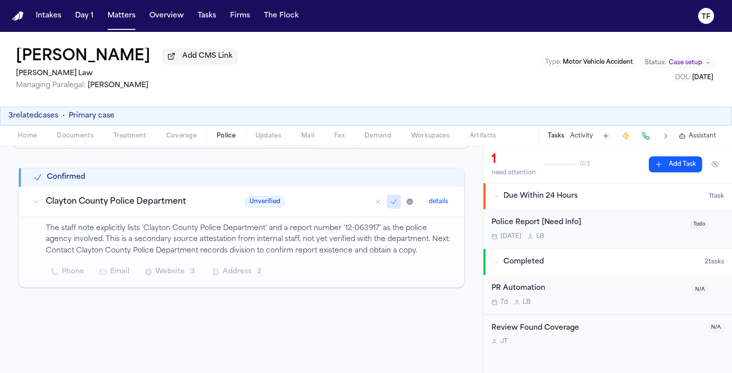
click at [191, 137] on span "Coverage" at bounding box center [181, 136] width 30 height 8
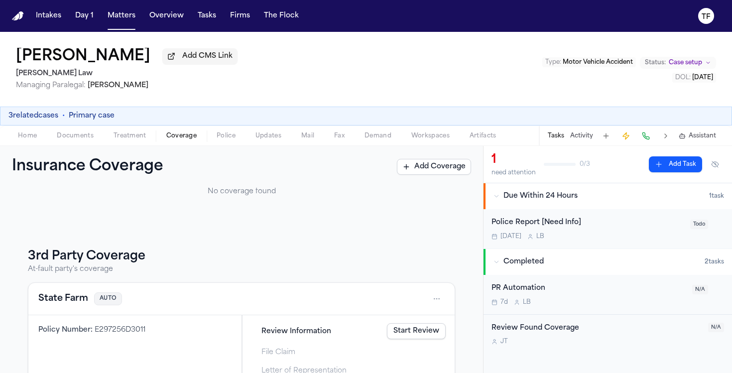
scroll to position [123, 0]
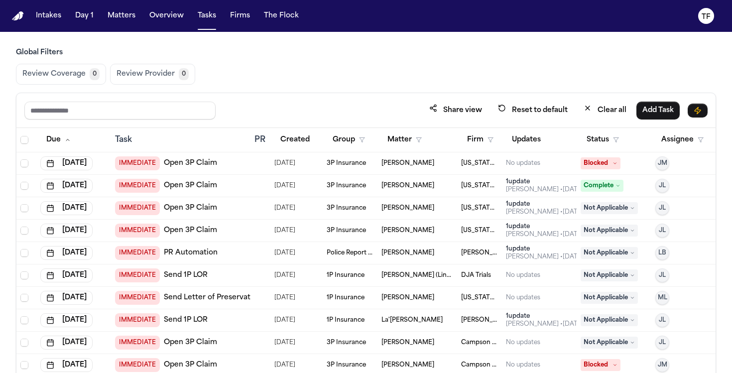
click at [122, 14] on button "Matters" at bounding box center [122, 16] width 36 height 18
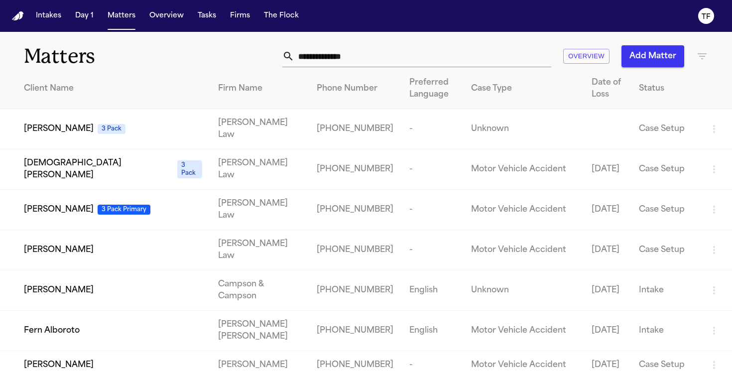
click at [338, 55] on input "text" at bounding box center [422, 56] width 257 height 22
click at [62, 190] on td "Clifton Simon 3 Pack Primary" at bounding box center [105, 210] width 210 height 40
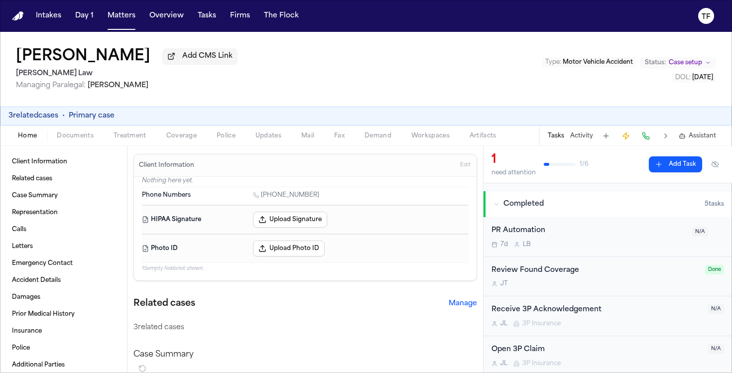
scroll to position [102, 0]
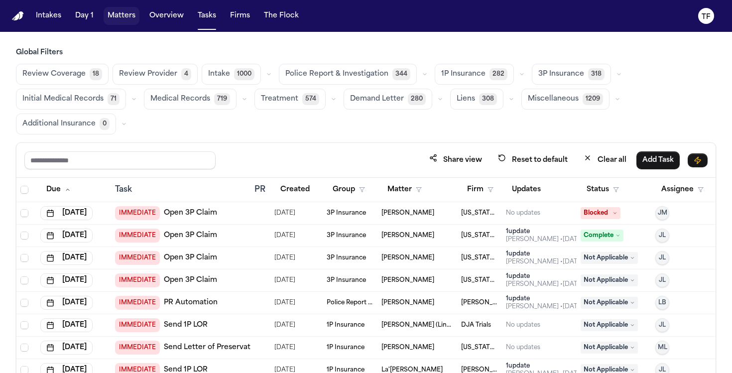
click at [118, 21] on button "Matters" at bounding box center [122, 16] width 36 height 18
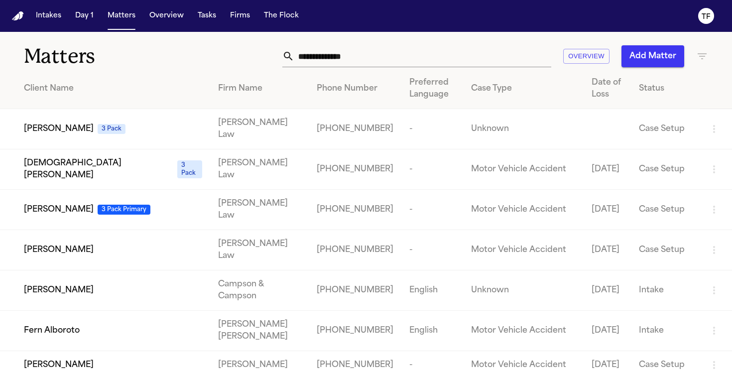
click at [309, 73] on th "Firm Name" at bounding box center [259, 89] width 99 height 40
click at [318, 60] on input "text" at bounding box center [422, 56] width 257 height 22
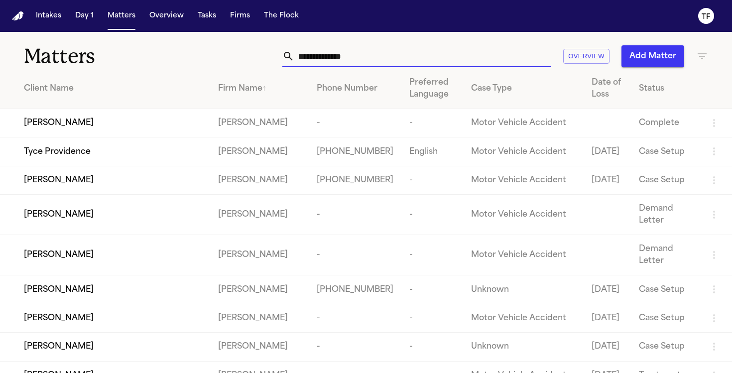
click at [330, 55] on input "text" at bounding box center [422, 56] width 257 height 22
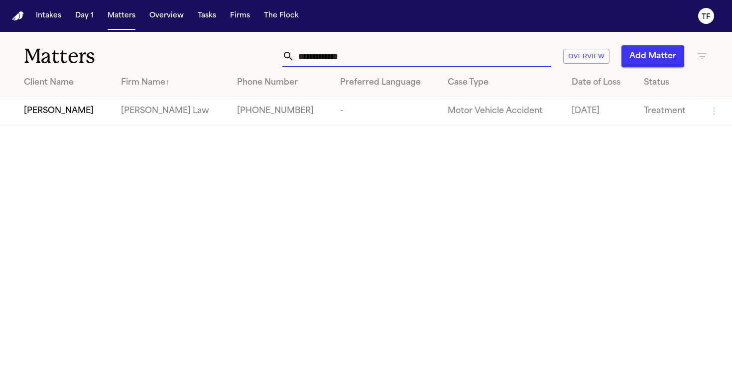
type input "**********"
click at [134, 98] on td "[PERSON_NAME] Law" at bounding box center [171, 111] width 116 height 28
click at [122, 118] on td "[PERSON_NAME] Law" at bounding box center [171, 111] width 116 height 28
click at [105, 108] on div "[PERSON_NAME]" at bounding box center [64, 111] width 81 height 12
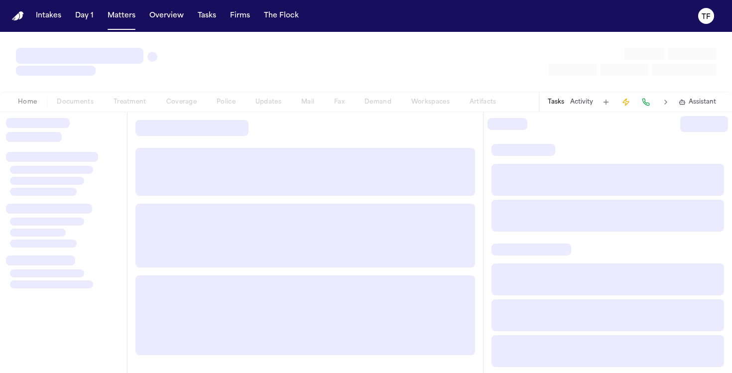
click at [106, 108] on div "Home Documents Treatment Coverage Police Updates Mail Fax Demand Workspaces Art…" at bounding box center [366, 102] width 732 height 20
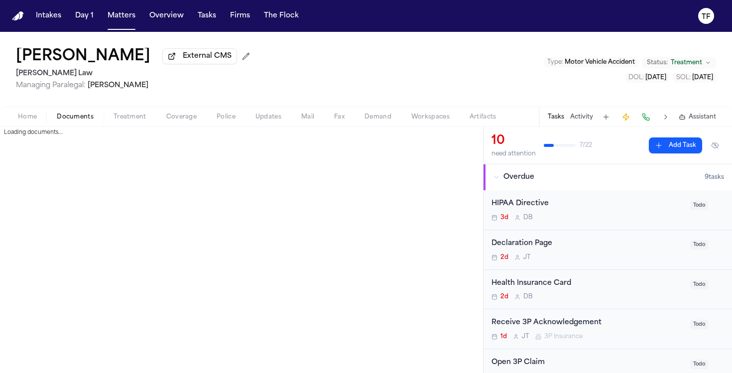
click at [78, 121] on span "Documents" at bounding box center [75, 117] width 37 height 8
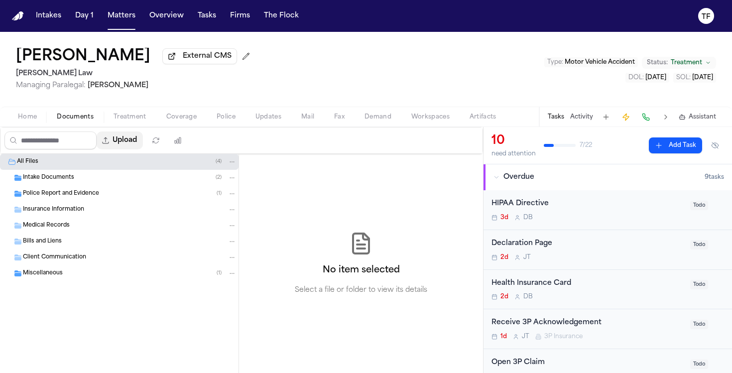
click at [127, 146] on button "Upload" at bounding box center [120, 141] width 46 height 18
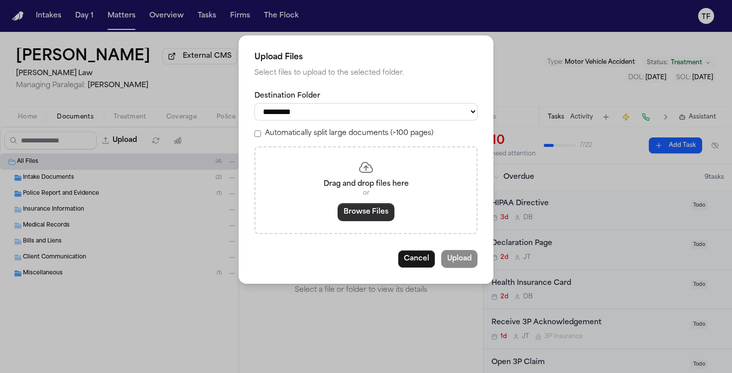
click at [388, 210] on button "Browse Files" at bounding box center [366, 212] width 57 height 18
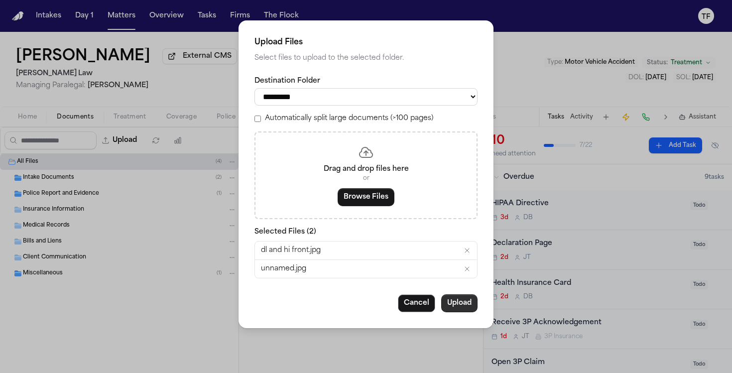
click at [457, 310] on button "Upload" at bounding box center [459, 303] width 36 height 18
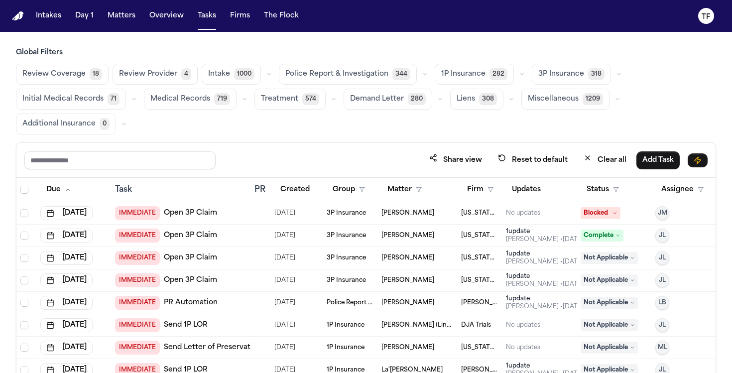
click at [100, 18] on div "Intakes Day 1 Matters Overview Tasks Firms The Flock" at bounding box center [167, 16] width 271 height 18
click at [113, 15] on button "Matters" at bounding box center [122, 16] width 36 height 18
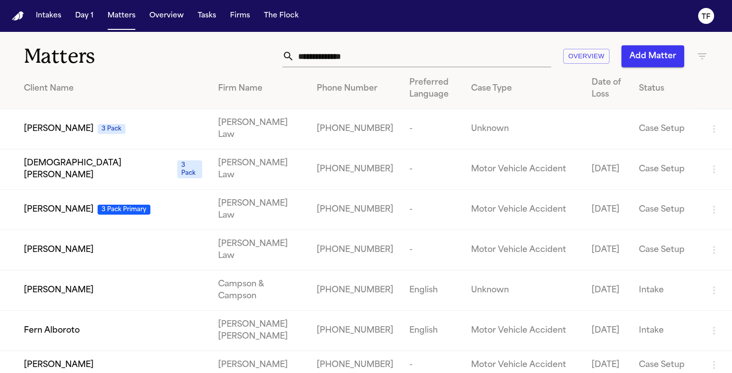
click at [355, 63] on input "text" at bounding box center [422, 56] width 257 height 22
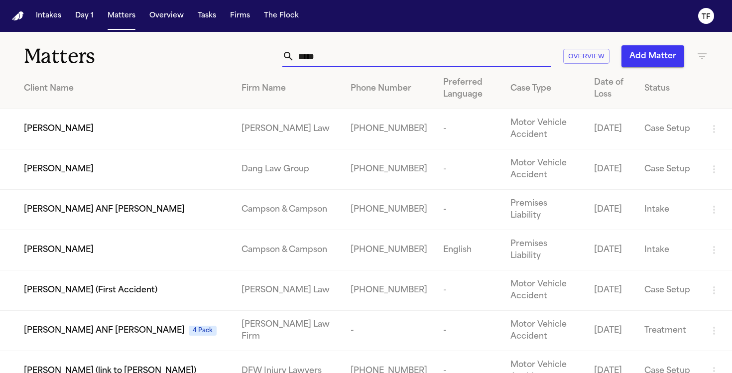
type input "*****"
click at [131, 106] on th "Client Name" at bounding box center [117, 89] width 234 height 40
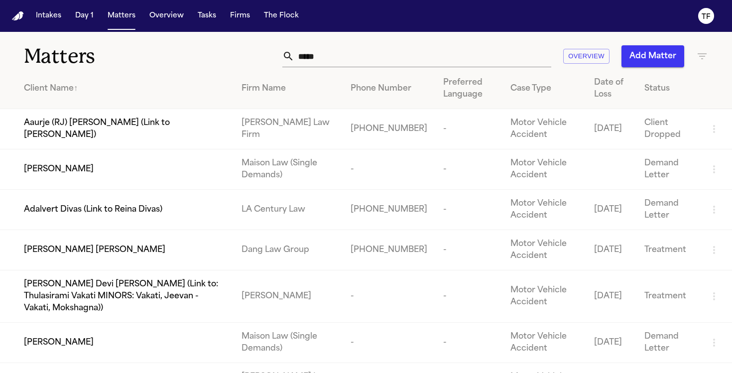
click at [128, 123] on span "Aaurje (RJ) [PERSON_NAME] (Link to [PERSON_NAME])" at bounding box center [125, 129] width 202 height 24
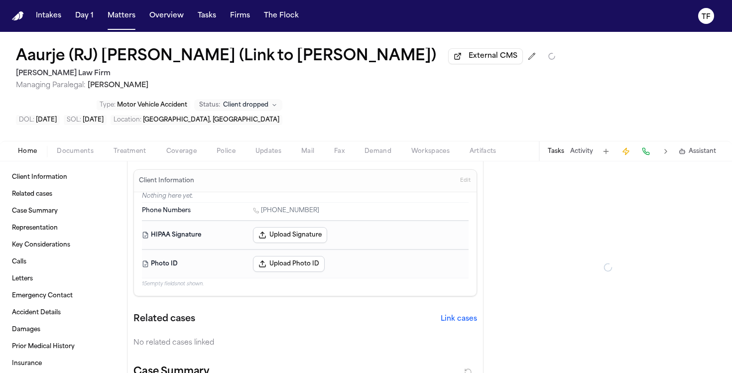
type textarea "*"
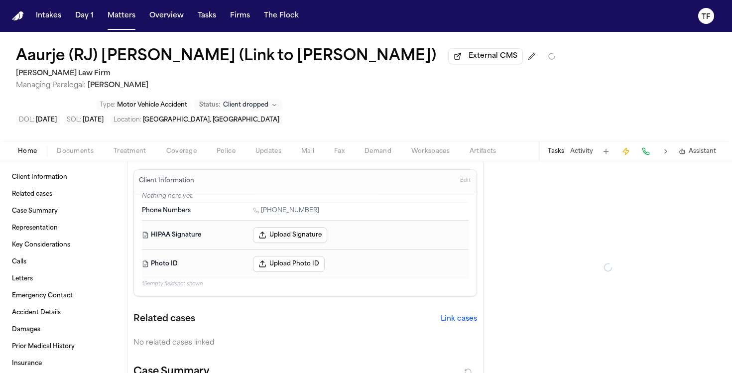
type textarea "*"
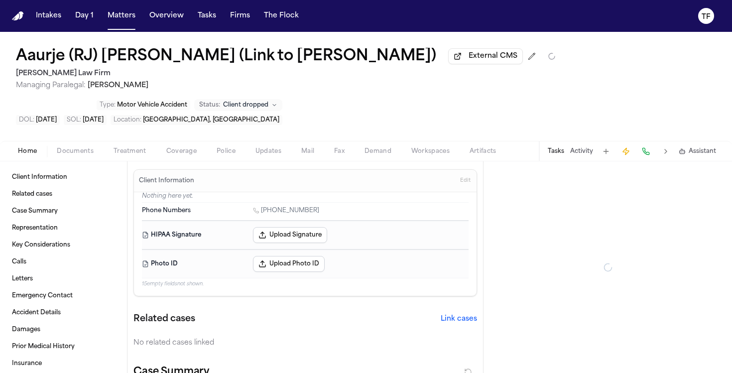
type textarea "*"
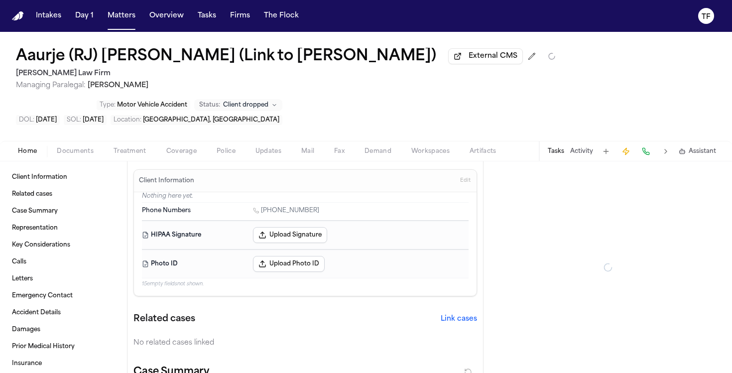
type textarea "*"
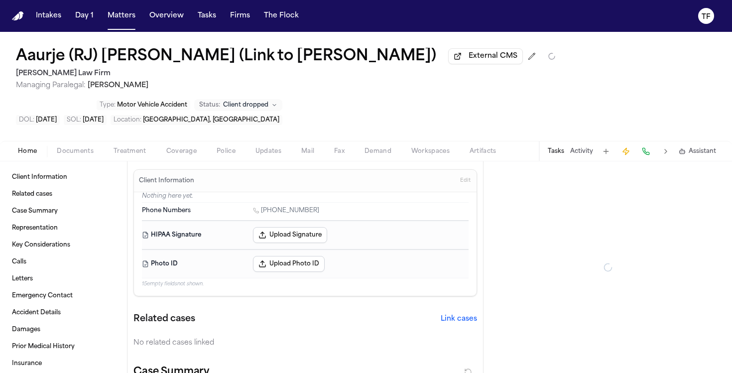
type textarea "*"
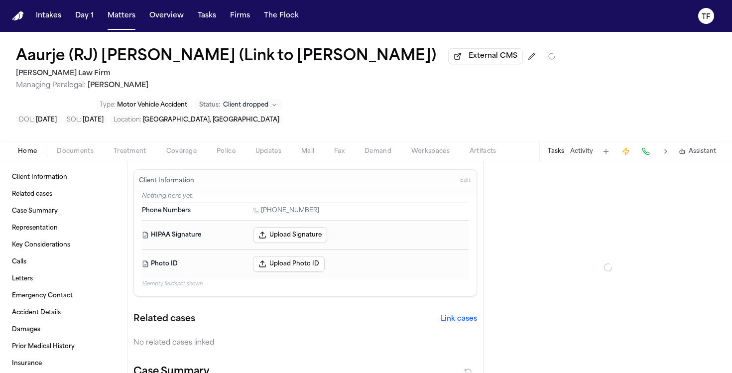
type textarea "*"
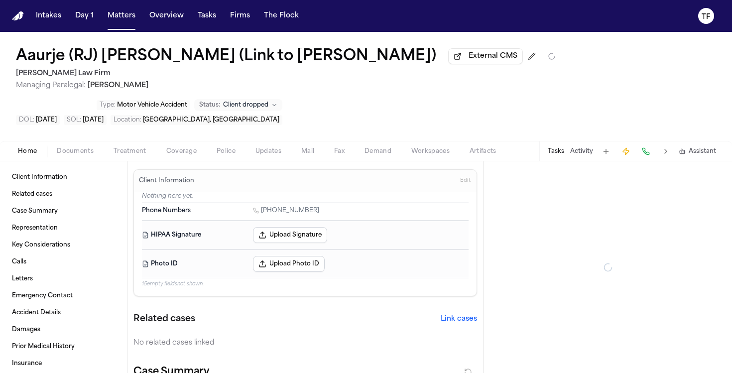
type textarea "*"
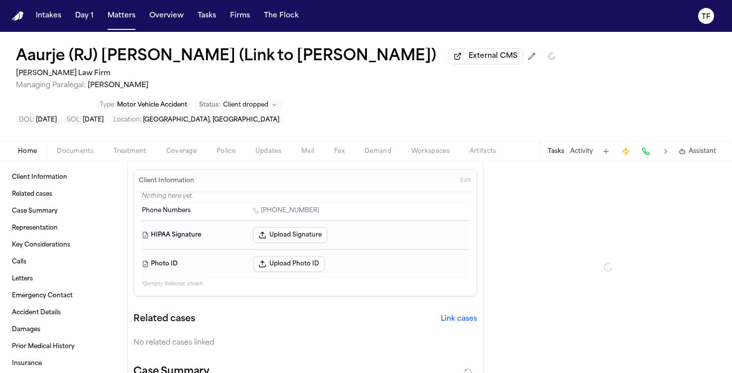
type textarea "*"
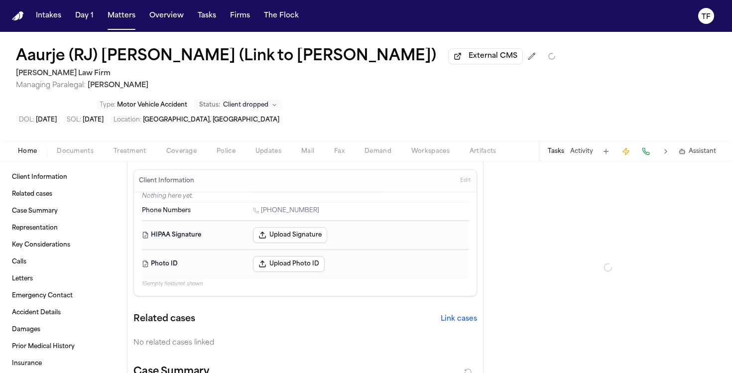
type textarea "*"
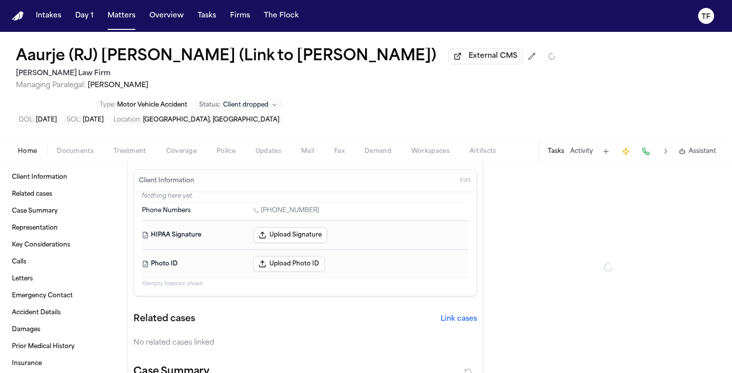
type textarea "*"
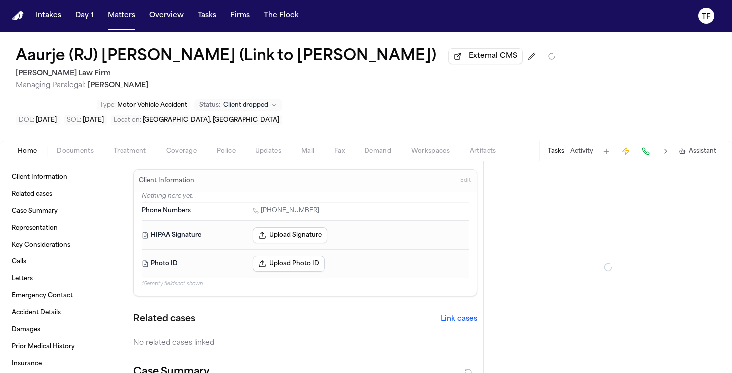
type textarea "*"
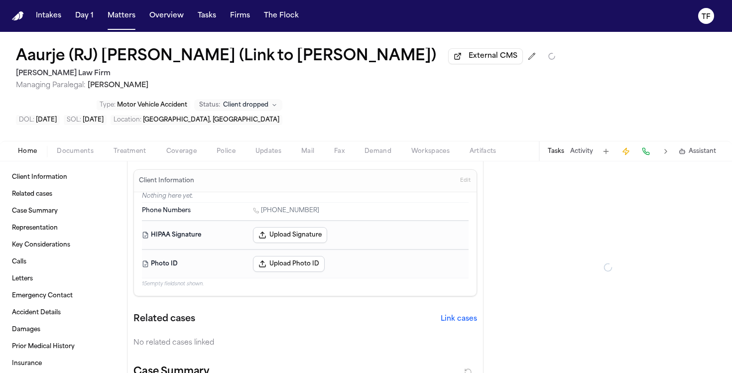
type textarea "*"
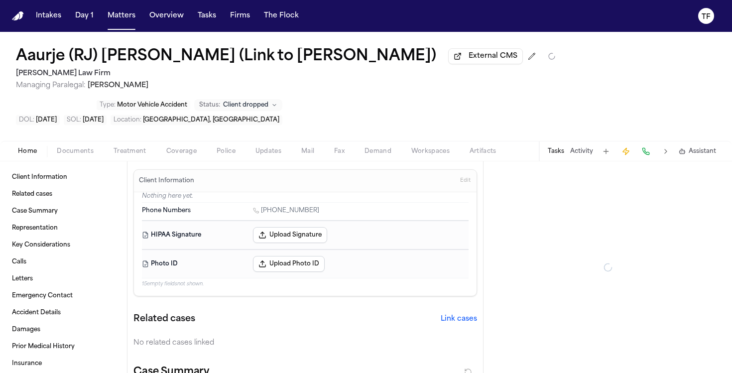
type textarea "*"
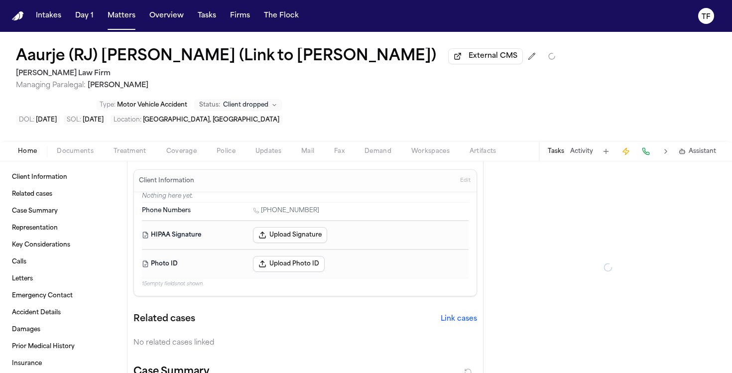
type textarea "*"
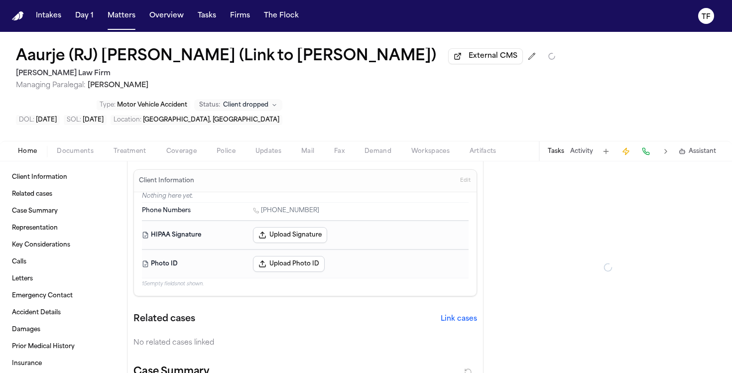
type textarea "*"
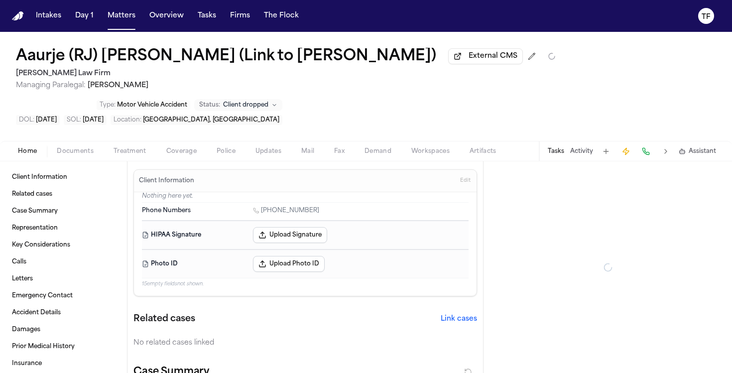
type textarea "*"
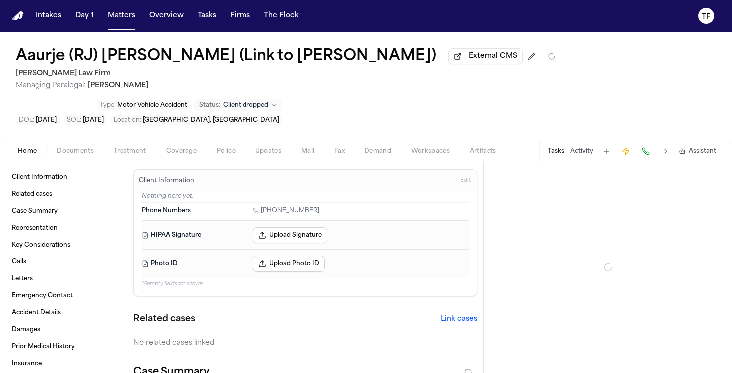
type textarea "*"
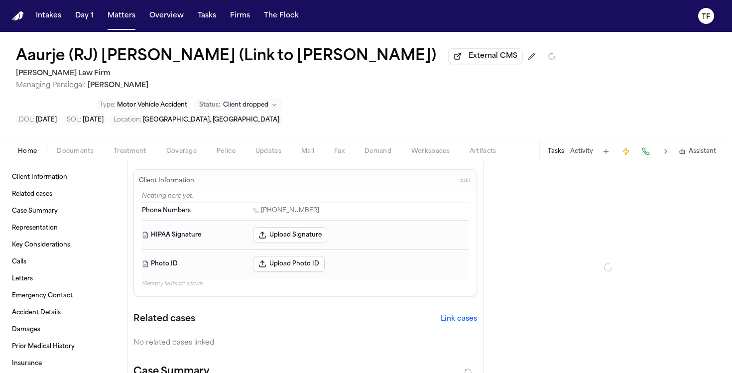
type textarea "*"
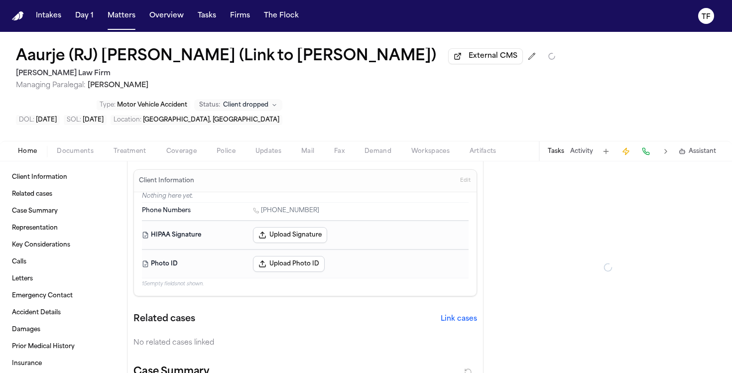
type textarea "*"
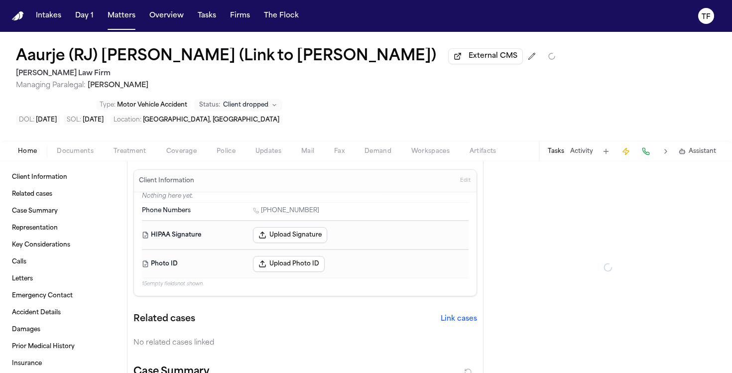
type textarea "*"
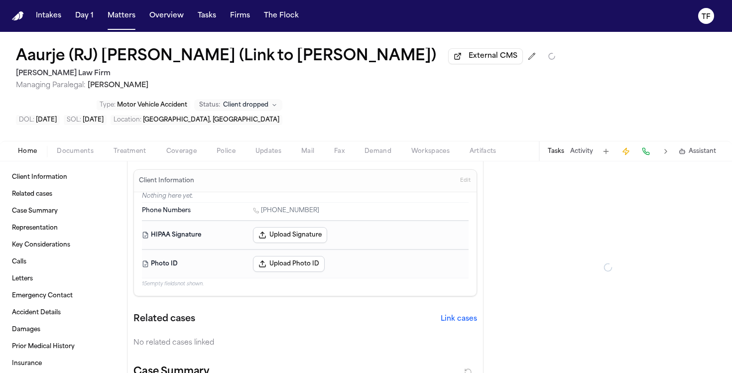
type textarea "*"
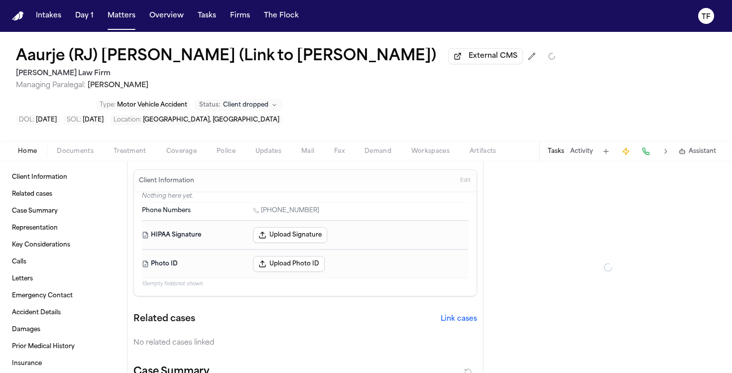
type textarea "*"
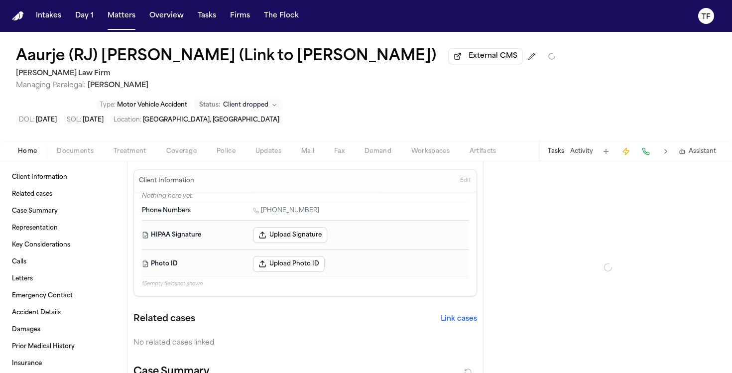
type textarea "*"
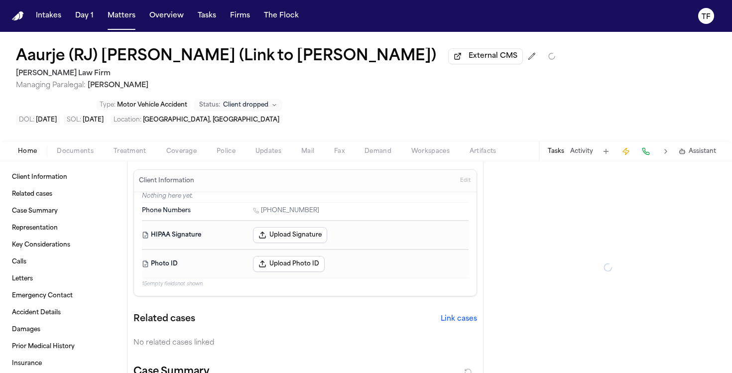
type textarea "*"
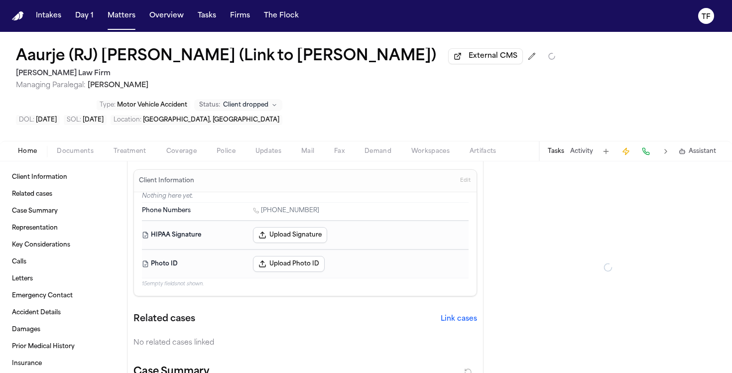
type textarea "*"
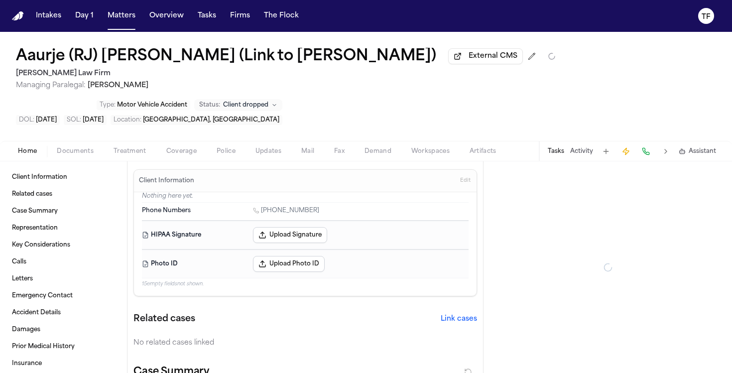
type textarea "*"
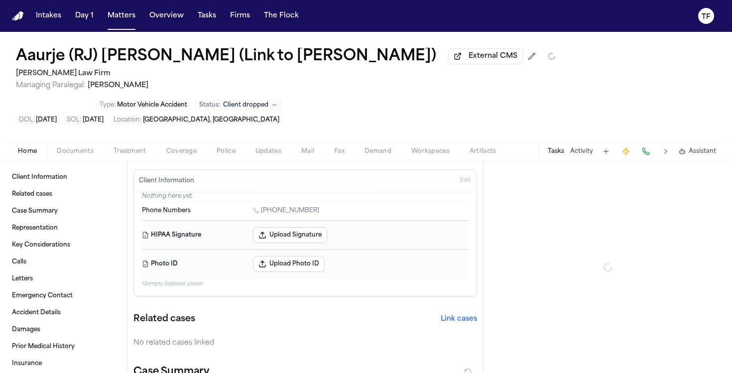
type textarea "*"
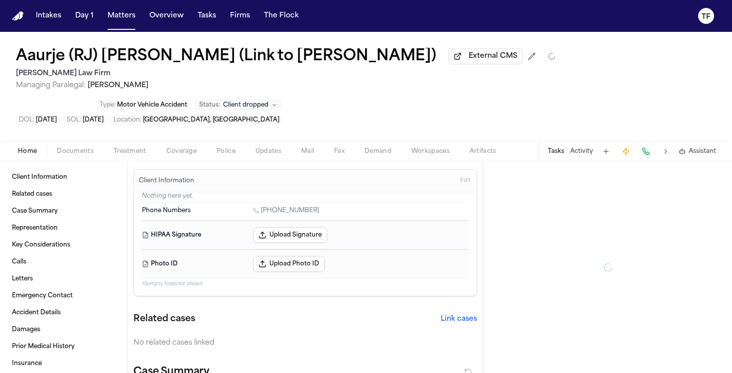
type textarea "*"
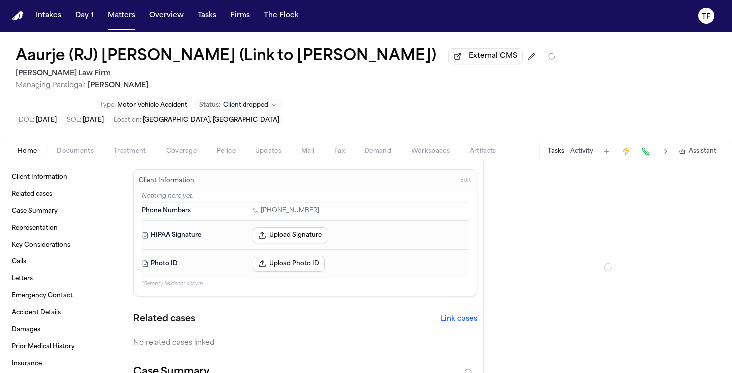
type textarea "*"
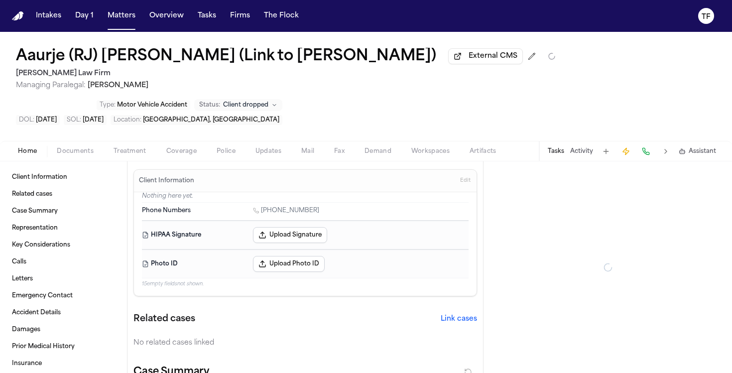
type textarea "*"
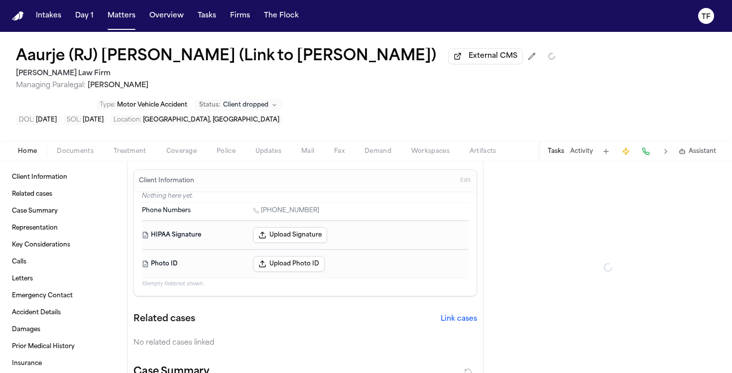
type textarea "*"
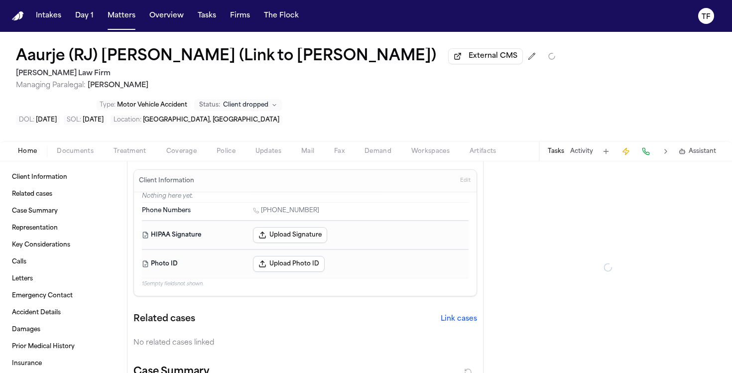
type textarea "*"
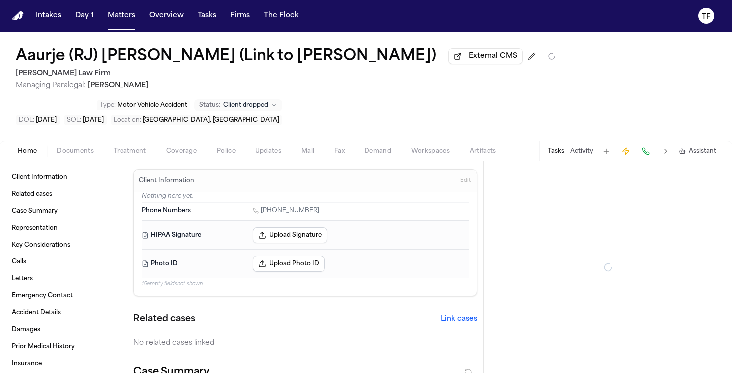
type textarea "*"
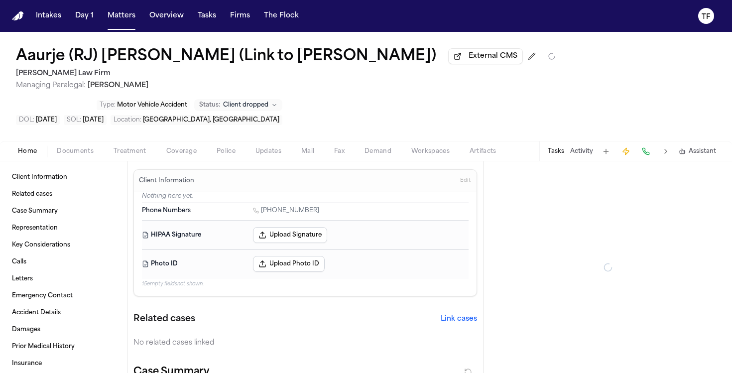
type textarea "*"
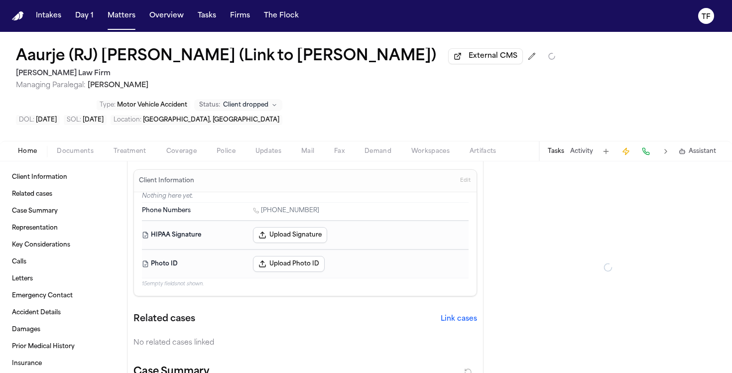
type textarea "*"
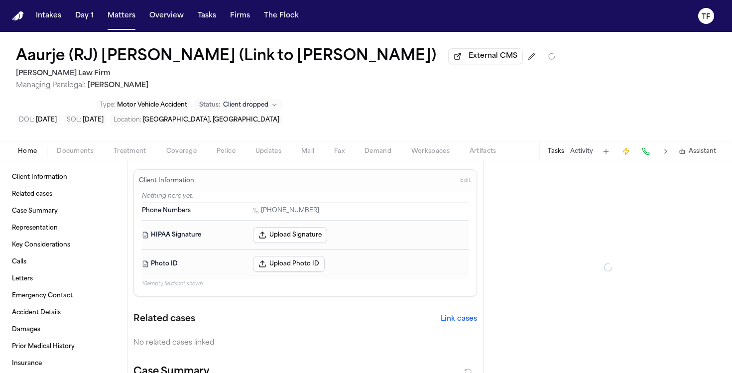
type textarea "*"
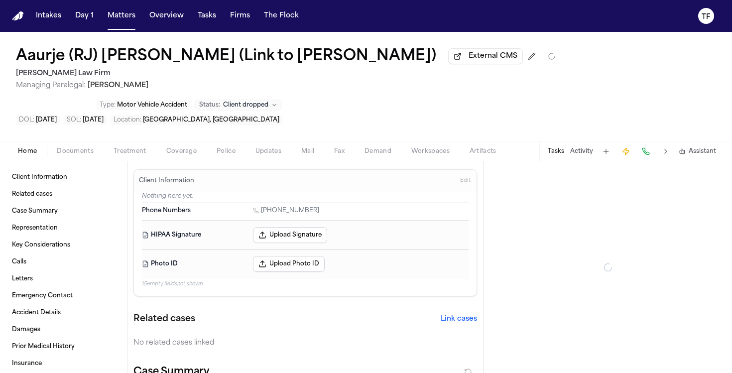
type textarea "*"
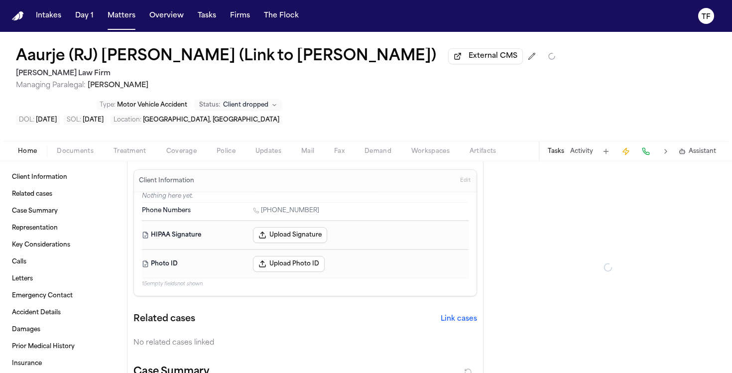
type textarea "*"
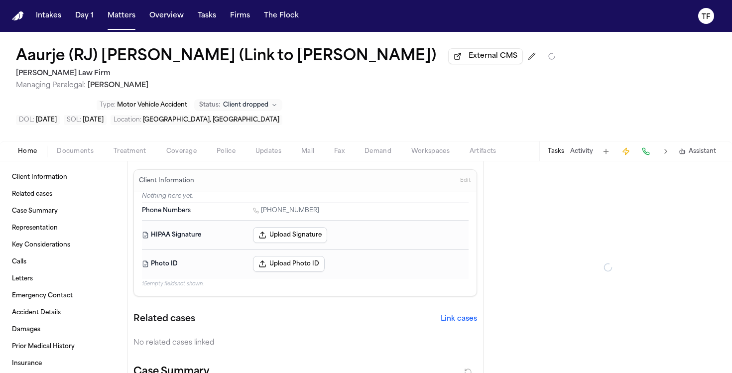
type textarea "*"
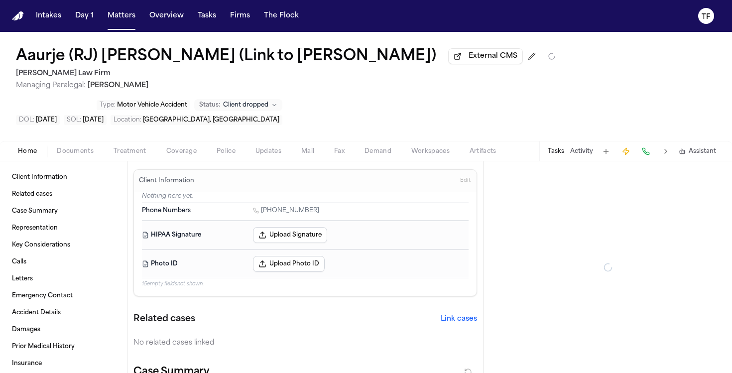
type textarea "*"
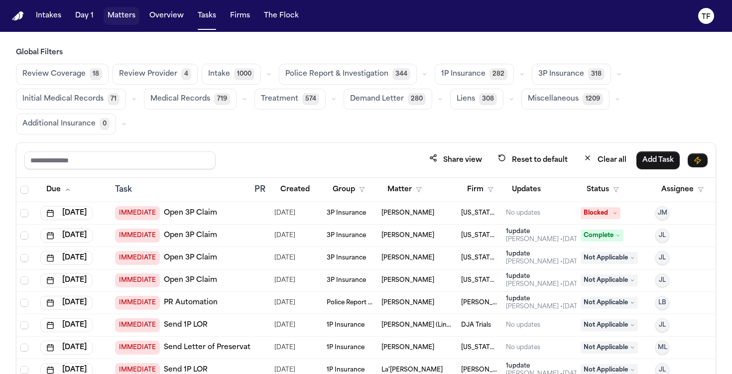
click at [105, 17] on button "Matters" at bounding box center [122, 16] width 36 height 18
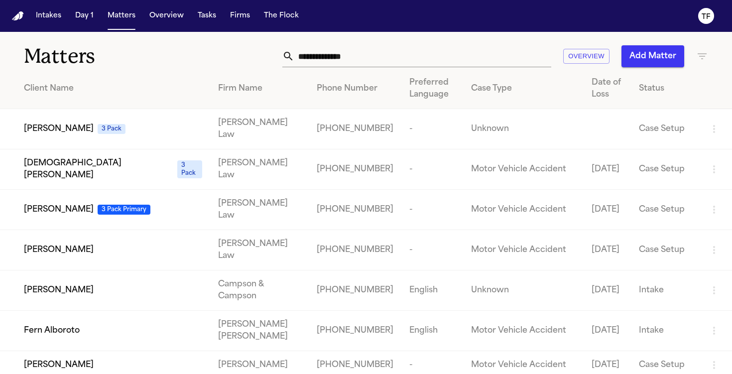
click at [338, 55] on input "text" at bounding box center [422, 56] width 257 height 22
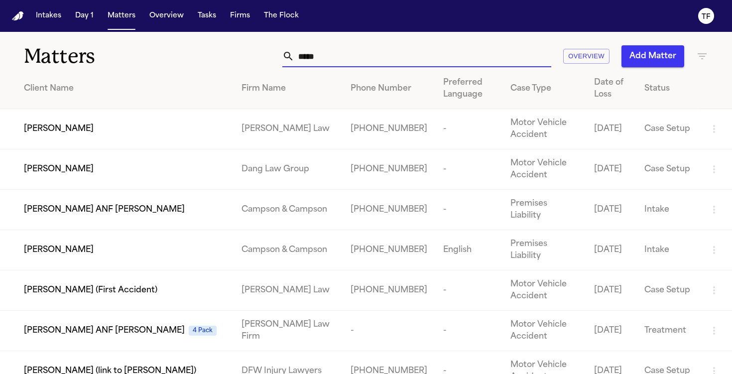
type input "*****"
click at [80, 130] on span "[PERSON_NAME]" at bounding box center [59, 129] width 70 height 12
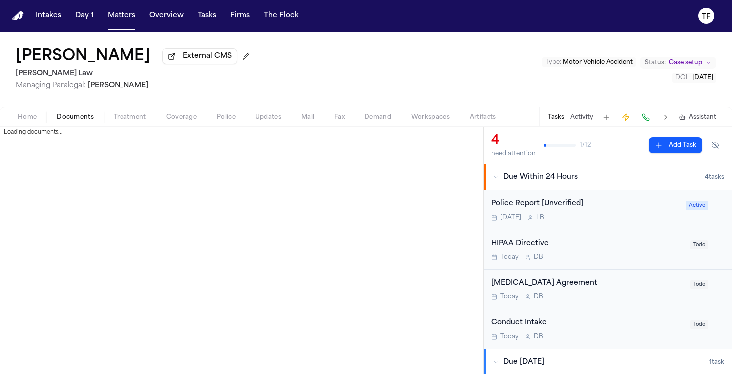
click at [65, 120] on span "Documents" at bounding box center [75, 117] width 37 height 8
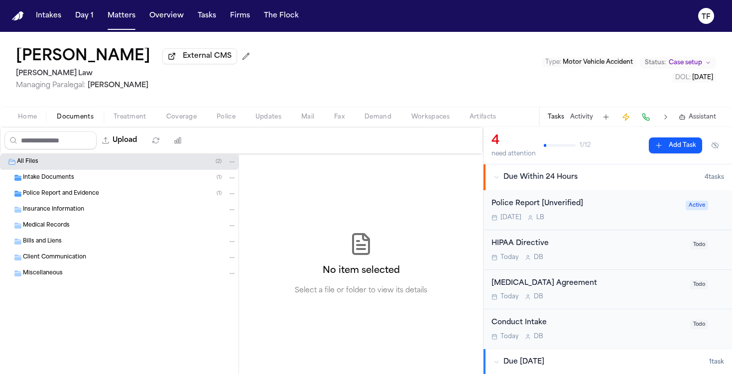
click at [69, 182] on span "Intake Documents" at bounding box center [48, 178] width 51 height 8
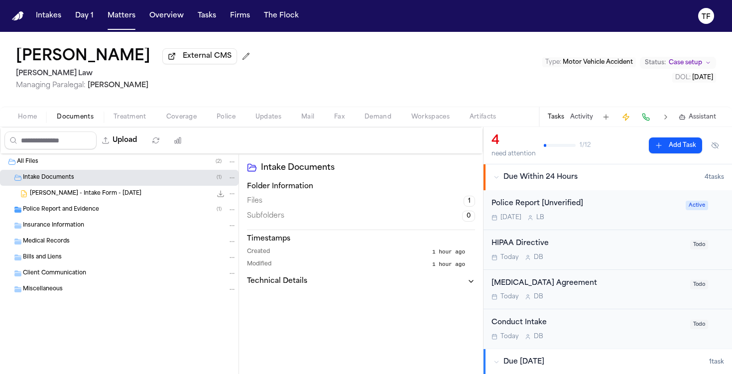
click at [65, 196] on span "[PERSON_NAME] - Intake Form - [DATE]" at bounding box center [86, 194] width 112 height 8
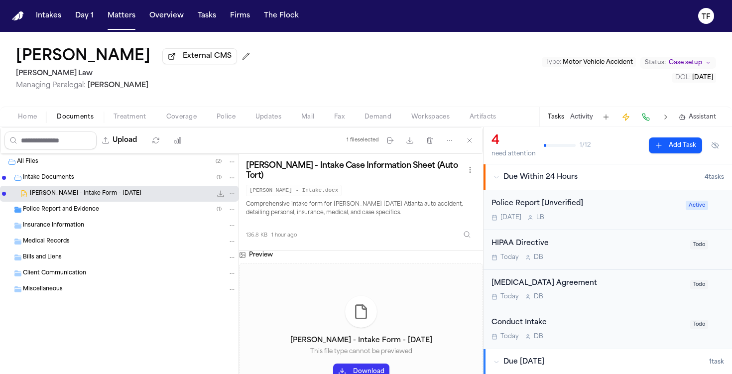
click at [35, 195] on span "[PERSON_NAME] - Intake Form - [DATE]" at bounding box center [86, 194] width 112 height 8
click at [362, 369] on button "Download" at bounding box center [361, 372] width 56 height 16
